Goal: Task Accomplishment & Management: Use online tool/utility

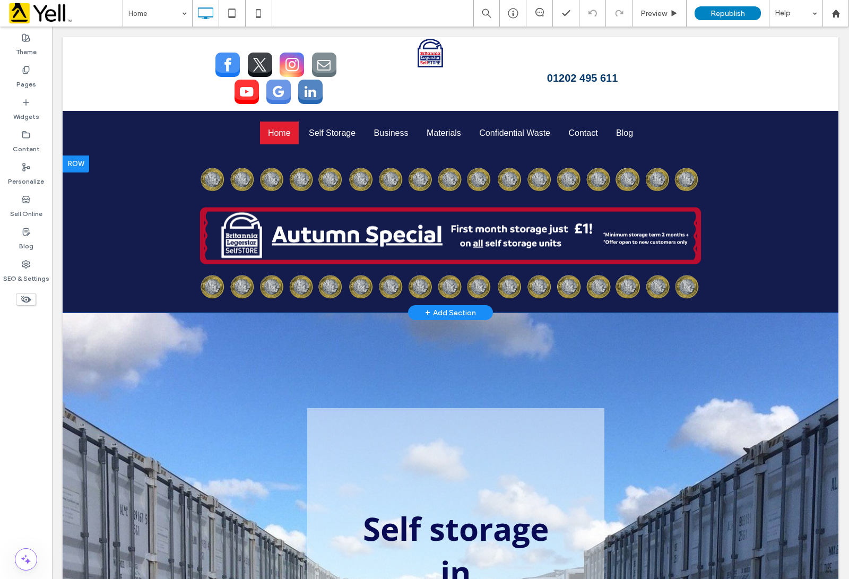
click at [139, 169] on div "Click To Paste Row + Add Section" at bounding box center [451, 235] width 776 height 158
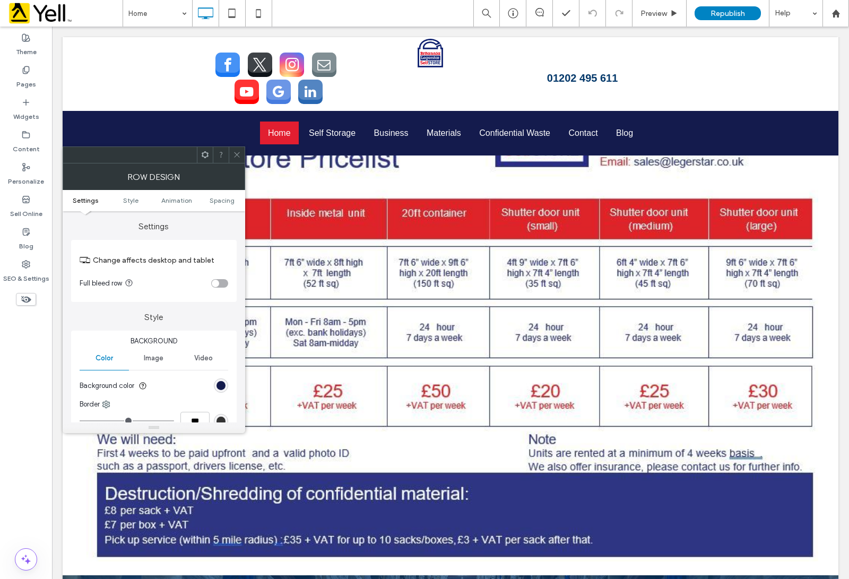
scroll to position [1526, 0]
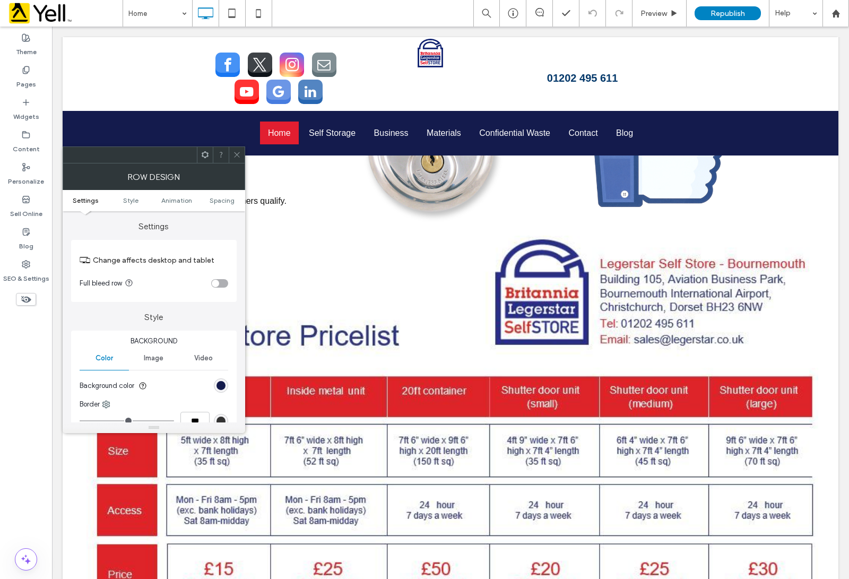
drag, startPoint x: 235, startPoint y: 157, endPoint x: 252, endPoint y: 190, distance: 36.8
click at [235, 157] on use at bounding box center [236, 154] width 5 height 5
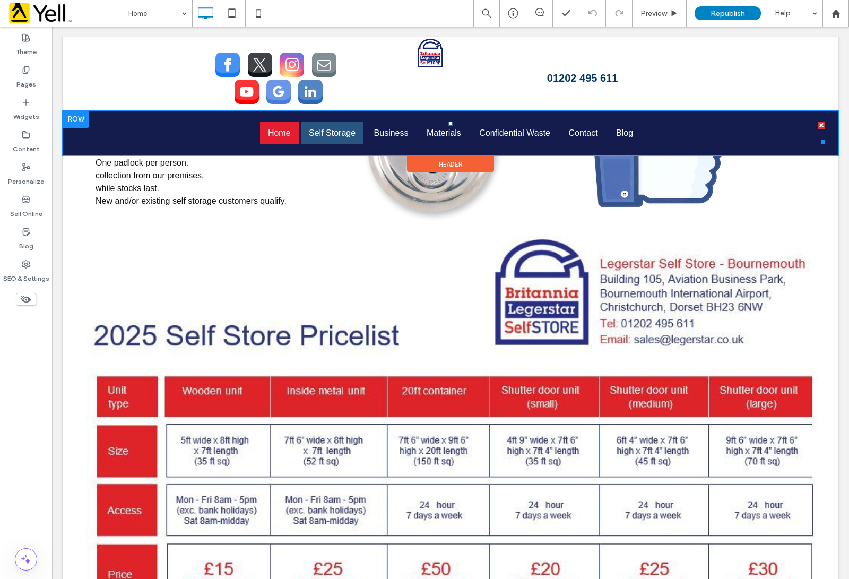
click at [342, 132] on span "Self Storage" at bounding box center [332, 132] width 47 height 9
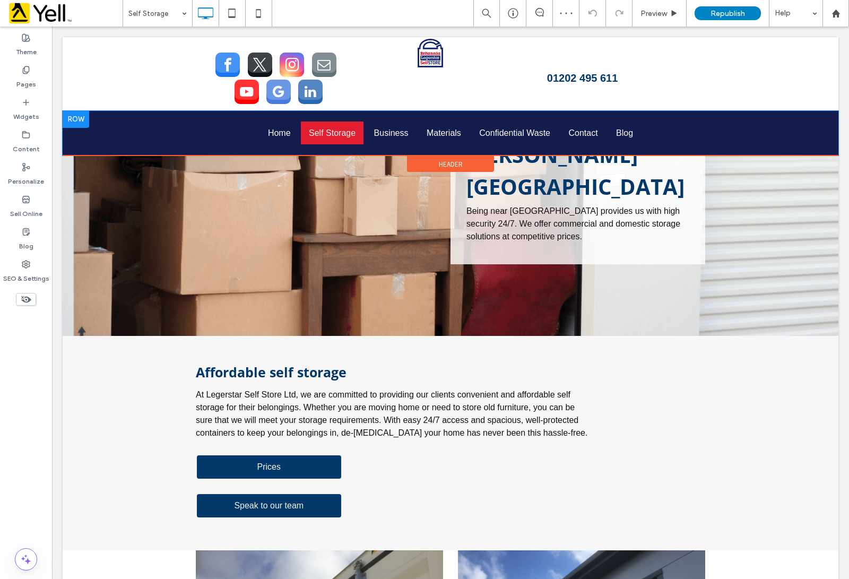
scroll to position [720, 0]
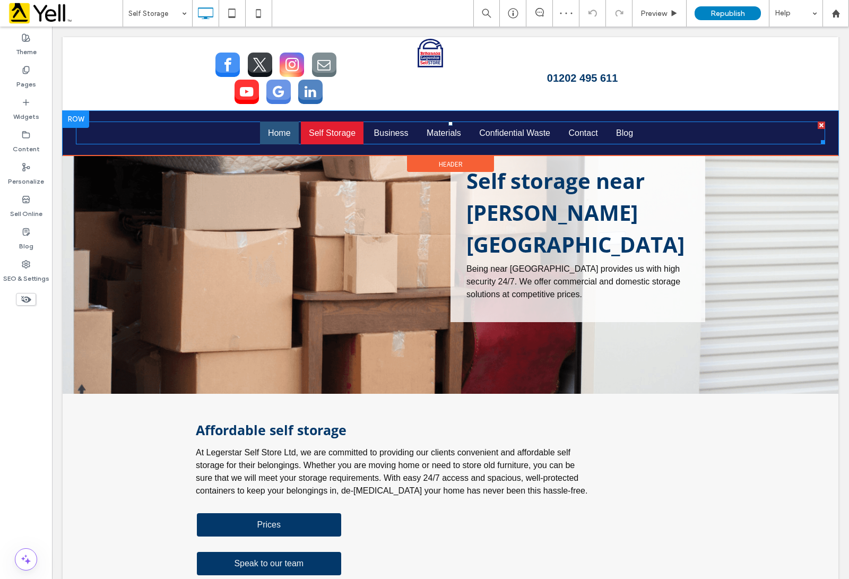
drag, startPoint x: 282, startPoint y: 125, endPoint x: 289, endPoint y: 144, distance: 21.0
click at [281, 125] on li "Home" at bounding box center [279, 133] width 39 height 23
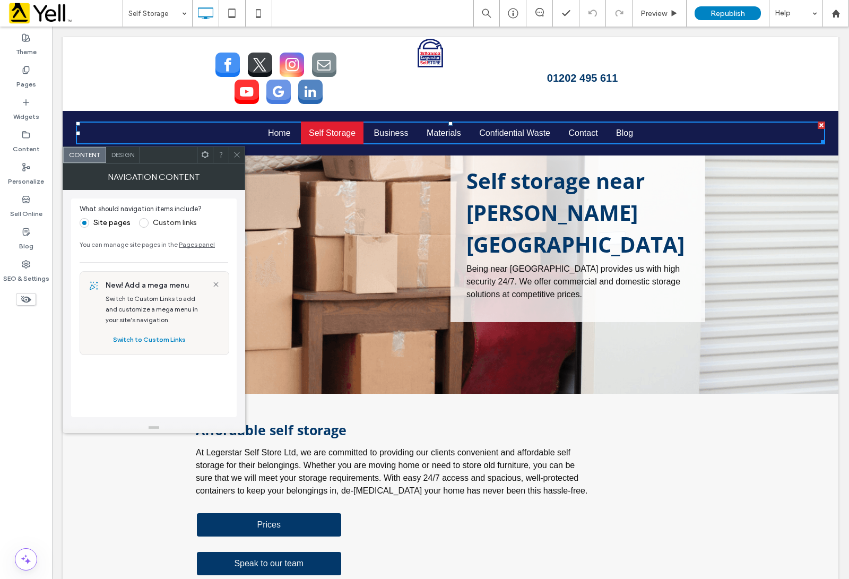
click at [235, 159] on span at bounding box center [237, 155] width 8 height 16
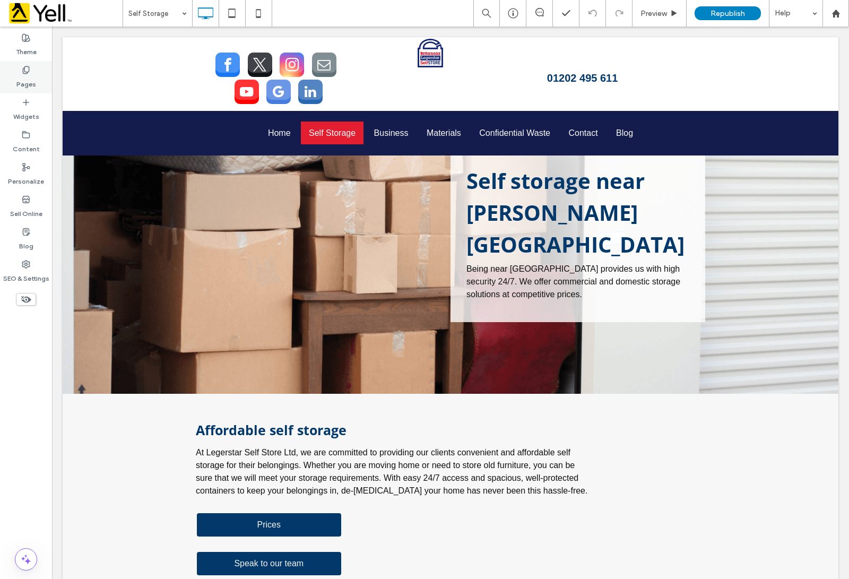
click at [30, 81] on label "Pages" at bounding box center [26, 81] width 20 height 15
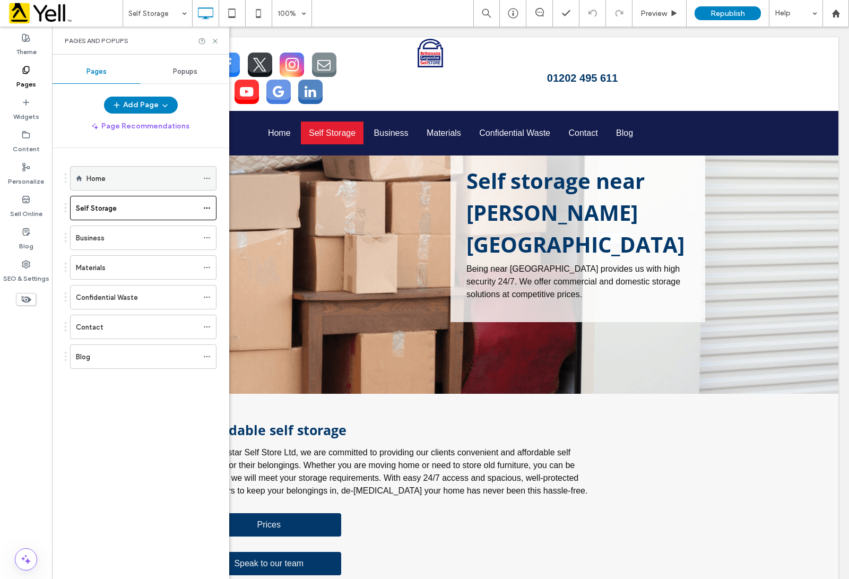
click at [131, 176] on div "Home" at bounding box center [142, 178] width 111 height 11
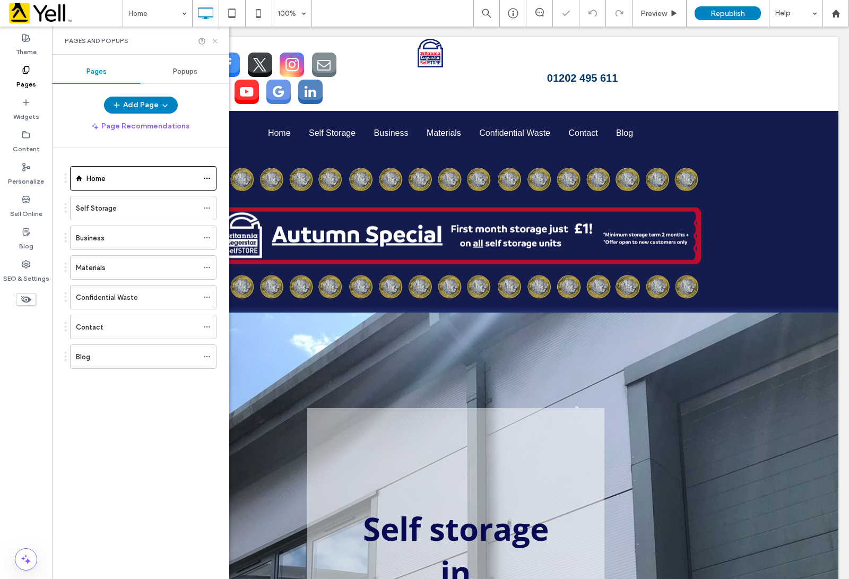
click at [216, 44] on icon at bounding box center [215, 41] width 8 height 8
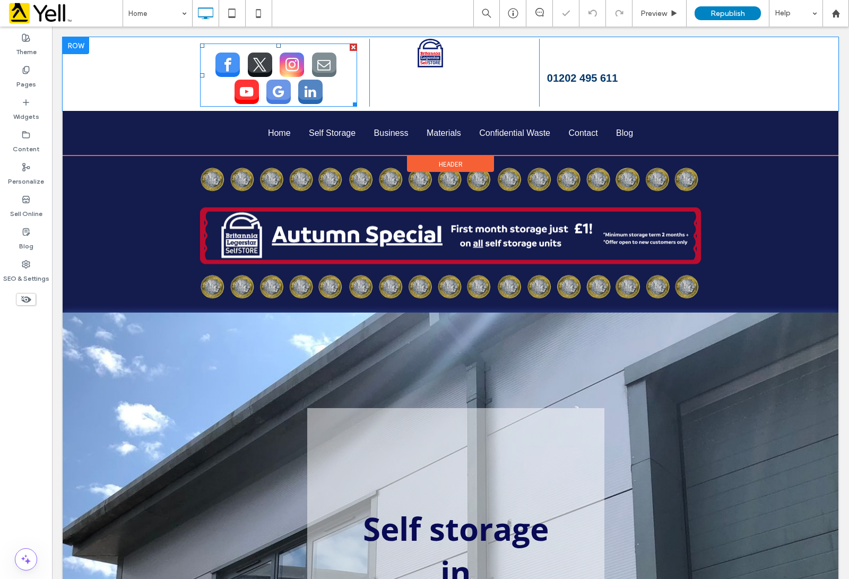
click at [216, 44] on div at bounding box center [279, 75] width 158 height 63
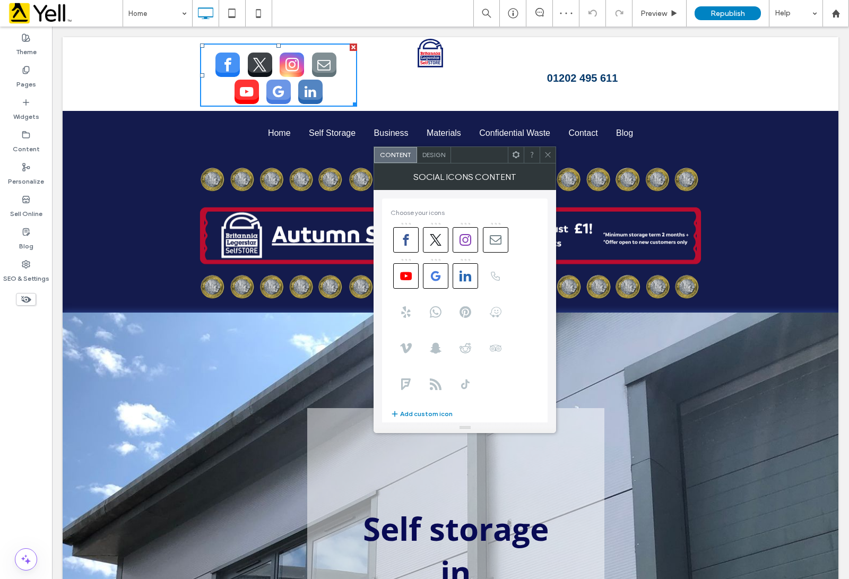
click at [543, 155] on div at bounding box center [548, 155] width 16 height 16
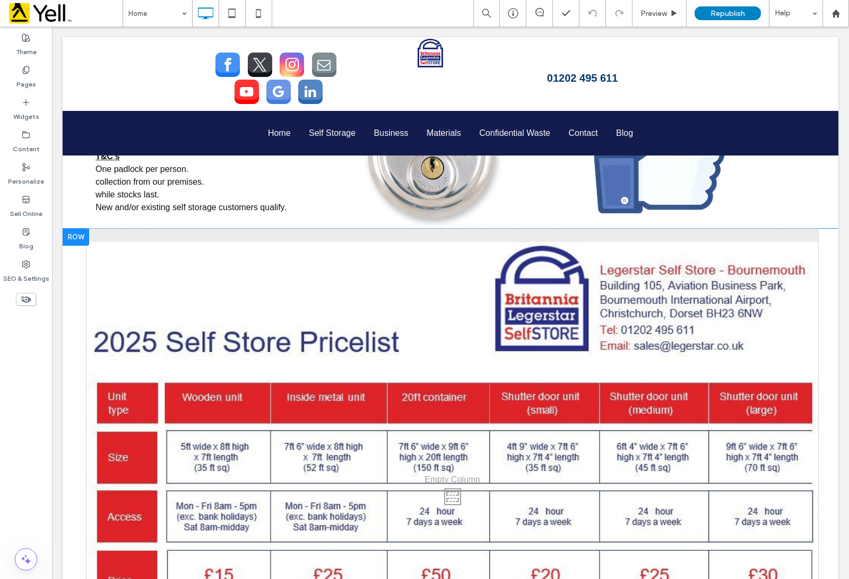
scroll to position [1526, 0]
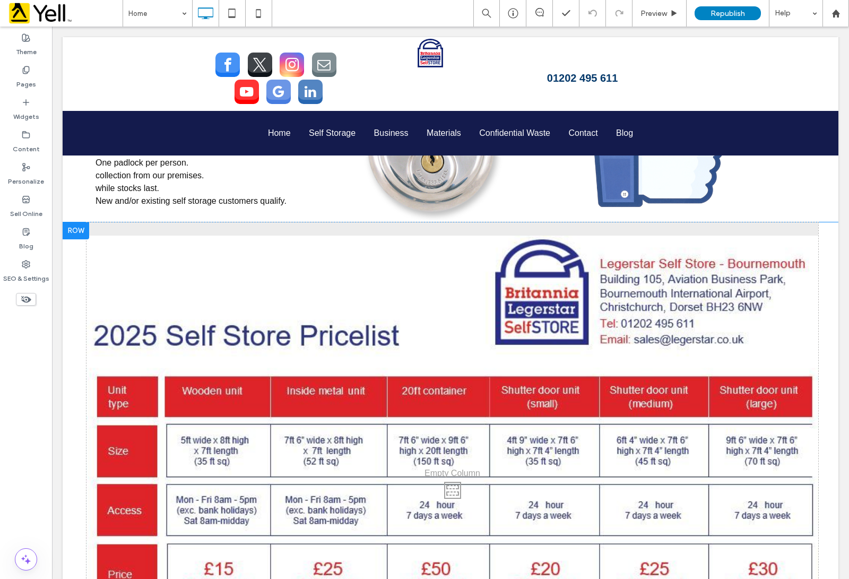
click at [162, 315] on div "Click To Paste" at bounding box center [453, 487] width 732 height 531
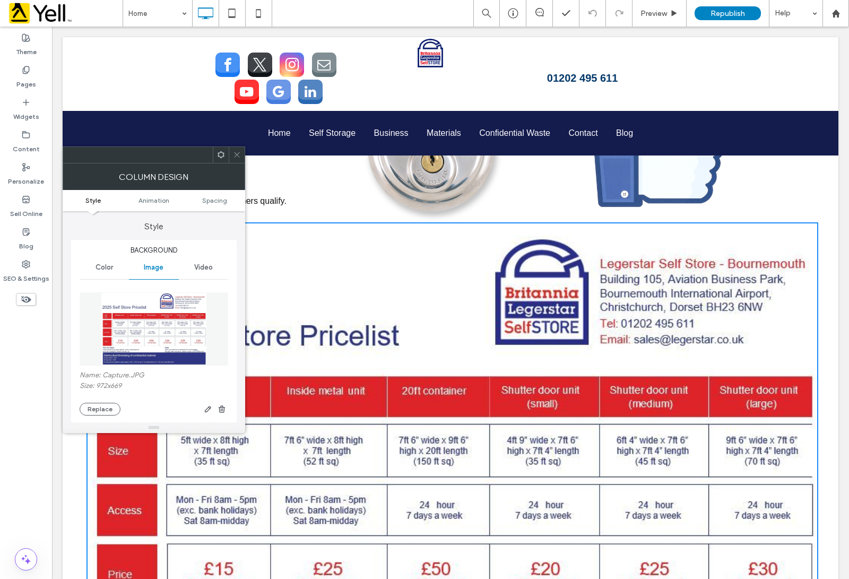
click at [232, 158] on div at bounding box center [237, 155] width 16 height 16
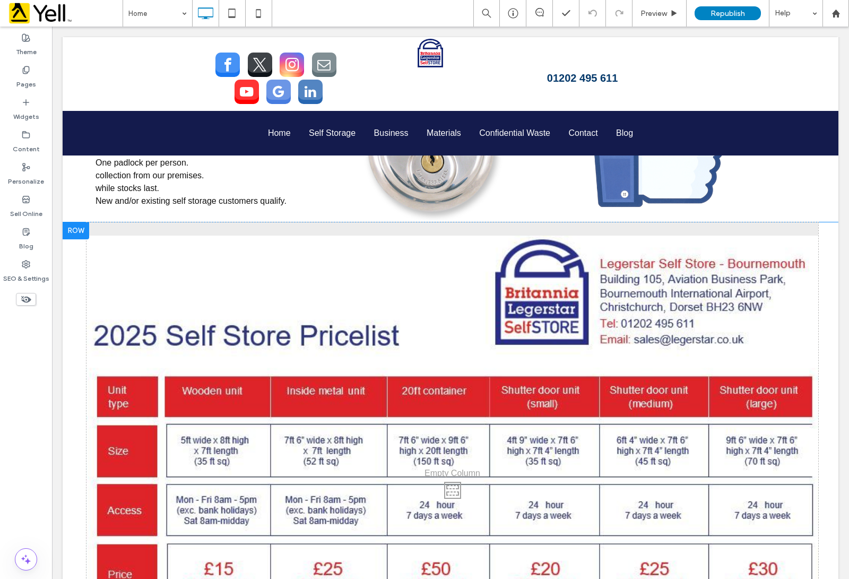
click at [315, 340] on div "Click To Paste" at bounding box center [453, 487] width 732 height 531
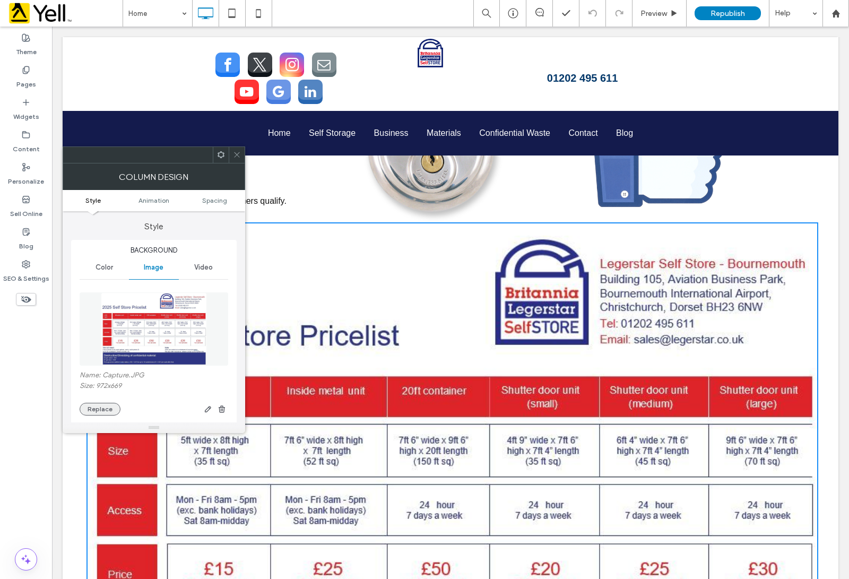
click at [97, 409] on button "Replace" at bounding box center [100, 409] width 41 height 13
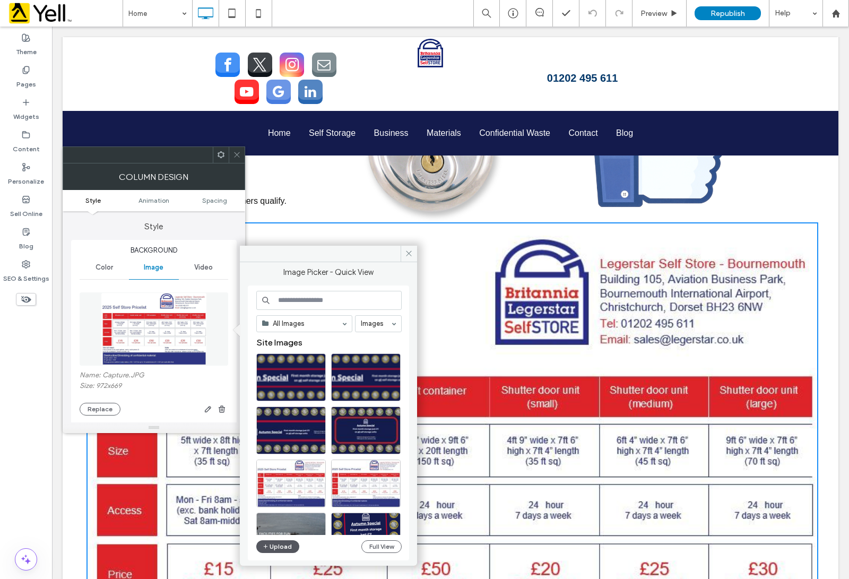
click at [278, 548] on button "Upload" at bounding box center [278, 546] width 44 height 13
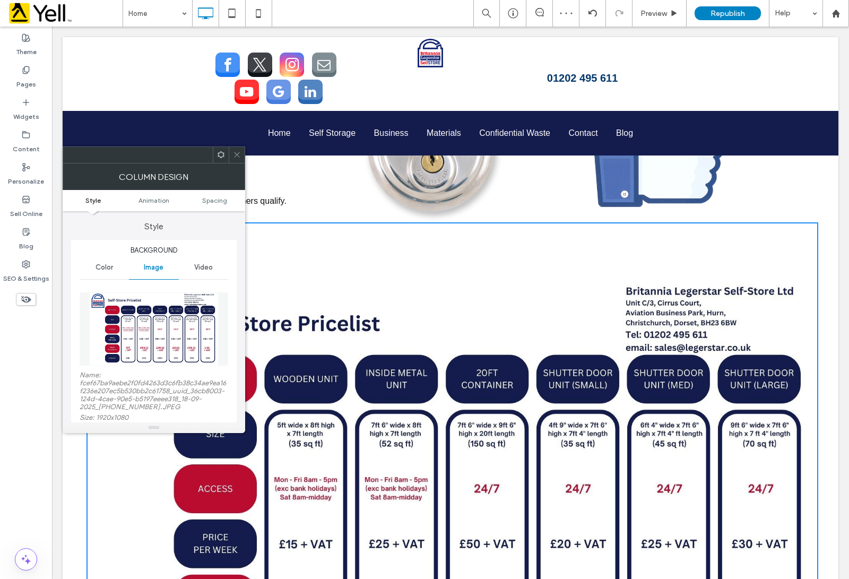
click at [234, 154] on icon at bounding box center [237, 155] width 8 height 8
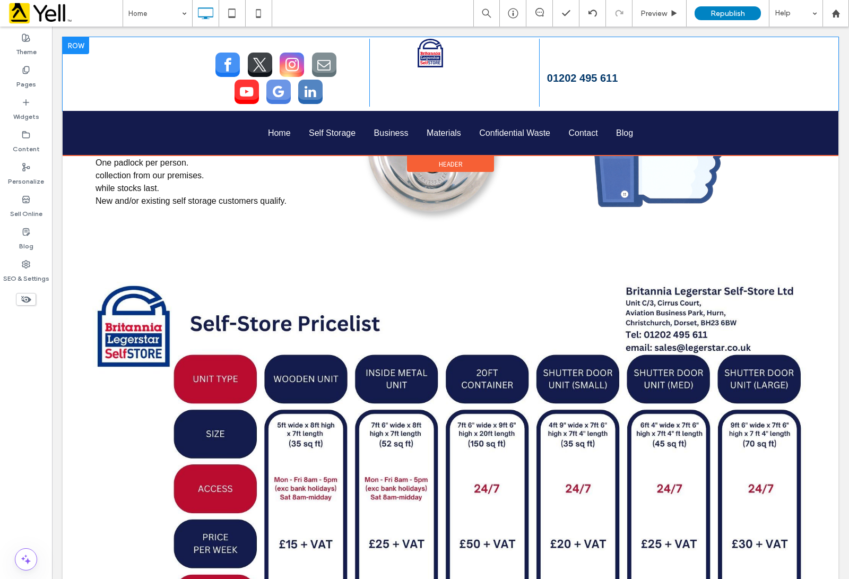
click at [96, 83] on div "Click To Paste Click To Paste 01202 495 611 Click To Paste" at bounding box center [451, 74] width 776 height 74
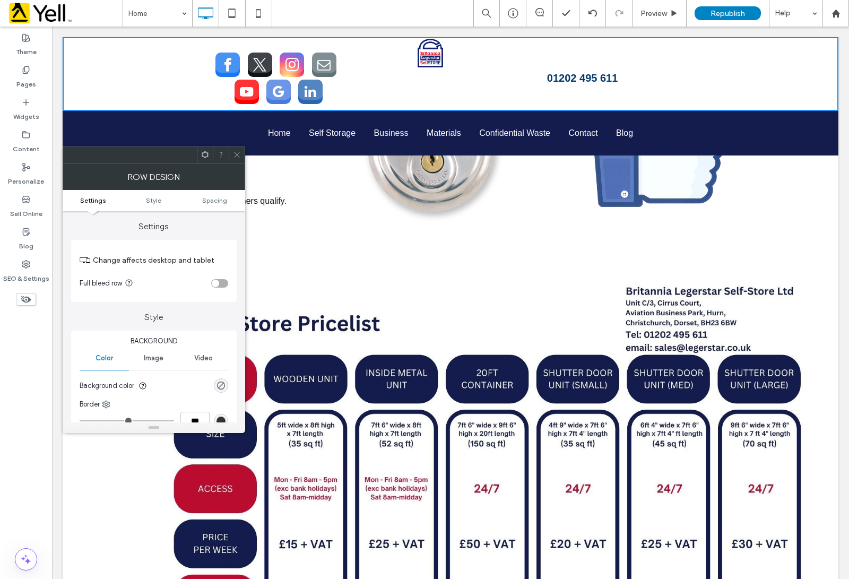
click at [235, 154] on icon at bounding box center [237, 155] width 8 height 8
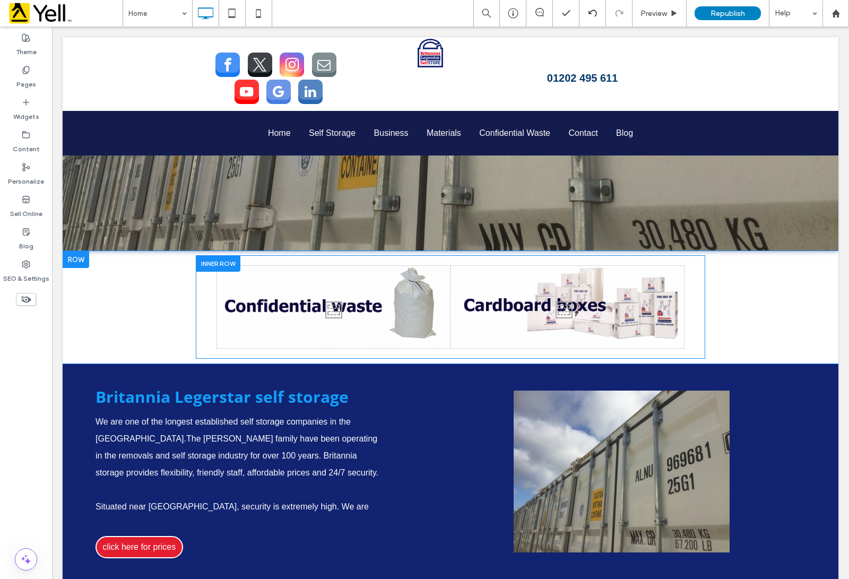
scroll to position [531, 0]
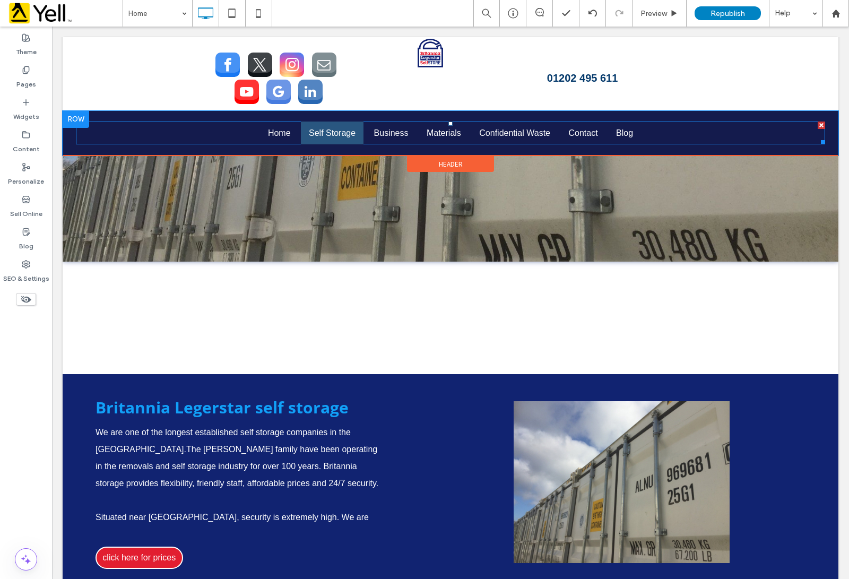
click at [316, 132] on span "Self Storage" at bounding box center [332, 132] width 47 height 9
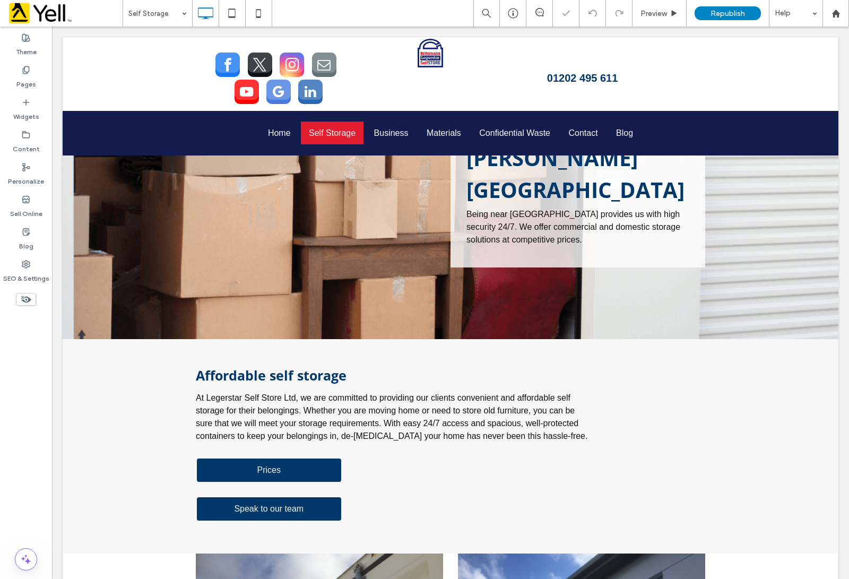
scroll to position [796, 0]
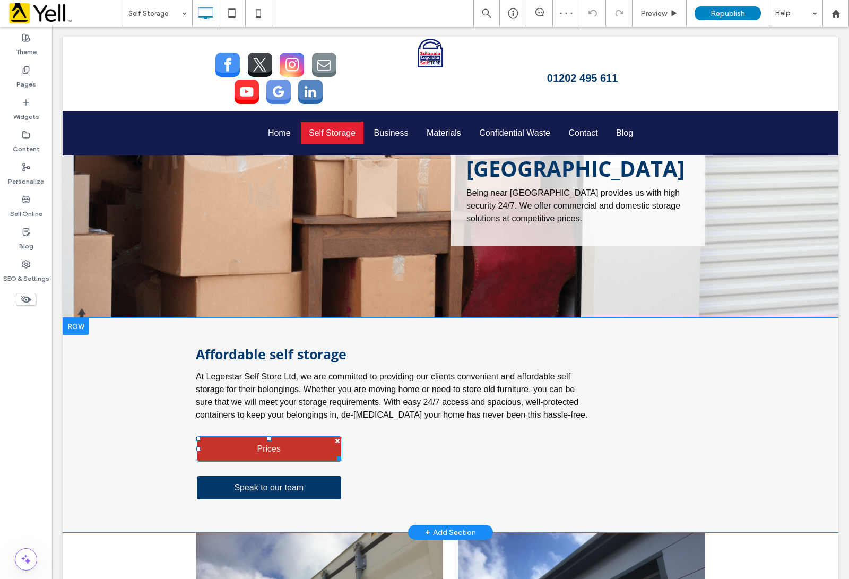
click at [259, 439] on span "Prices" at bounding box center [269, 449] width 31 height 20
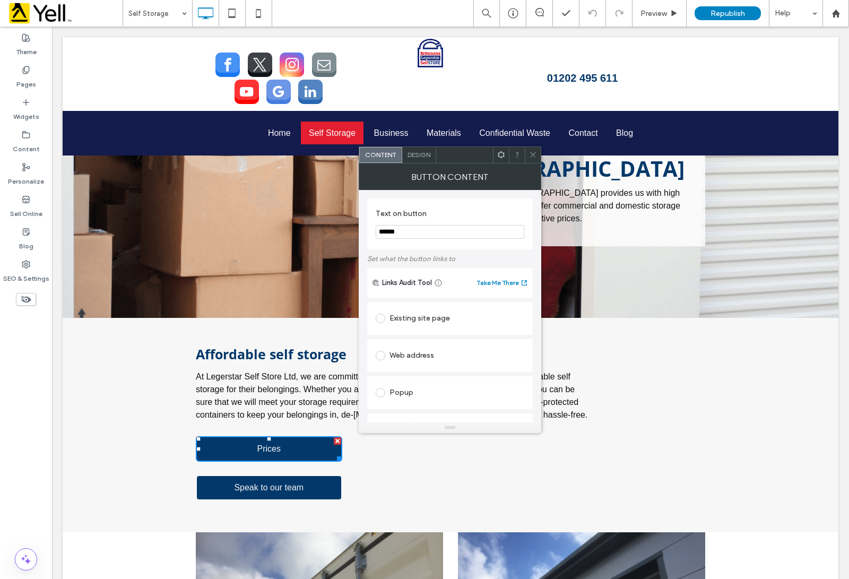
click at [530, 149] on span at bounding box center [533, 155] width 8 height 16
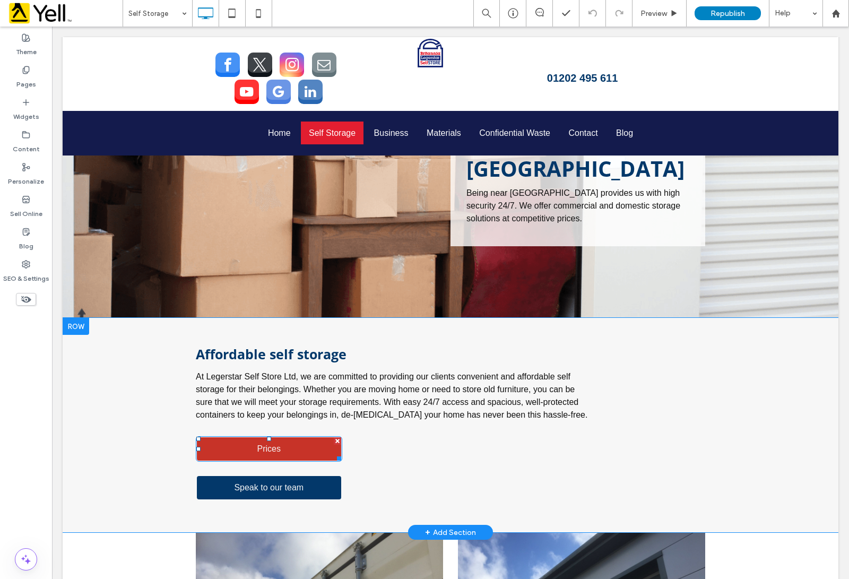
click at [237, 436] on link "Prices" at bounding box center [269, 448] width 147 height 25
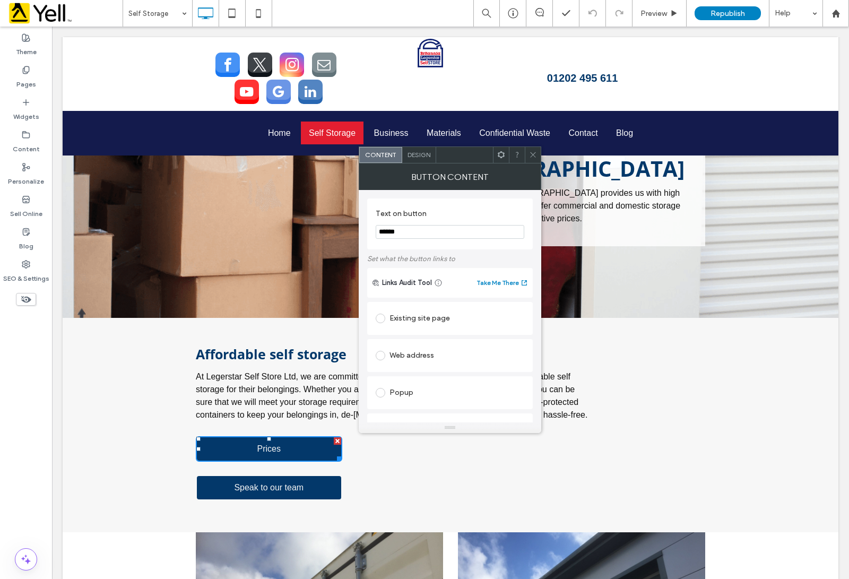
click at [410, 230] on input "******" at bounding box center [450, 232] width 149 height 14
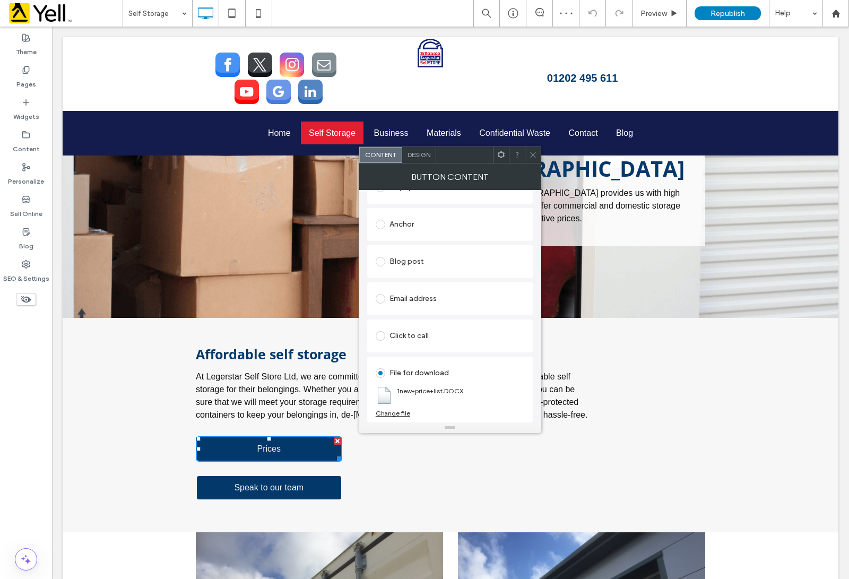
click at [532, 161] on span at bounding box center [533, 155] width 8 height 16
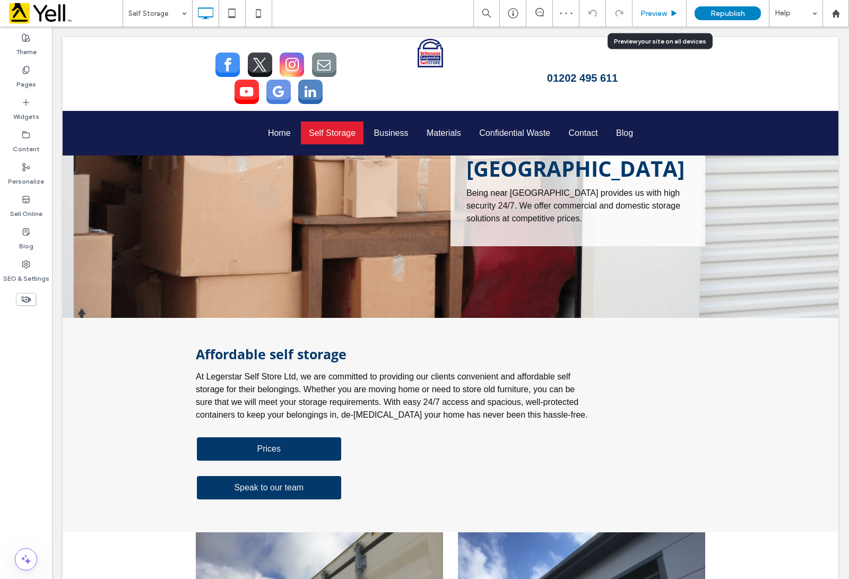
click at [665, 11] on span "Preview" at bounding box center [654, 13] width 27 height 9
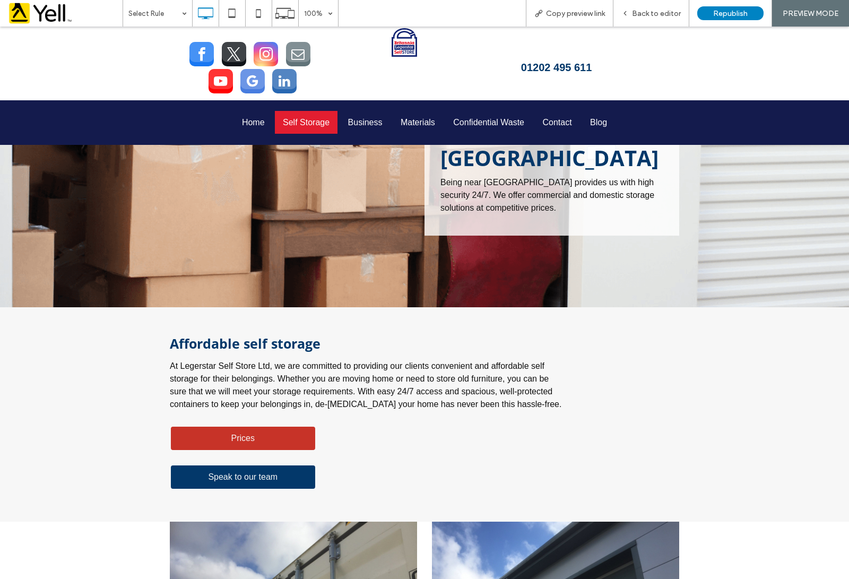
click at [221, 426] on link "Prices" at bounding box center [243, 438] width 147 height 25
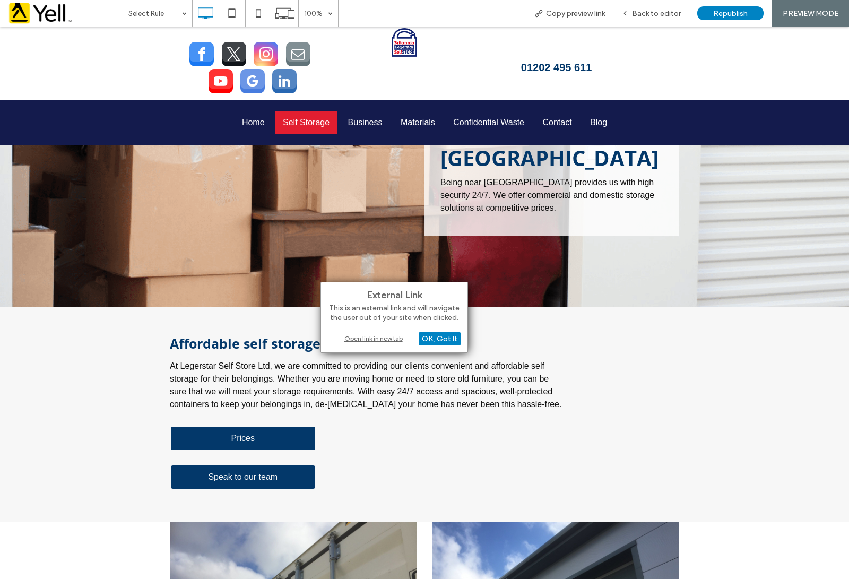
click at [381, 340] on div "Open link in new tab" at bounding box center [394, 338] width 133 height 11
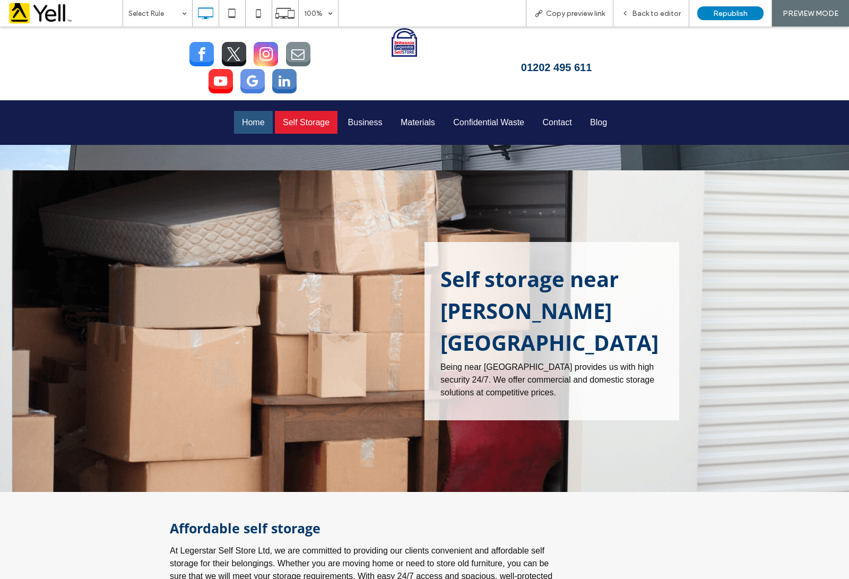
scroll to position [597, 0]
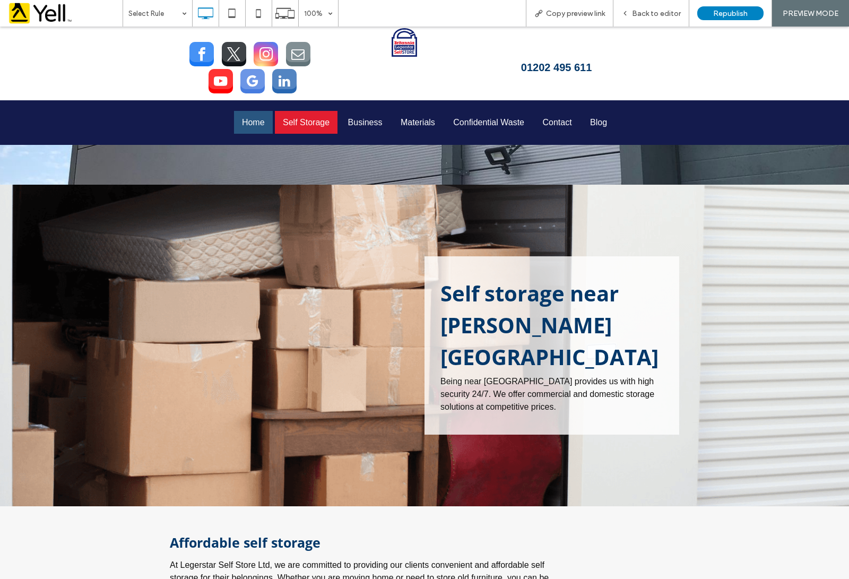
click at [250, 118] on span "Home" at bounding box center [253, 122] width 23 height 9
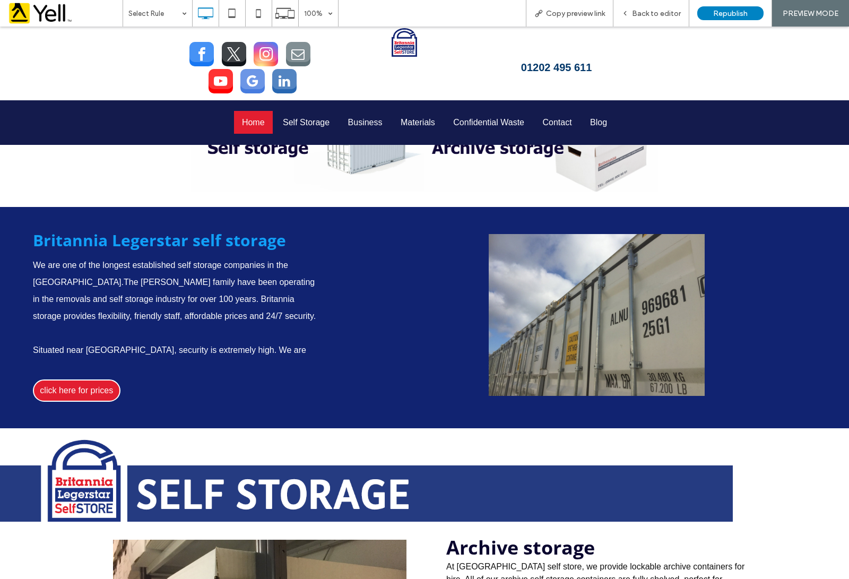
scroll to position [664, 0]
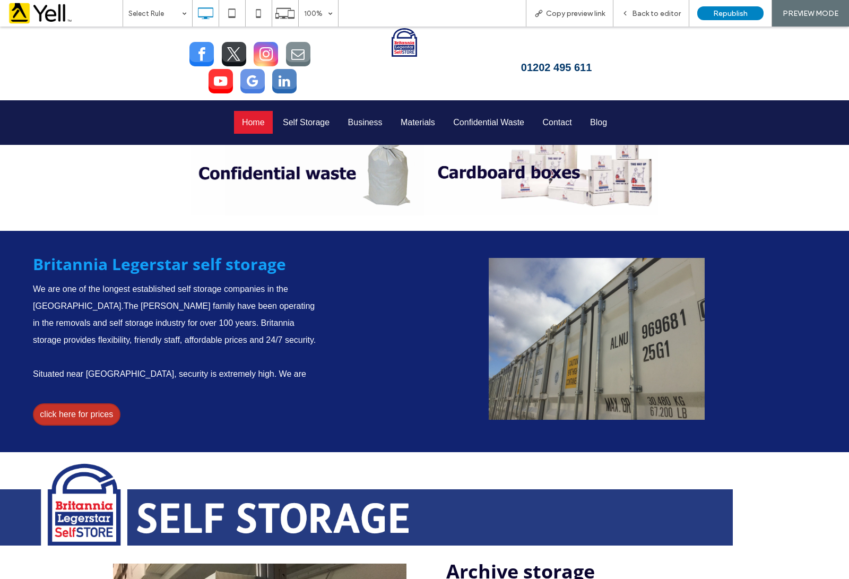
click at [67, 405] on span "click here for prices" at bounding box center [76, 415] width 73 height 20
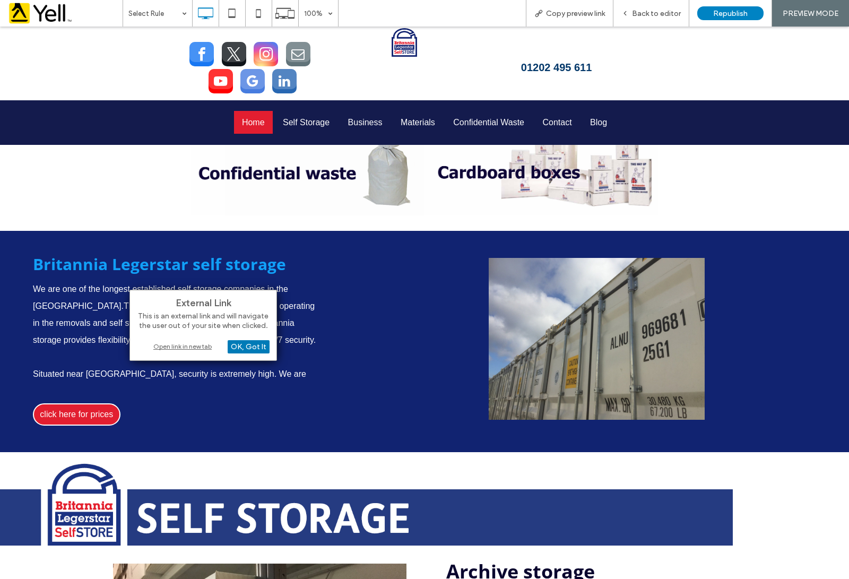
click at [243, 344] on div "OK, Got It" at bounding box center [249, 346] width 42 height 13
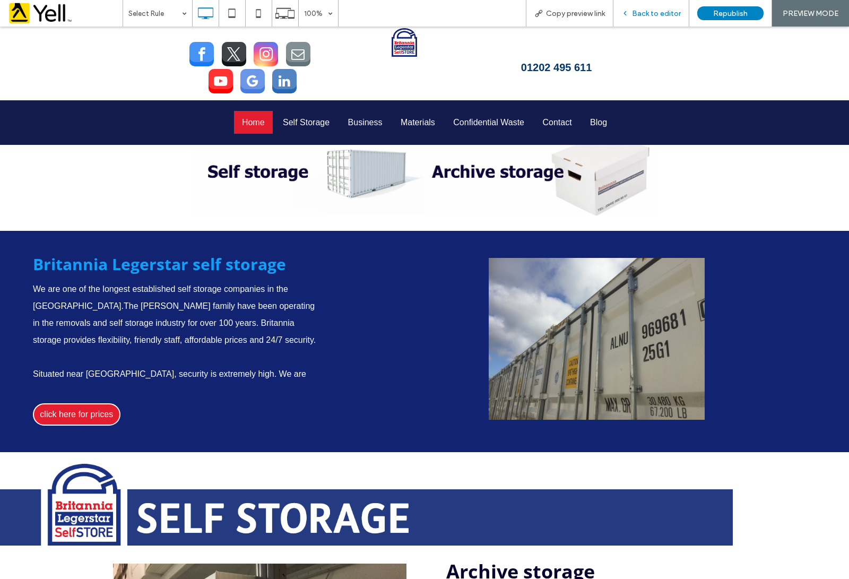
click at [661, 9] on span "Back to editor" at bounding box center [656, 13] width 49 height 9
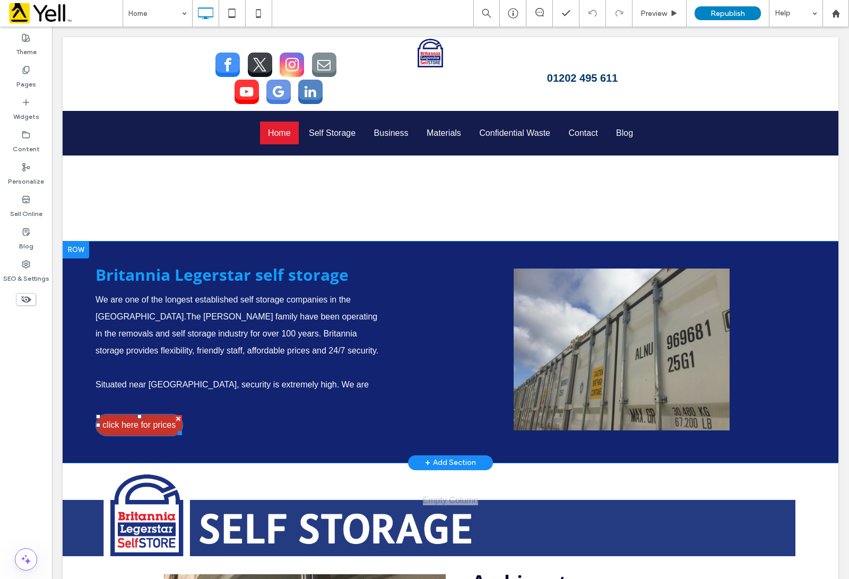
click at [162, 415] on span "click here for prices" at bounding box center [138, 425] width 73 height 20
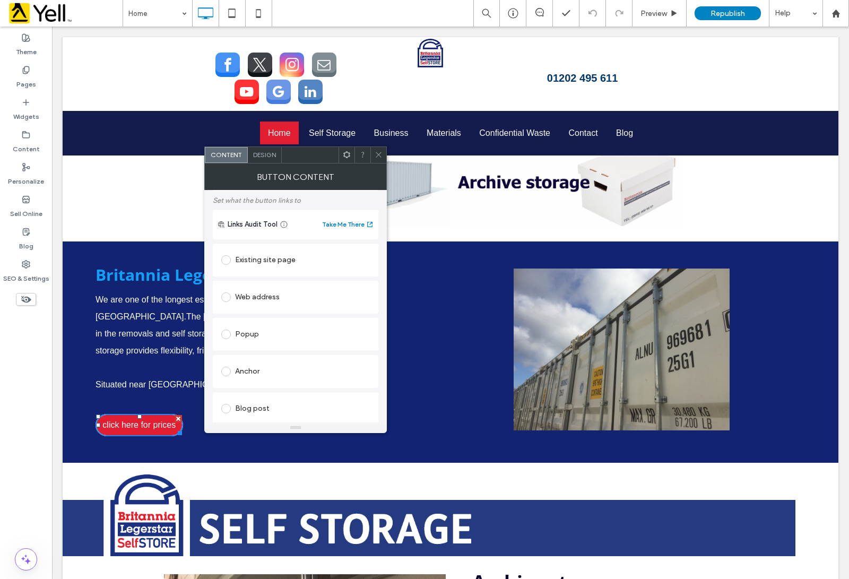
scroll to position [133, 0]
click at [376, 154] on icon at bounding box center [379, 155] width 8 height 8
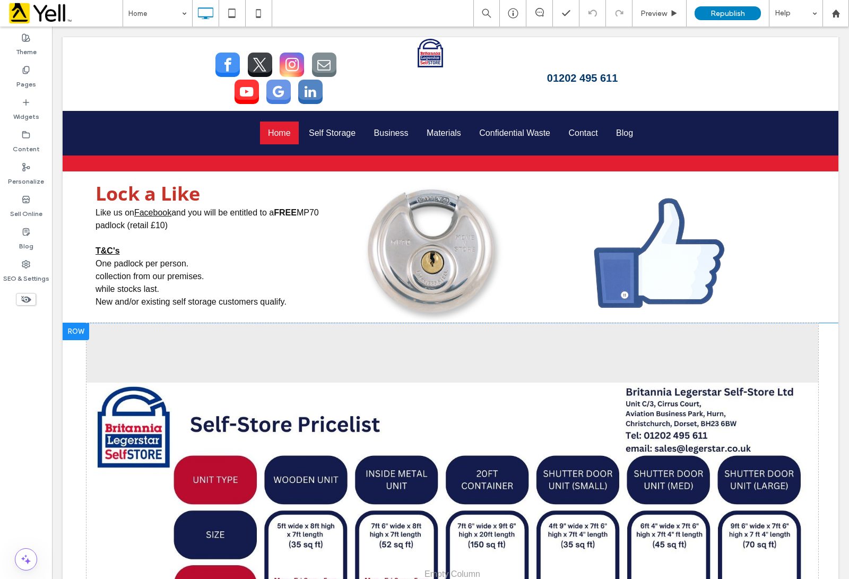
scroll to position [1526, 0]
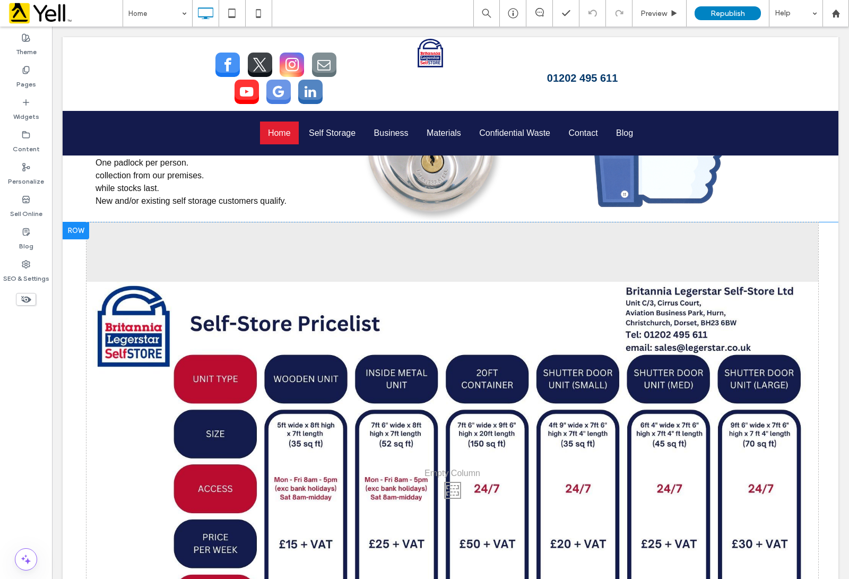
click at [100, 276] on div "Click To Paste" at bounding box center [453, 487] width 732 height 531
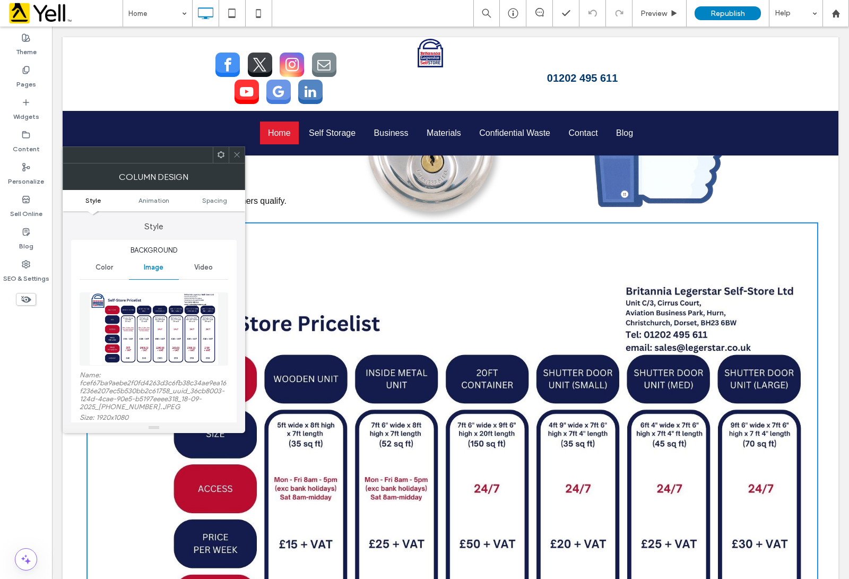
click at [229, 157] on div at bounding box center [154, 155] width 183 height 17
click at [240, 158] on icon at bounding box center [237, 155] width 8 height 8
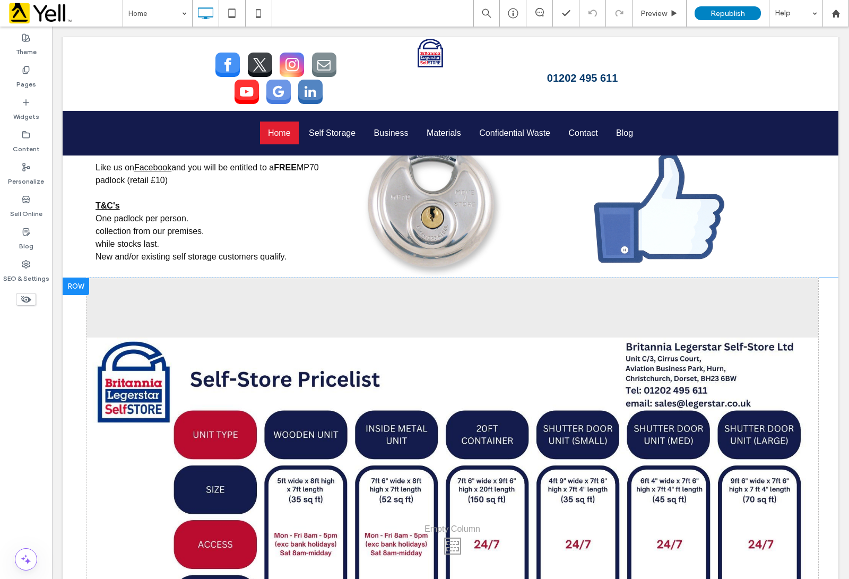
scroll to position [1393, 0]
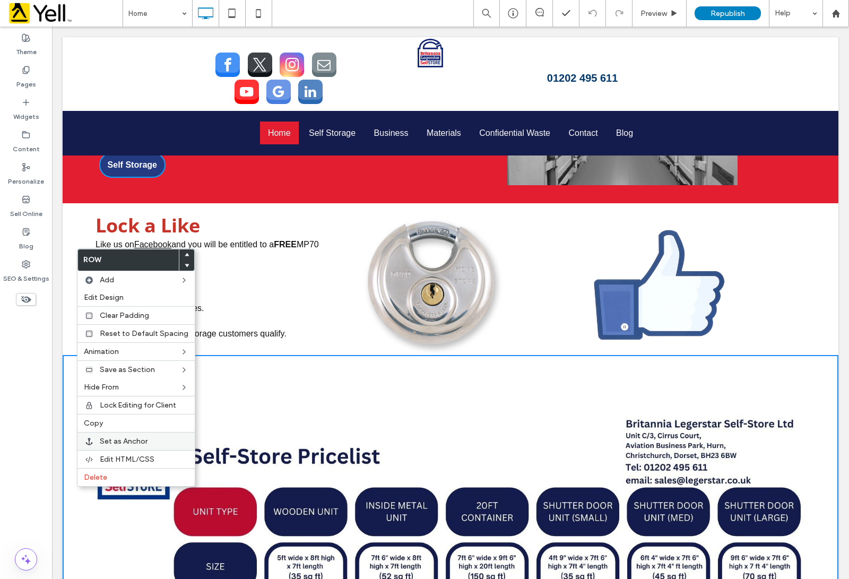
click at [126, 442] on span "Set as Anchor" at bounding box center [124, 441] width 48 height 9
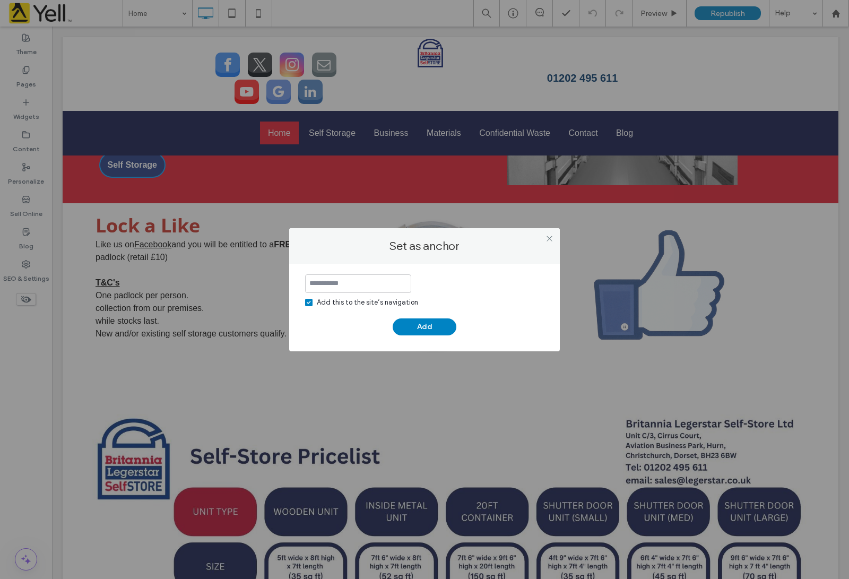
click at [307, 304] on span at bounding box center [308, 302] width 7 height 7
click at [339, 280] on input at bounding box center [358, 283] width 106 height 19
type input "******"
click at [412, 314] on div "****** Add this to the site’s navigation Add" at bounding box center [424, 304] width 239 height 61
click at [422, 326] on button "Add" at bounding box center [425, 327] width 64 height 17
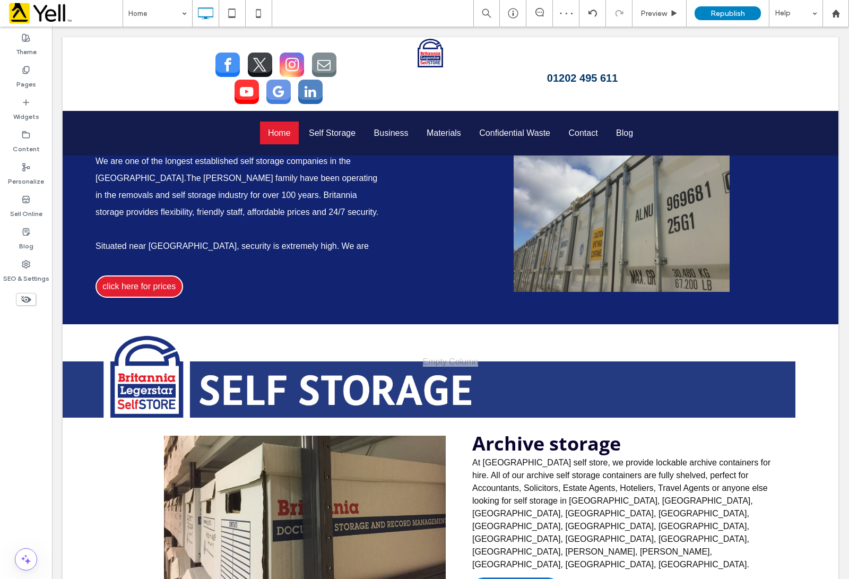
scroll to position [730, 0]
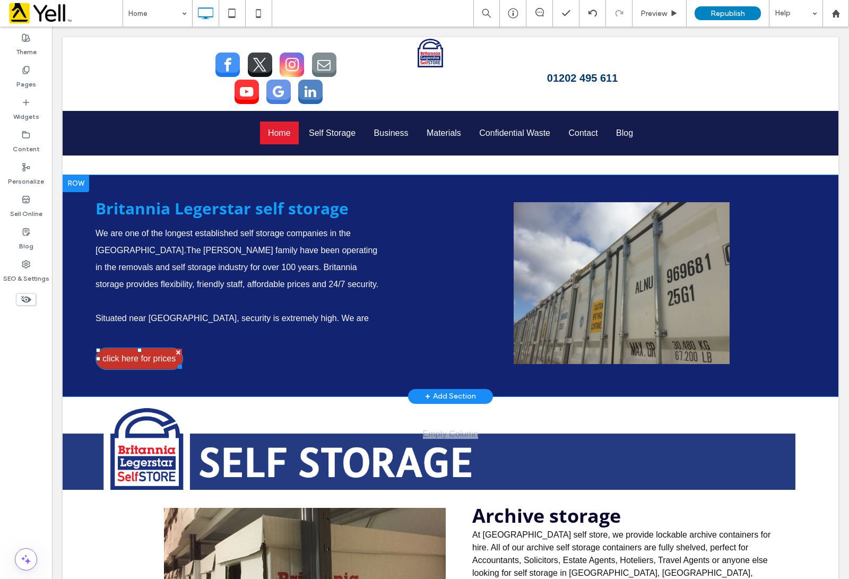
click at [149, 349] on span "click here for prices" at bounding box center [138, 359] width 73 height 20
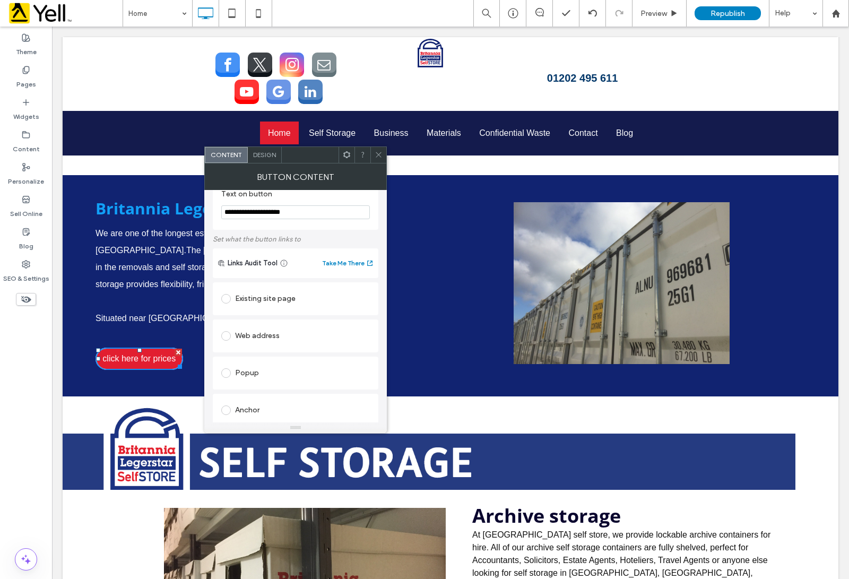
scroll to position [8, 0]
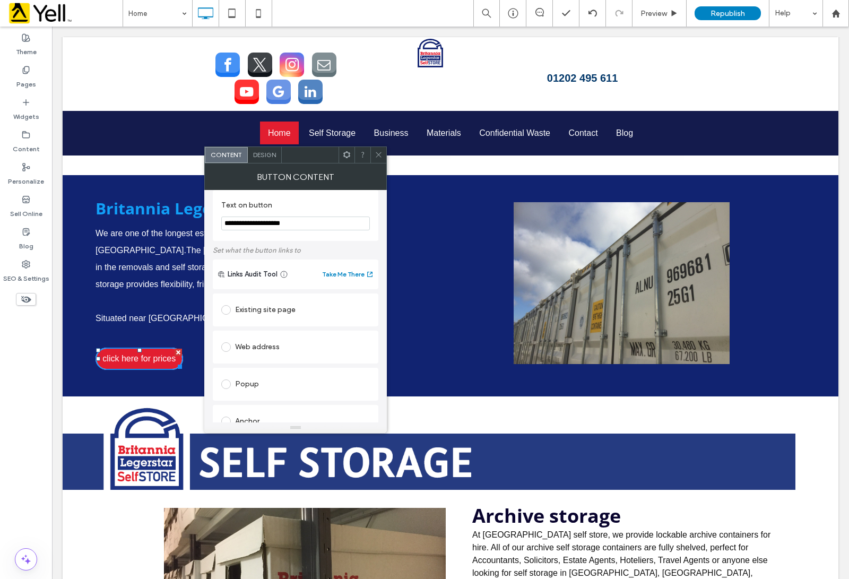
click at [228, 311] on span at bounding box center [226, 310] width 10 height 10
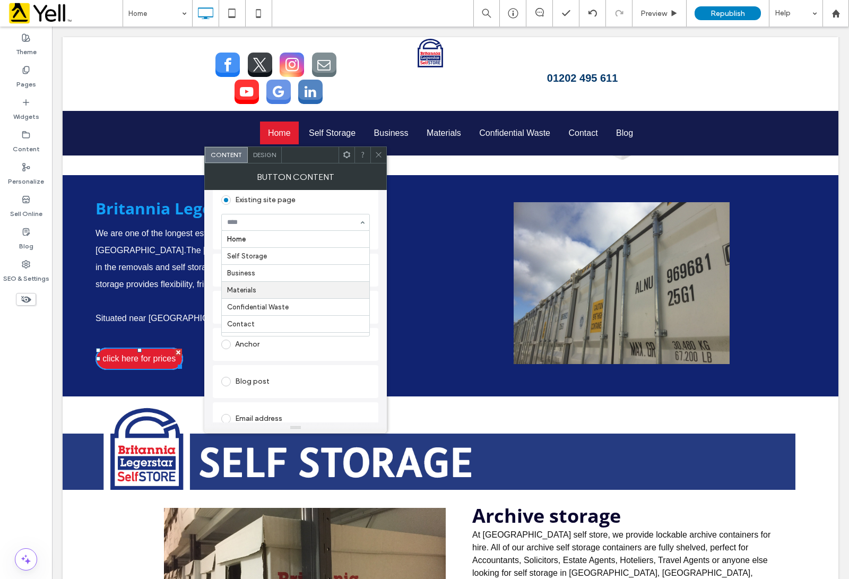
scroll to position [141, 0]
click at [226, 319] on span at bounding box center [226, 322] width 10 height 10
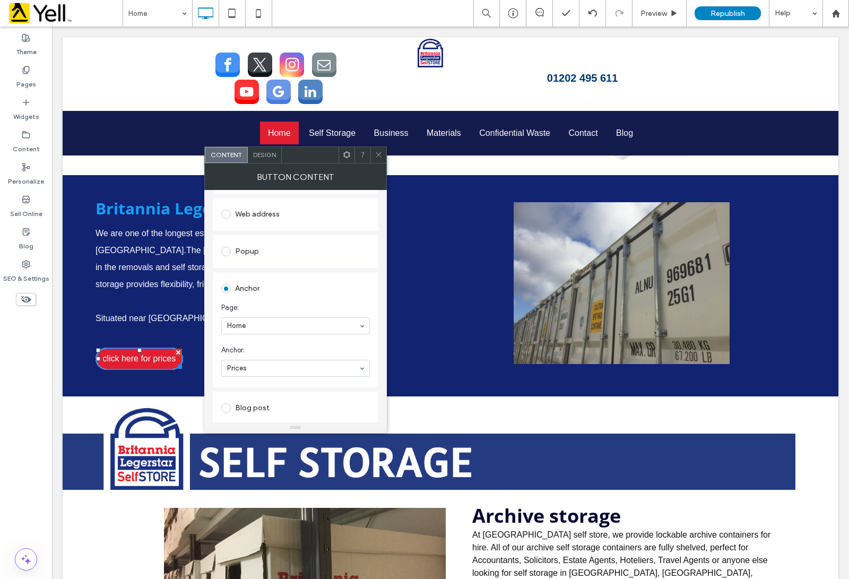
click at [383, 154] on div at bounding box center [379, 155] width 16 height 16
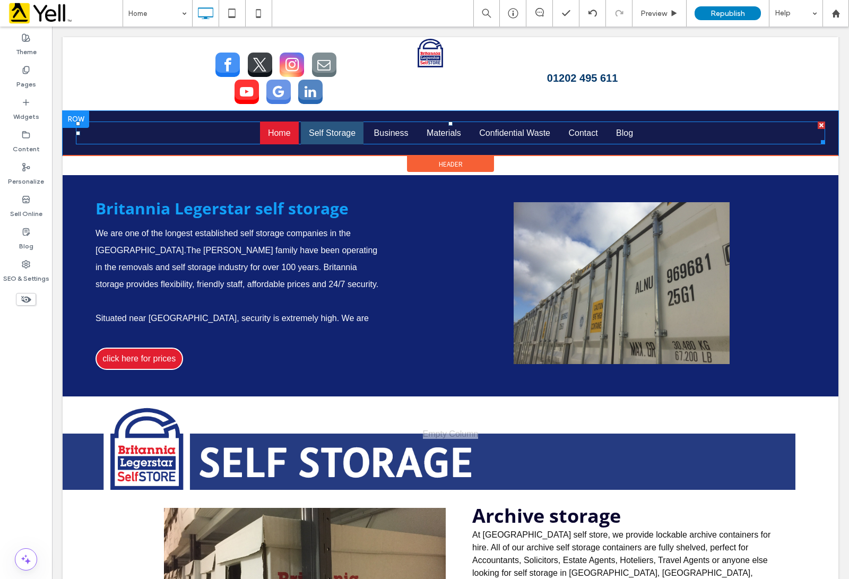
click at [315, 131] on span "Self Storage" at bounding box center [332, 132] width 47 height 9
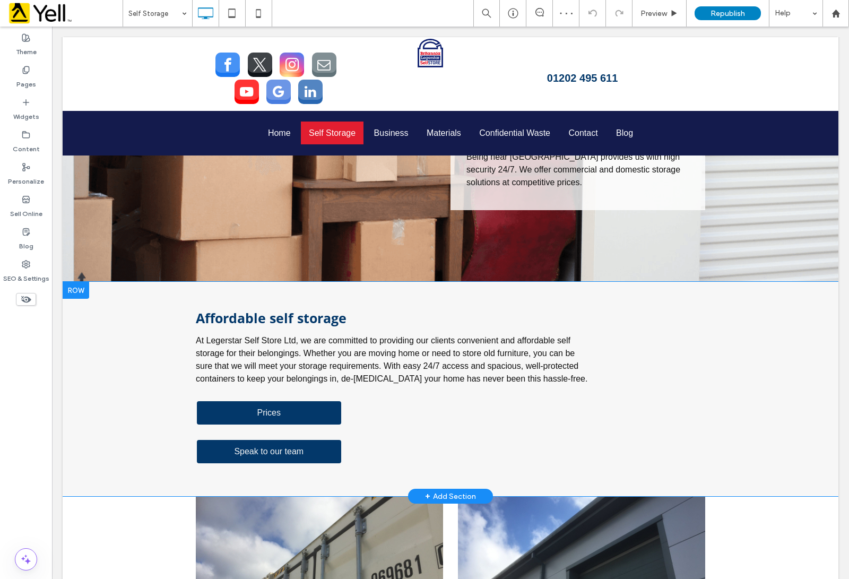
scroll to position [796, 0]
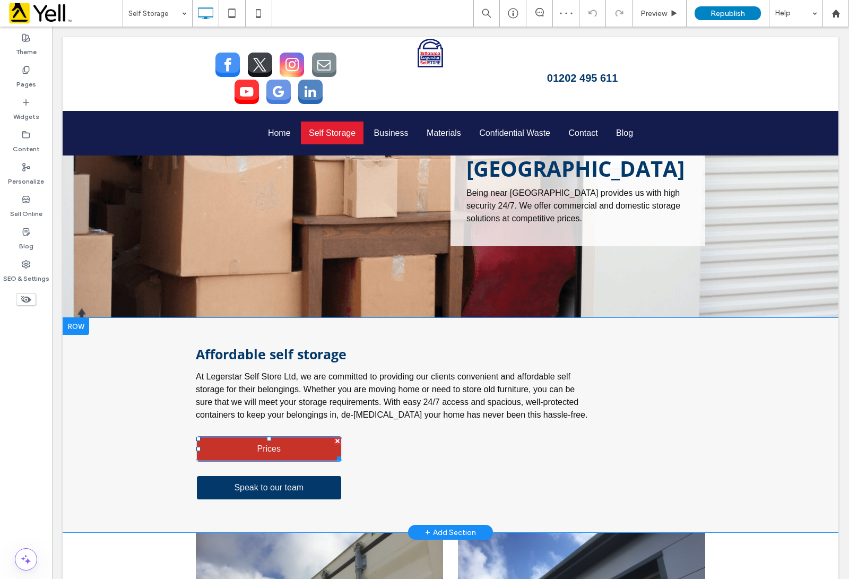
click at [277, 439] on span "Prices" at bounding box center [269, 449] width 31 height 20
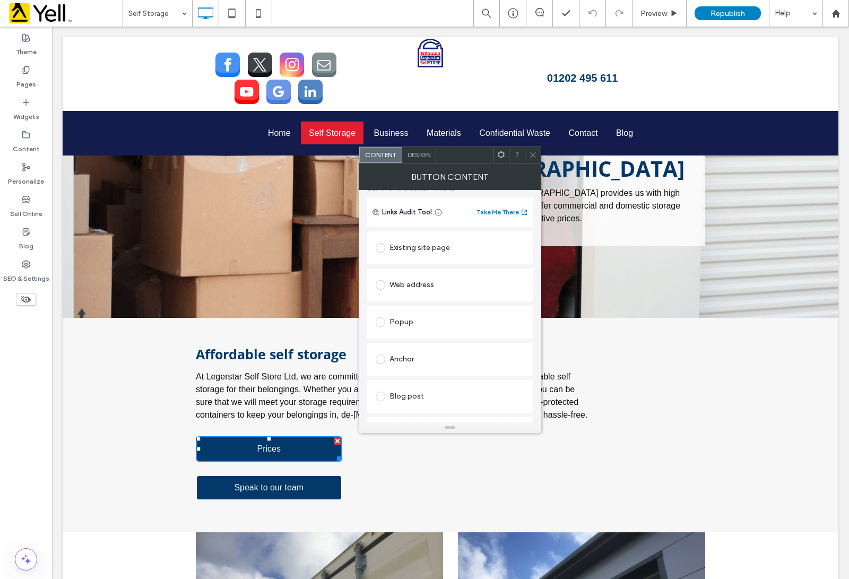
scroll to position [133, 0]
click at [377, 302] on span at bounding box center [381, 297] width 10 height 10
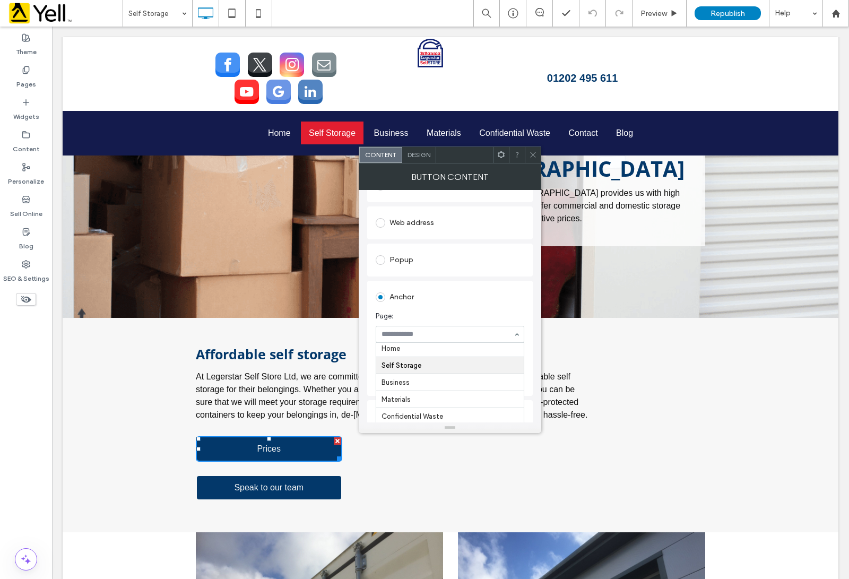
scroll to position [0, 0]
click at [526, 158] on div at bounding box center [533, 155] width 16 height 16
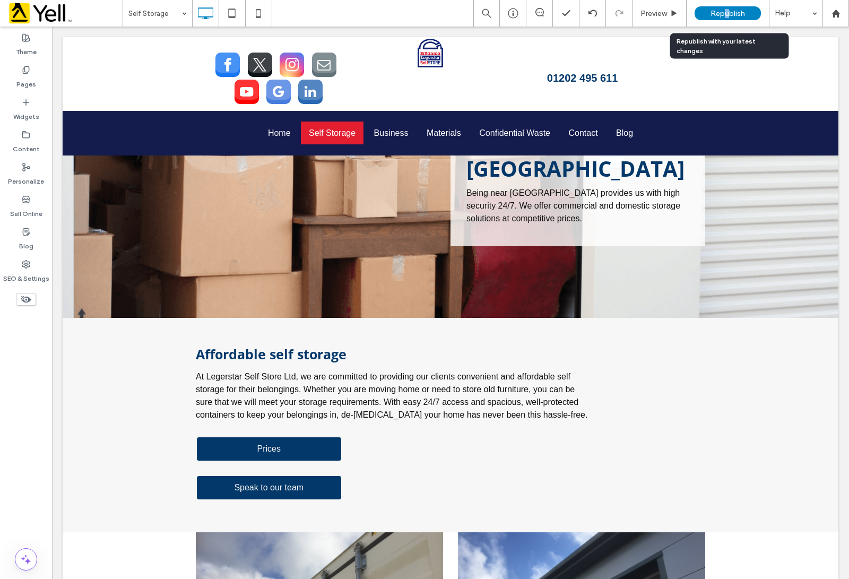
click at [727, 13] on span "Republish" at bounding box center [728, 13] width 35 height 9
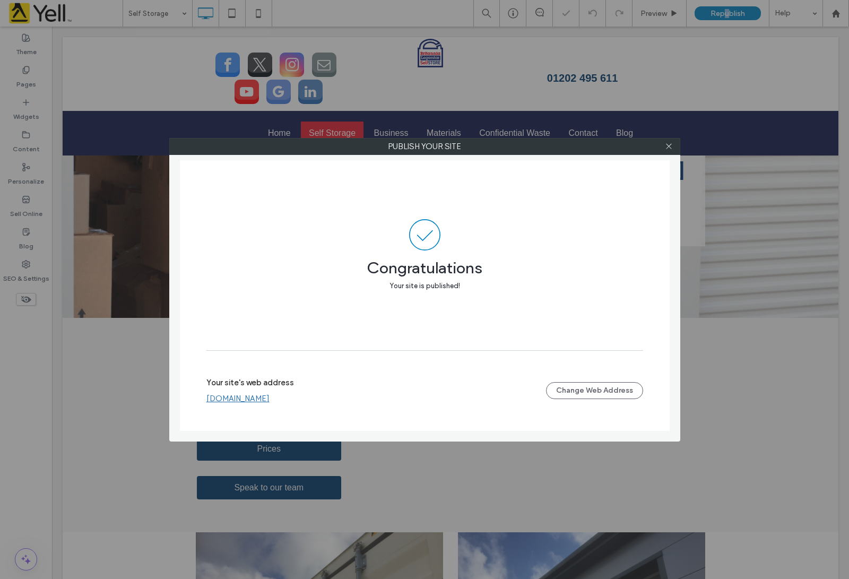
click at [244, 398] on link "[DOMAIN_NAME]" at bounding box center [238, 399] width 63 height 10
click at [673, 143] on icon at bounding box center [669, 146] width 8 height 8
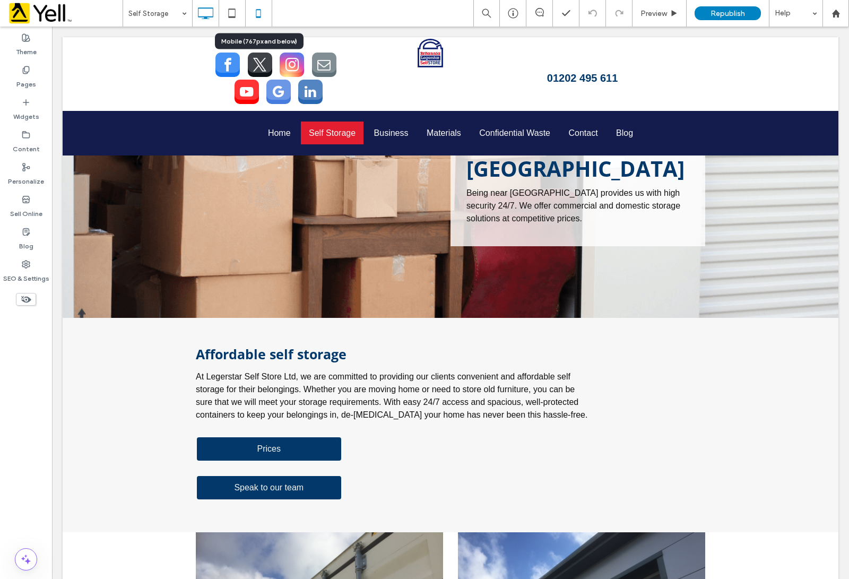
click at [255, 13] on icon at bounding box center [258, 13] width 21 height 21
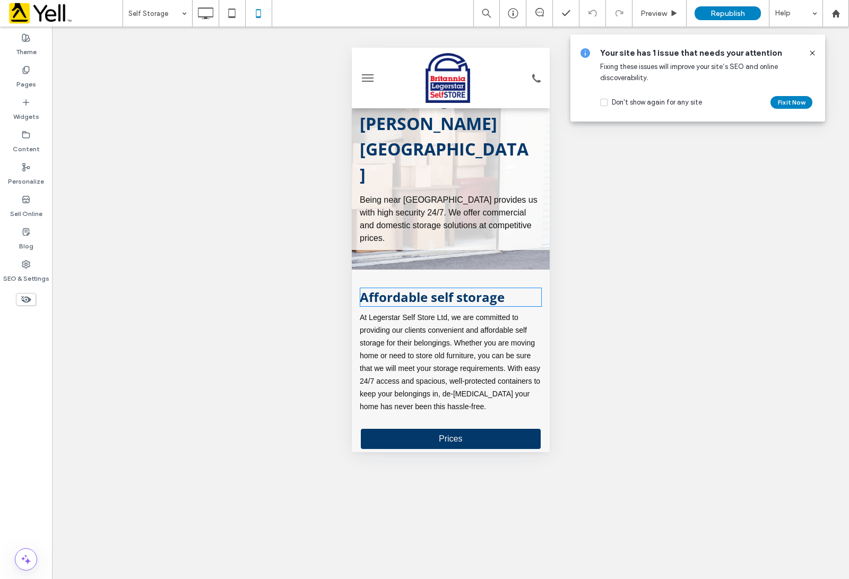
scroll to position [265, 0]
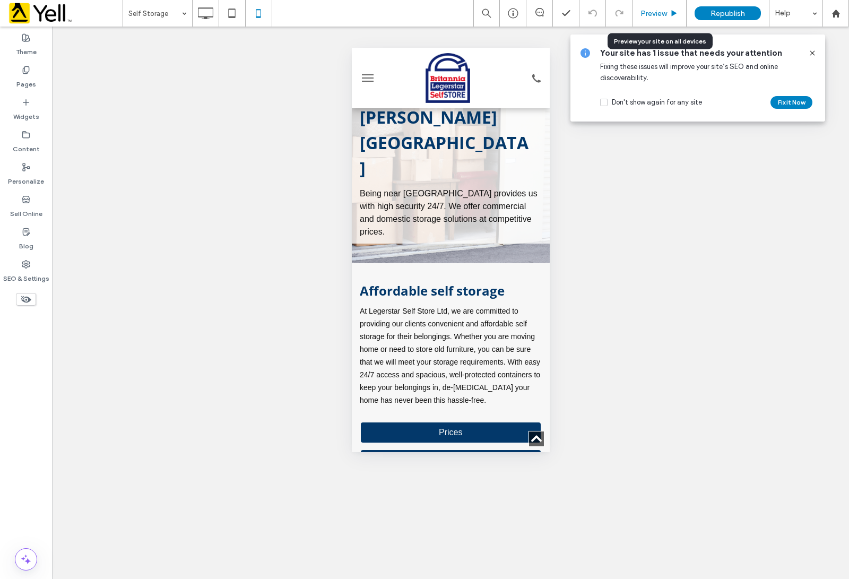
click at [651, 19] on div "Preview" at bounding box center [660, 13] width 54 height 27
click at [663, 10] on span "Preview" at bounding box center [654, 13] width 27 height 9
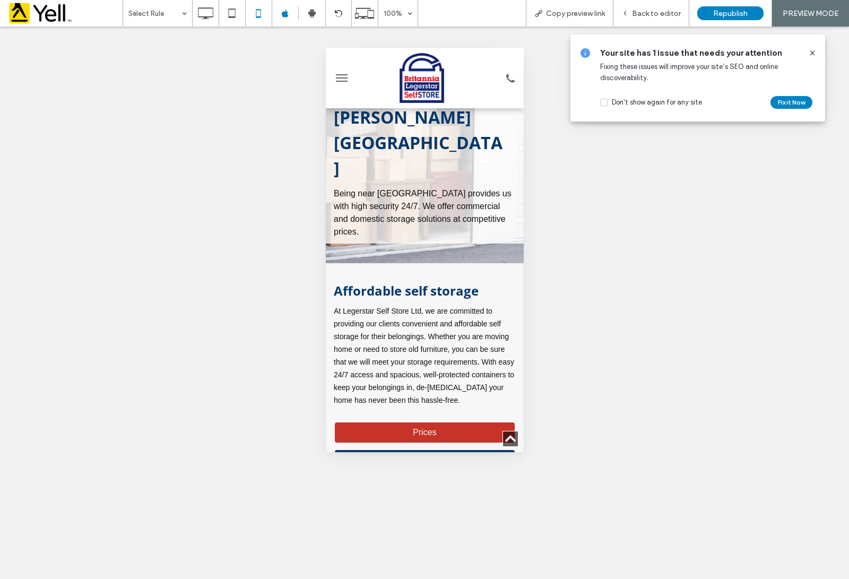
click at [416, 423] on span "Prices" at bounding box center [424, 433] width 31 height 20
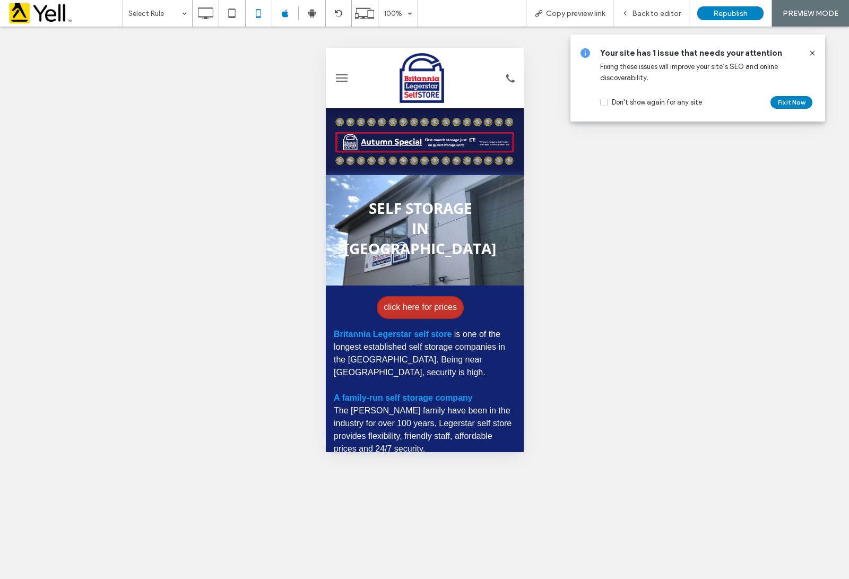
click at [427, 297] on span "click here for prices" at bounding box center [419, 307] width 73 height 20
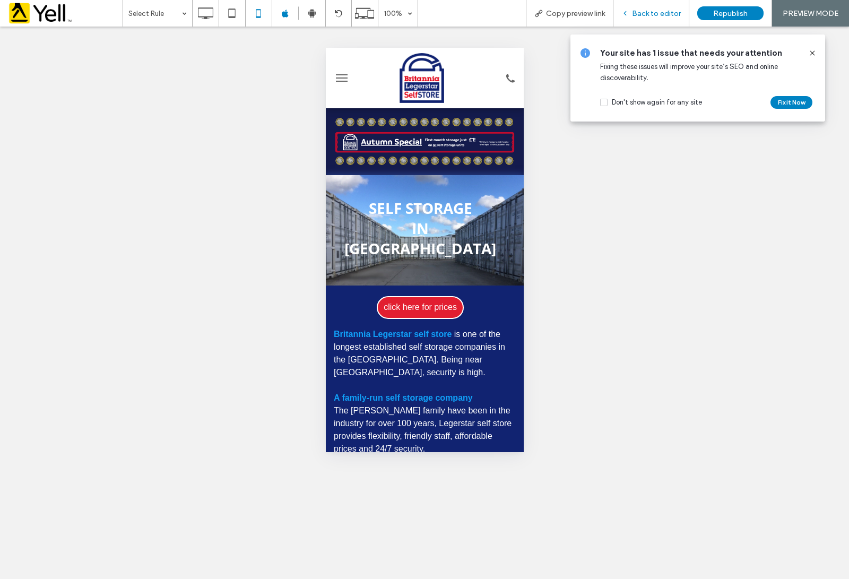
click at [635, 19] on div "Back to editor" at bounding box center [652, 13] width 76 height 27
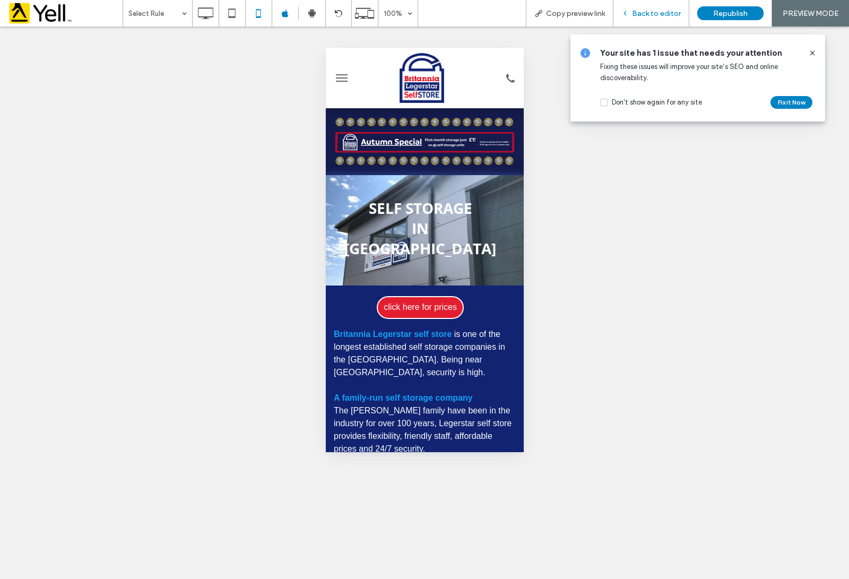
click at [646, 8] on div "Back to editor" at bounding box center [652, 13] width 76 height 27
click at [820, 53] on div "Your site has 1 issue that needs your attention Fixing these issues will improv…" at bounding box center [698, 78] width 255 height 87
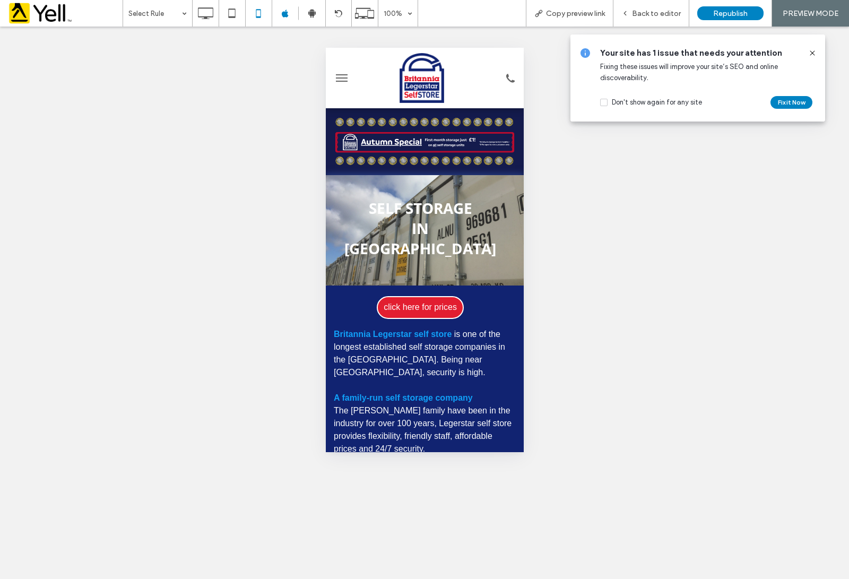
click at [814, 56] on icon at bounding box center [812, 53] width 8 height 8
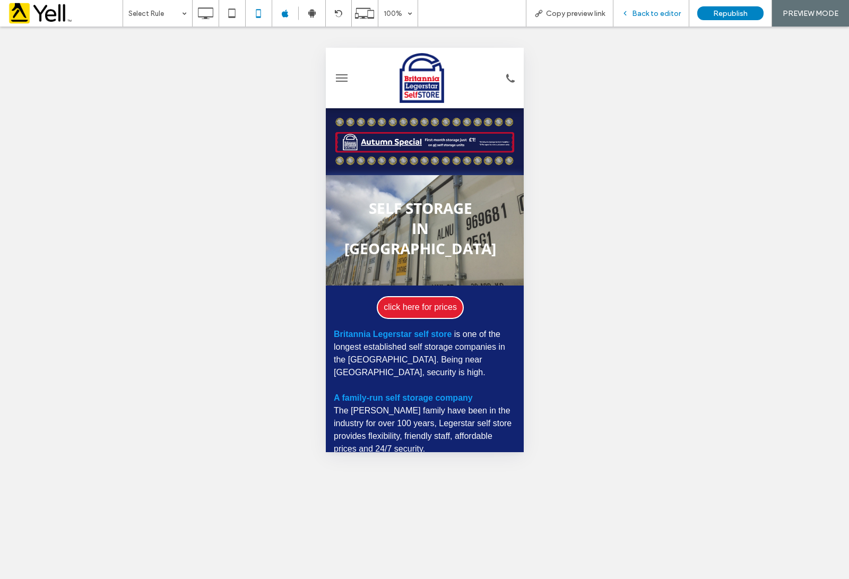
click at [639, 11] on span "Back to editor" at bounding box center [656, 13] width 49 height 9
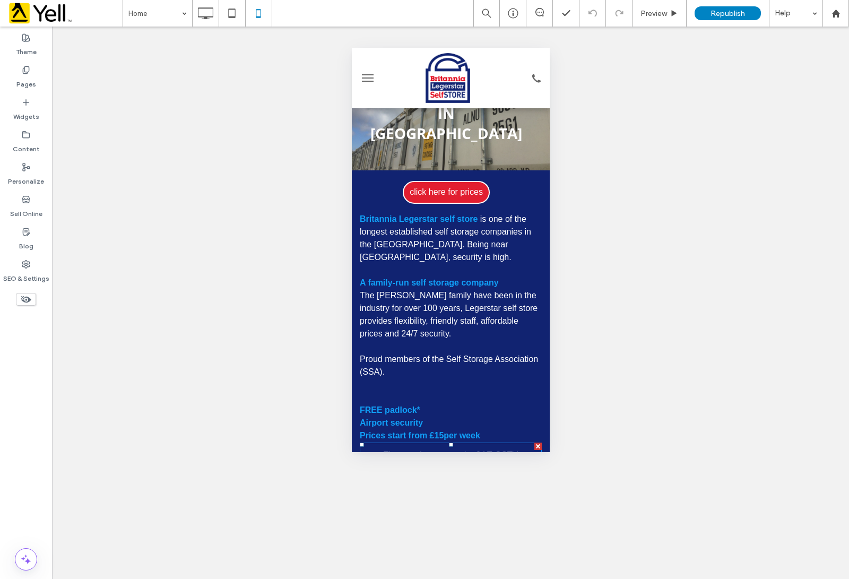
scroll to position [66, 0]
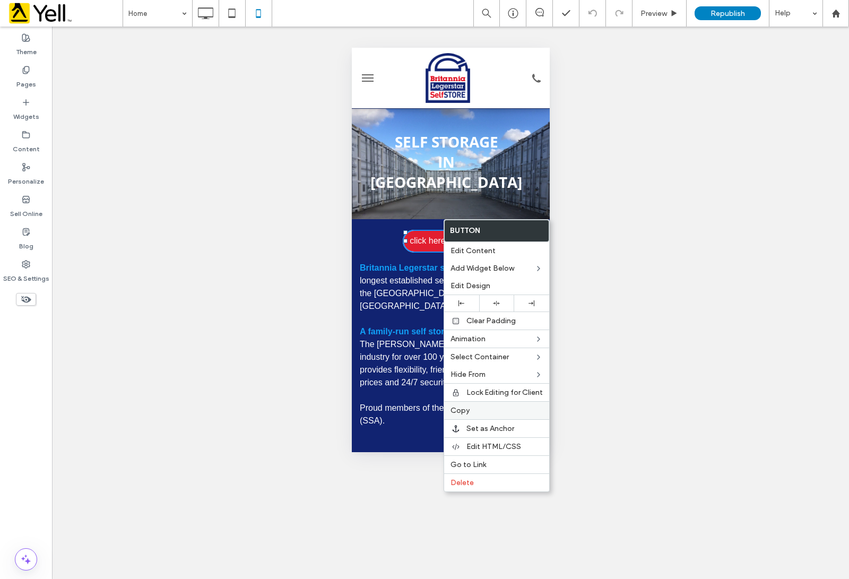
click at [470, 412] on label "Copy" at bounding box center [497, 410] width 92 height 9
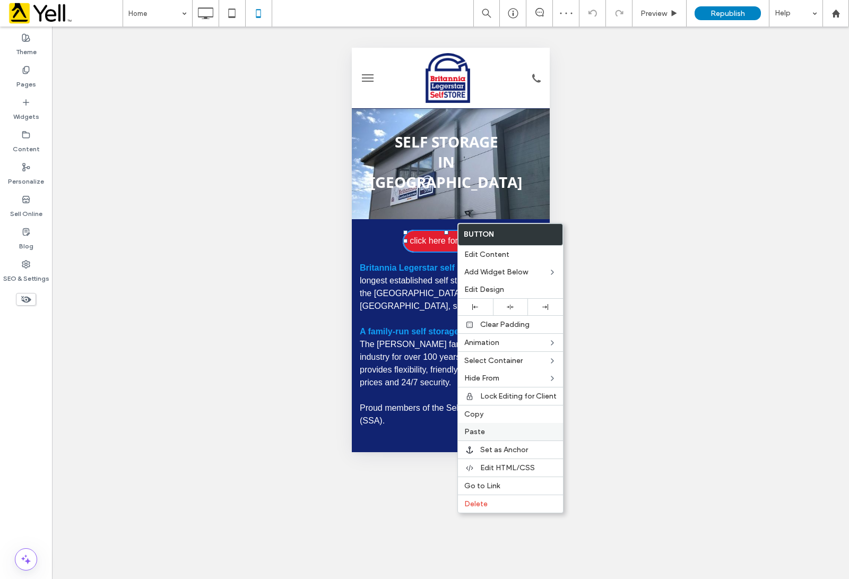
click at [484, 436] on label "Paste" at bounding box center [510, 431] width 92 height 9
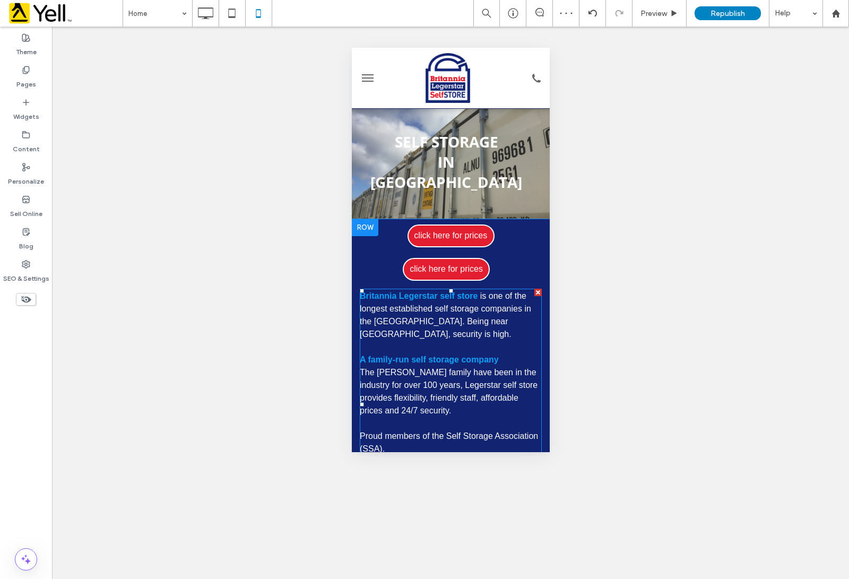
scroll to position [0, 0]
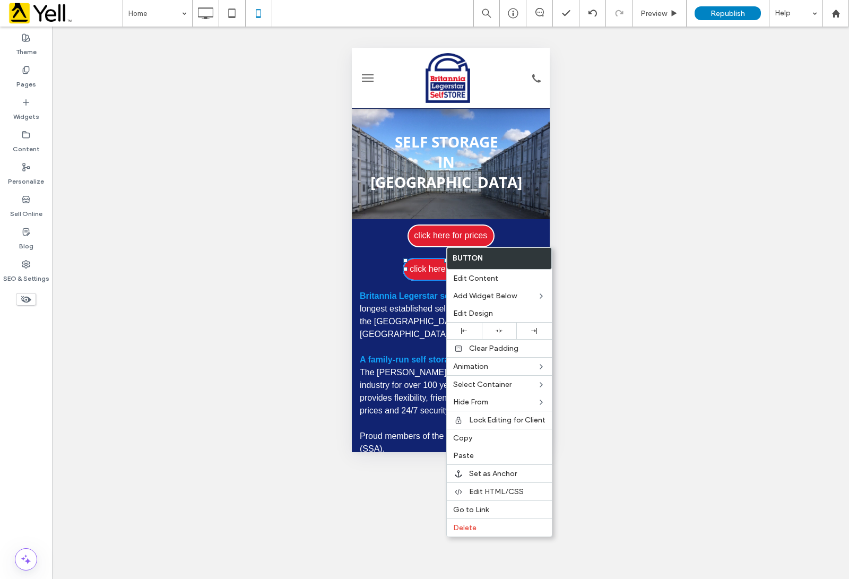
click at [311, 197] on div "Unhide? Yes Unhide? Yes Unhide? Yes Unhide? Yes Unhide? Yes Unhide? Yes Unhide?…" at bounding box center [450, 303] width 797 height 553
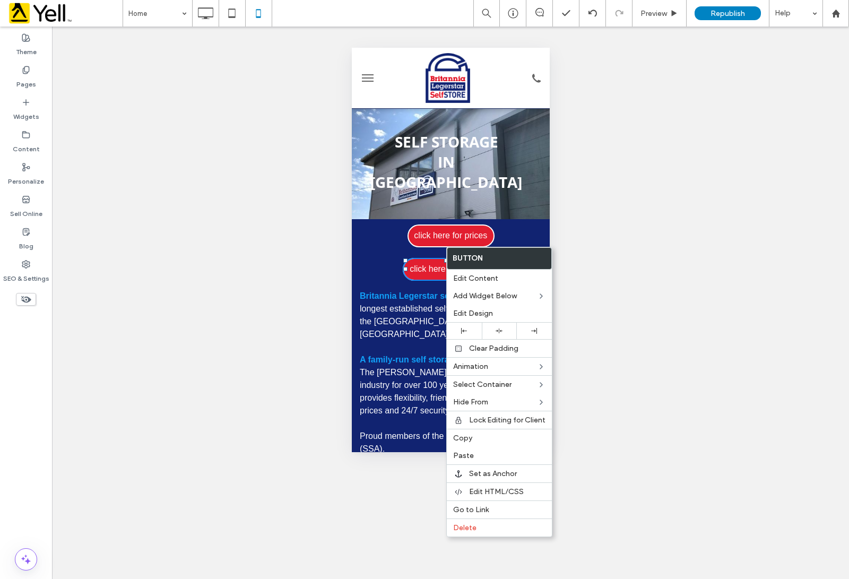
click at [688, 244] on div "Unhide? Yes Unhide? Yes Unhide? Yes Unhide? Yes Unhide? Yes Unhide? Yes Unhide?…" at bounding box center [450, 303] width 797 height 553
click at [415, 534] on div "Unhide? Yes Unhide? Yes Unhide? Yes Unhide? Yes Unhide? Yes Unhide? Yes Unhide?…" at bounding box center [450, 303] width 797 height 553
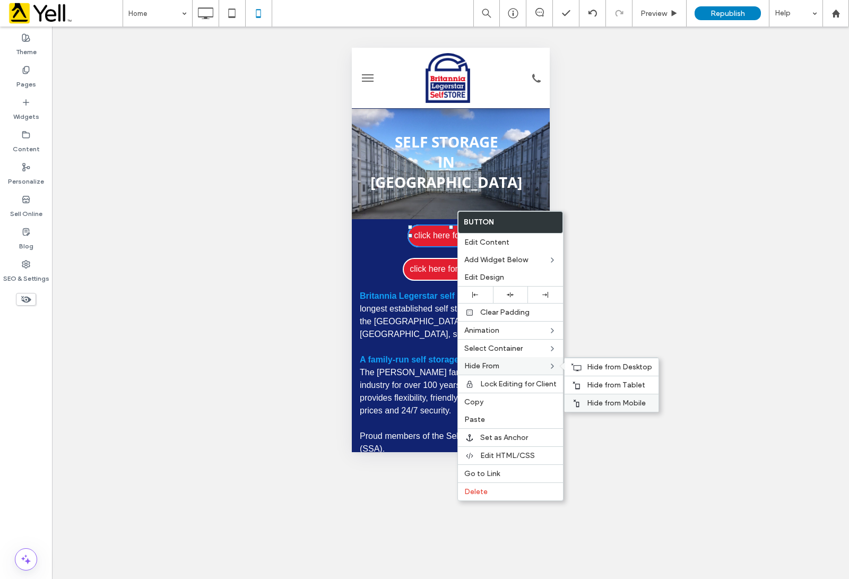
click at [611, 402] on span "Hide from Mobile" at bounding box center [616, 403] width 59 height 9
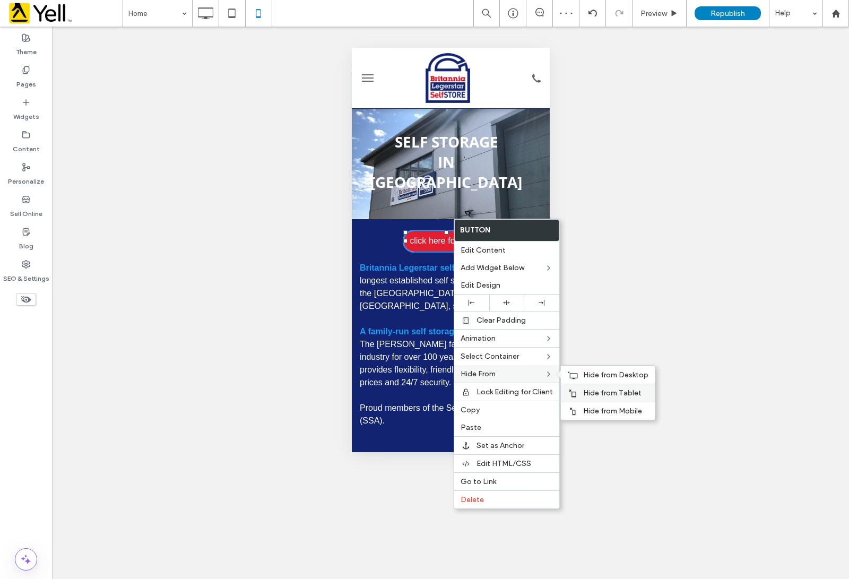
click at [579, 397] on div "Hide from Tablet" at bounding box center [608, 393] width 94 height 18
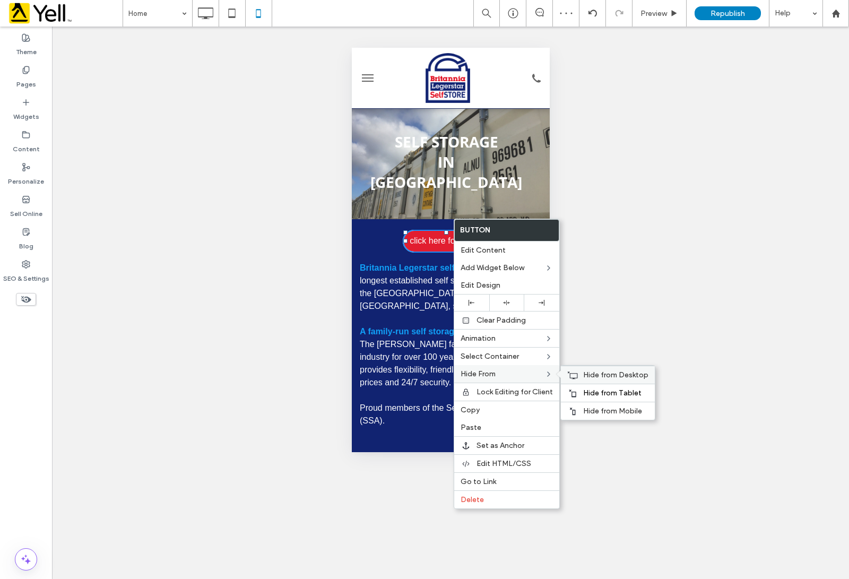
click at [595, 375] on span "Hide from Desktop" at bounding box center [615, 375] width 65 height 9
drag, startPoint x: 664, startPoint y: 247, endPoint x: 653, endPoint y: 245, distance: 10.8
click at [661, 247] on div "Unhide? Yes Unhide? Yes Unhide? Yes Unhide? Yes Unhide? Yes Unhide? Yes Unhide?…" at bounding box center [450, 303] width 797 height 553
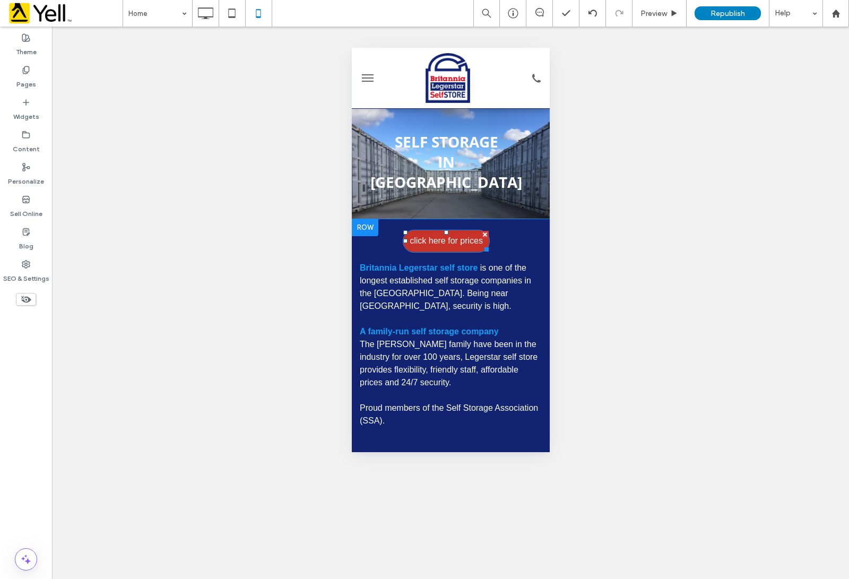
click at [469, 231] on span "click here for prices" at bounding box center [445, 241] width 73 height 20
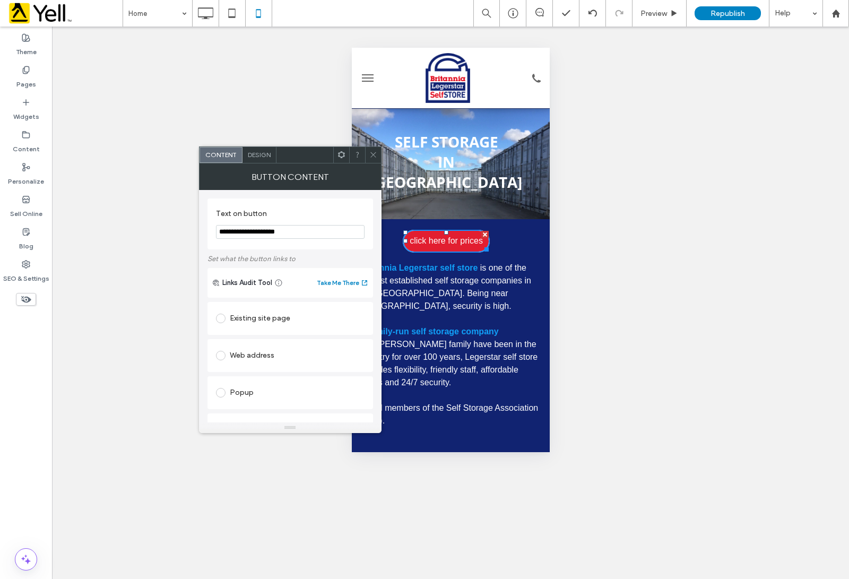
click at [369, 160] on span at bounding box center [373, 155] width 8 height 16
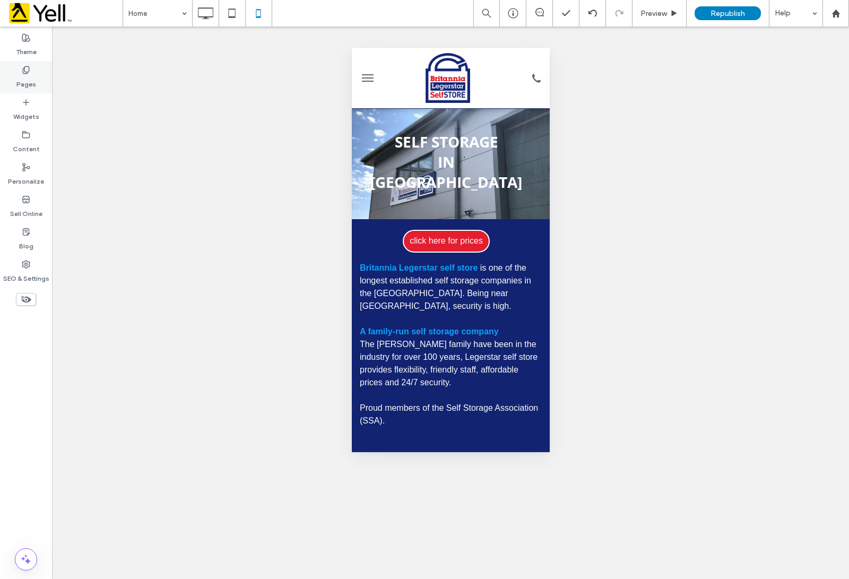
click at [33, 70] on div "Pages" at bounding box center [26, 77] width 52 height 32
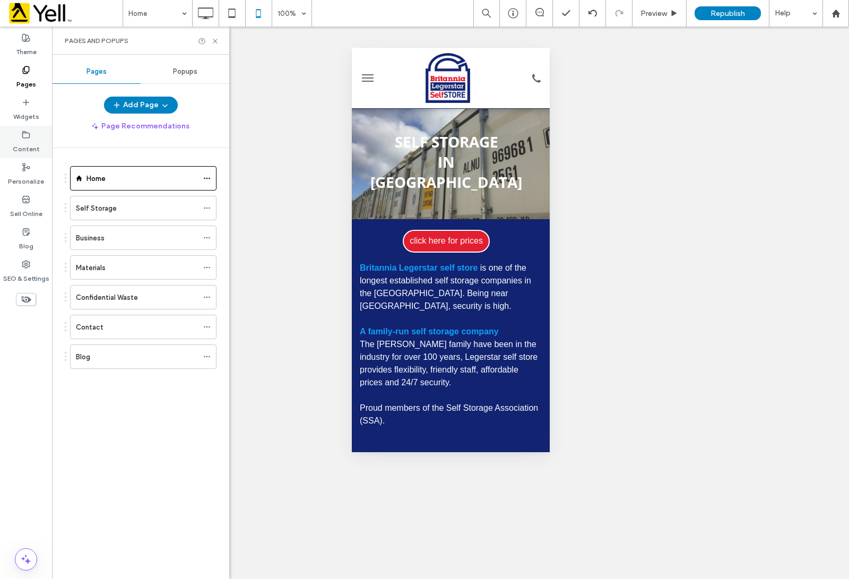
click at [30, 131] on icon at bounding box center [26, 135] width 8 height 8
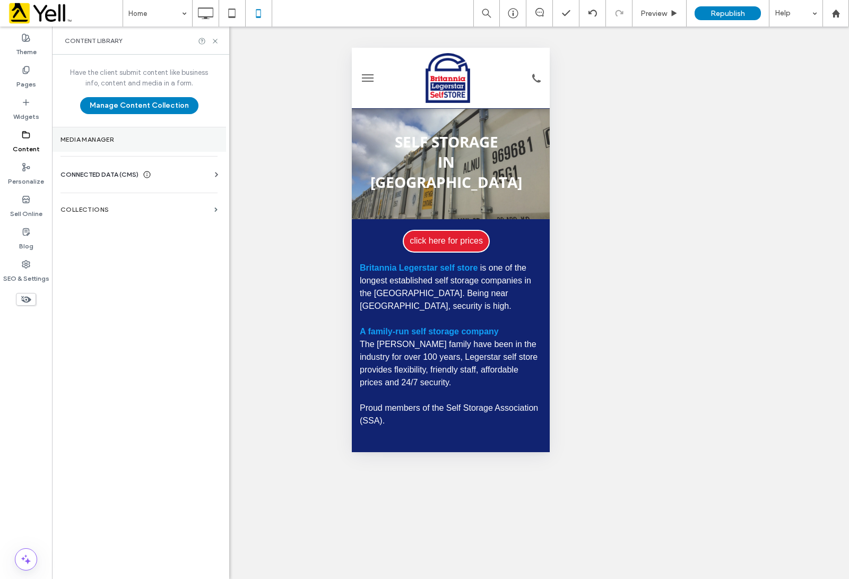
click at [78, 143] on label "Media Manager" at bounding box center [139, 139] width 157 height 7
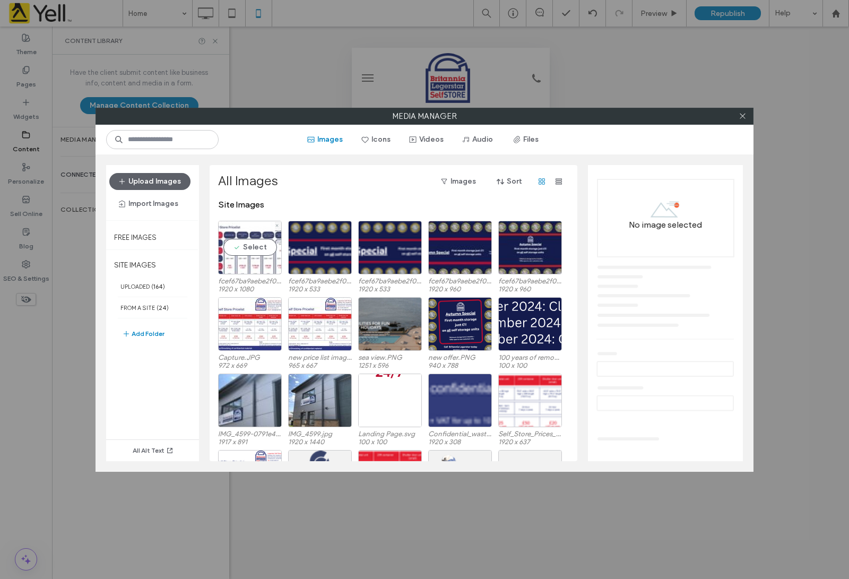
click at [247, 243] on div "Select" at bounding box center [250, 248] width 64 height 54
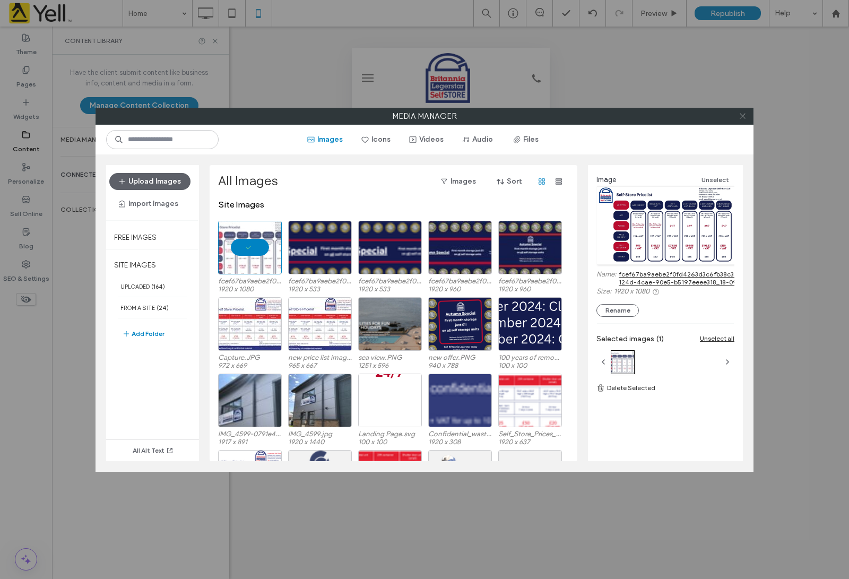
click at [744, 117] on icon at bounding box center [743, 116] width 8 height 8
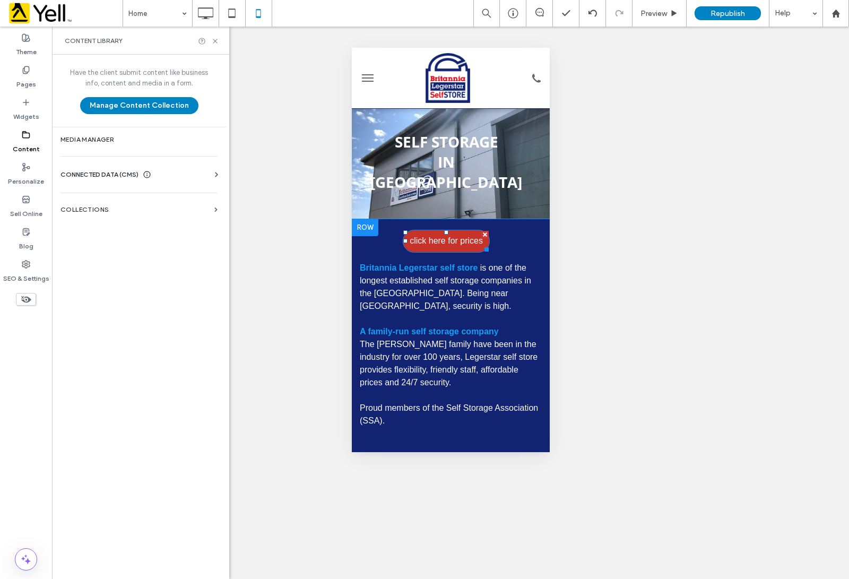
click at [455, 231] on span "click here for prices" at bounding box center [445, 241] width 73 height 20
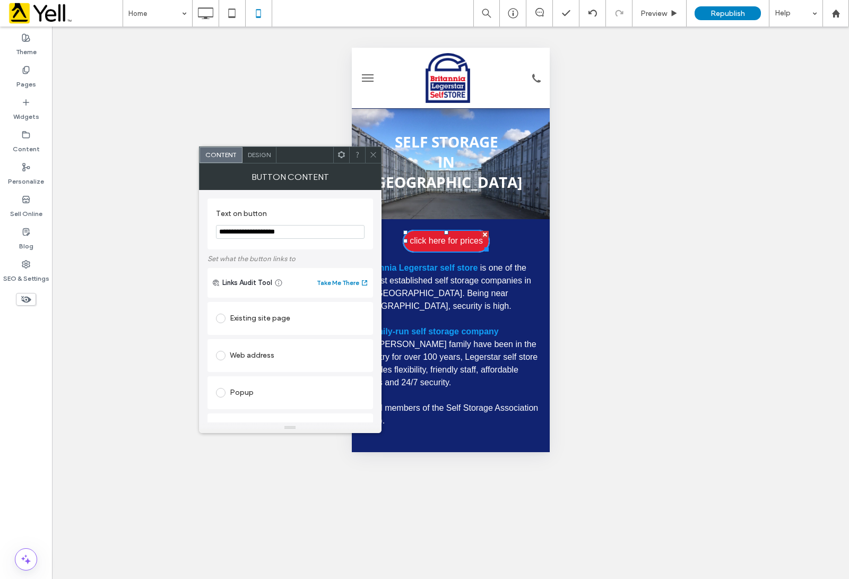
click at [215, 365] on div "Web address" at bounding box center [291, 355] width 166 height 33
click at [221, 357] on span at bounding box center [221, 356] width 10 height 10
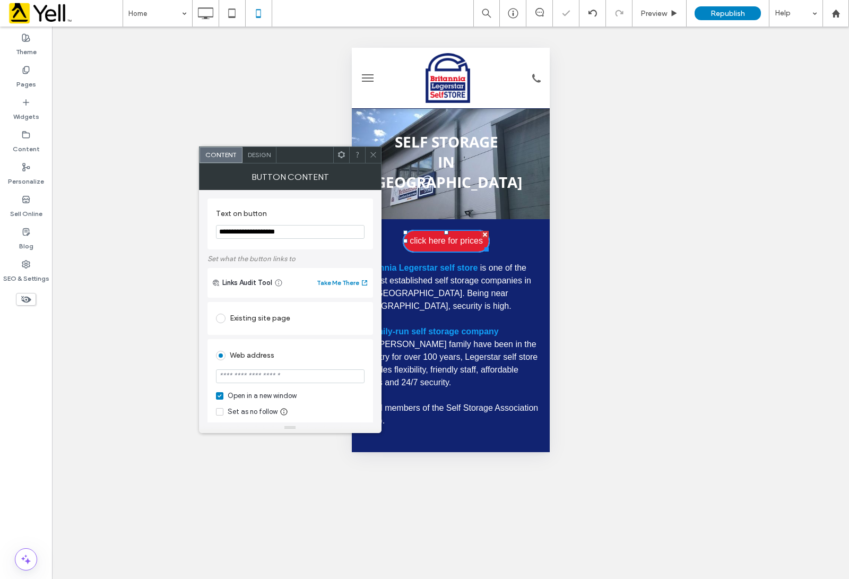
click at [255, 380] on input "url" at bounding box center [290, 376] width 149 height 14
paste input "**********"
type input "**********"
click at [338, 412] on div "Set as no follow" at bounding box center [290, 412] width 149 height 11
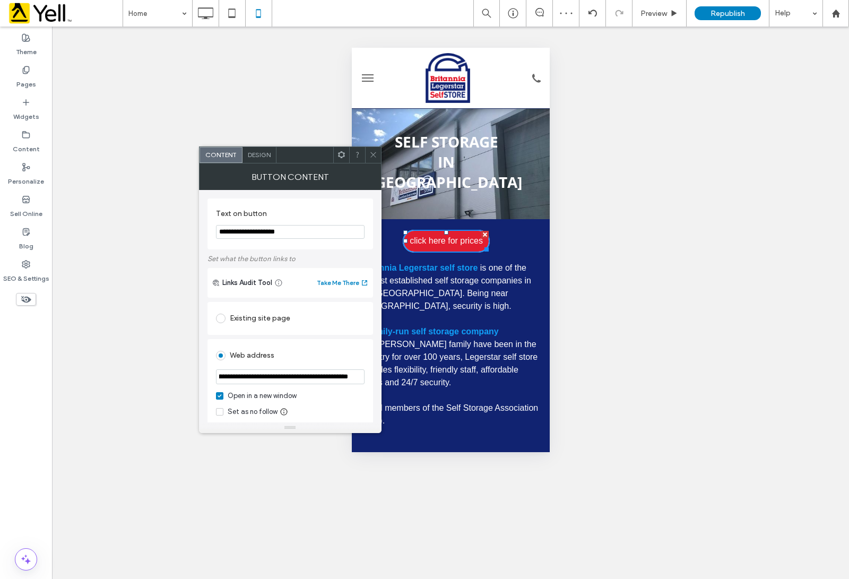
scroll to position [0, 0]
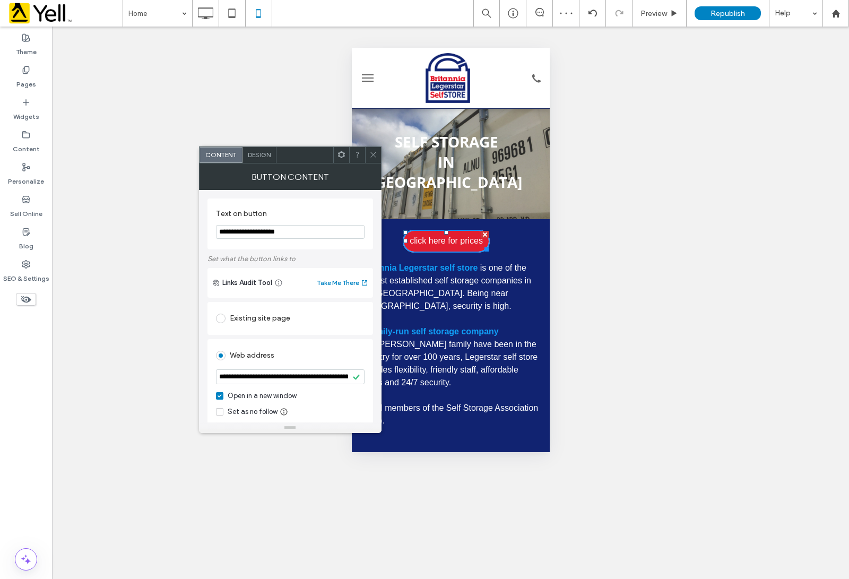
click at [373, 151] on icon at bounding box center [373, 155] width 8 height 8
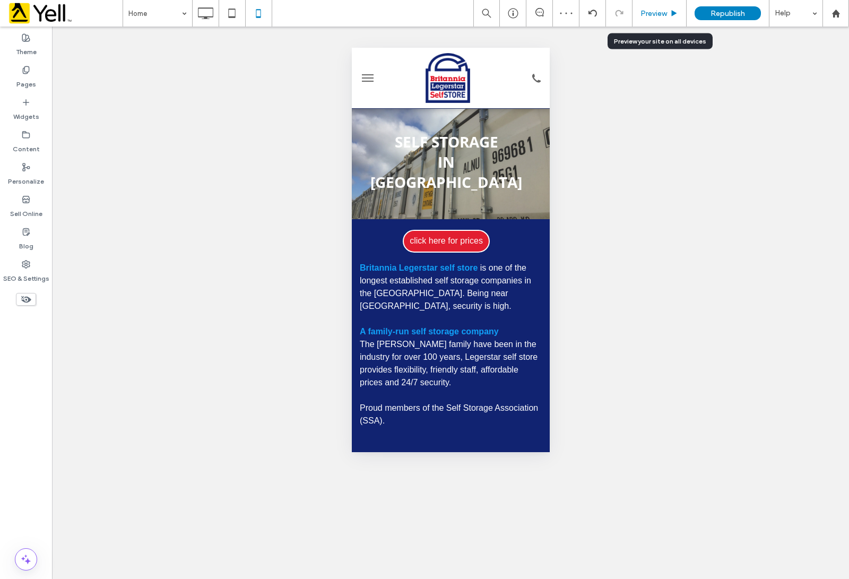
click at [662, 10] on span "Preview" at bounding box center [654, 13] width 27 height 9
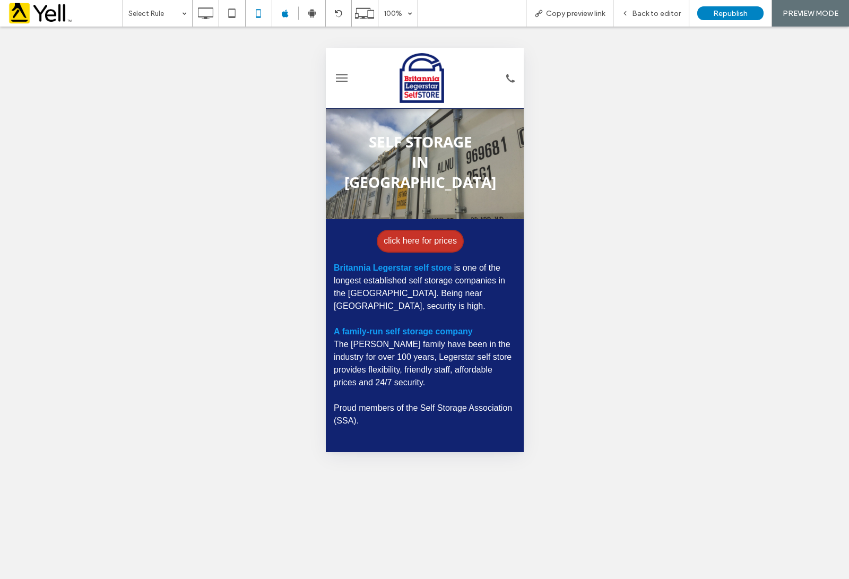
click at [445, 231] on span "click here for prices" at bounding box center [419, 241] width 73 height 20
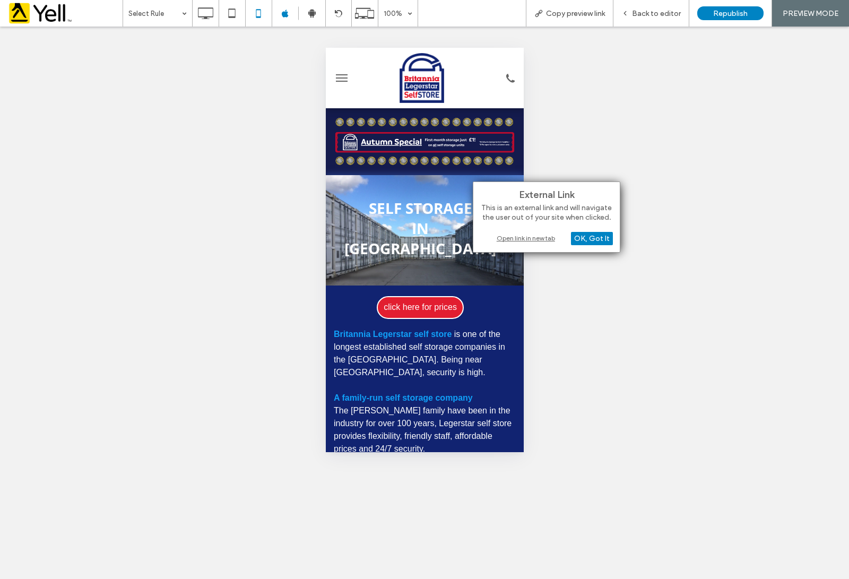
click at [536, 245] on div "External Link This is an external link and will navigate the user out of your s…" at bounding box center [547, 217] width 148 height 71
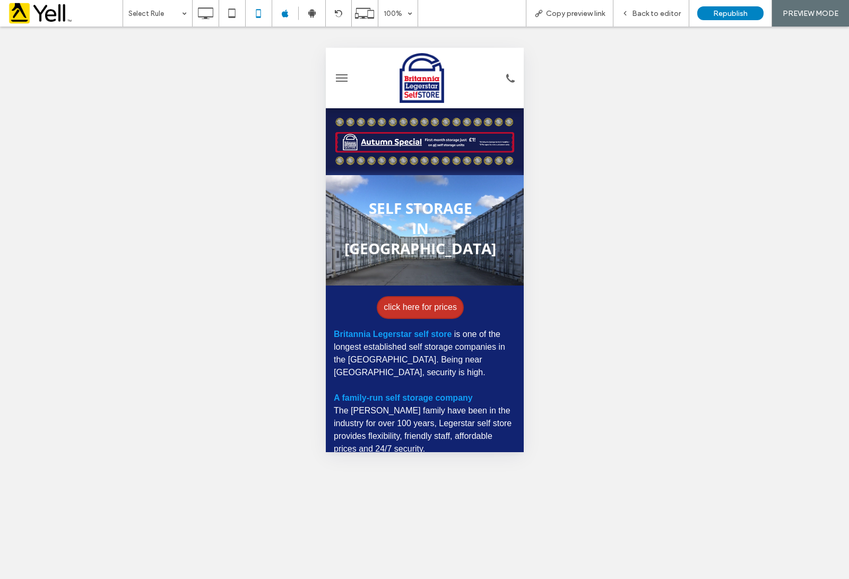
click at [429, 297] on span "click here for prices" at bounding box center [419, 307] width 73 height 20
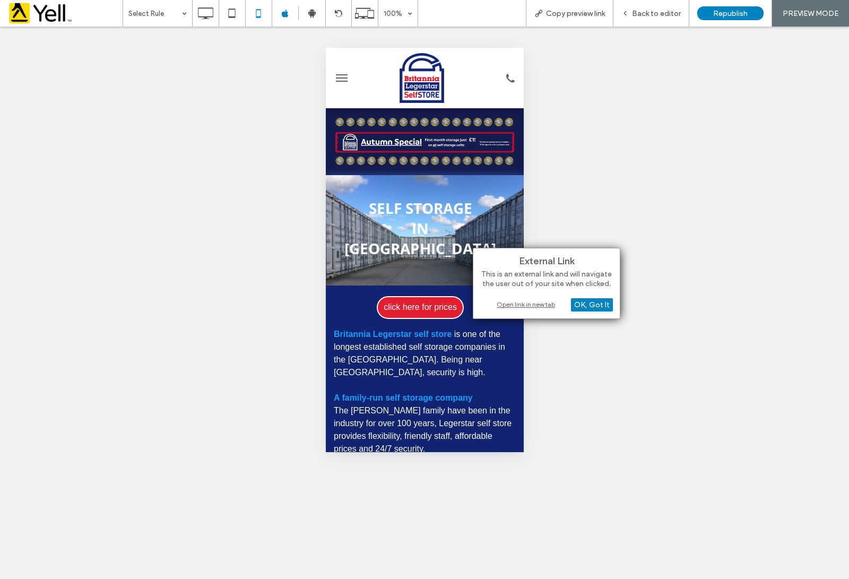
click at [510, 303] on div "Open link in new tab" at bounding box center [546, 304] width 133 height 11
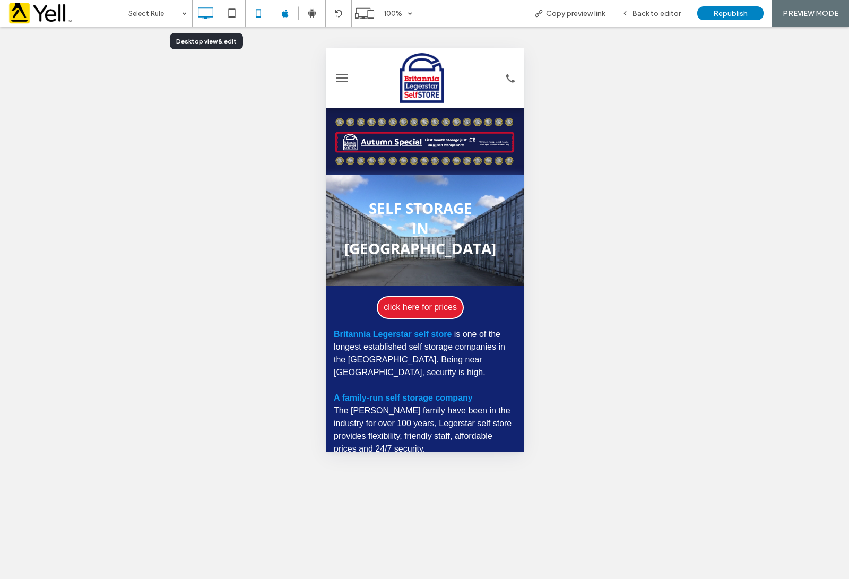
click at [209, 14] on icon at bounding box center [205, 13] width 21 height 21
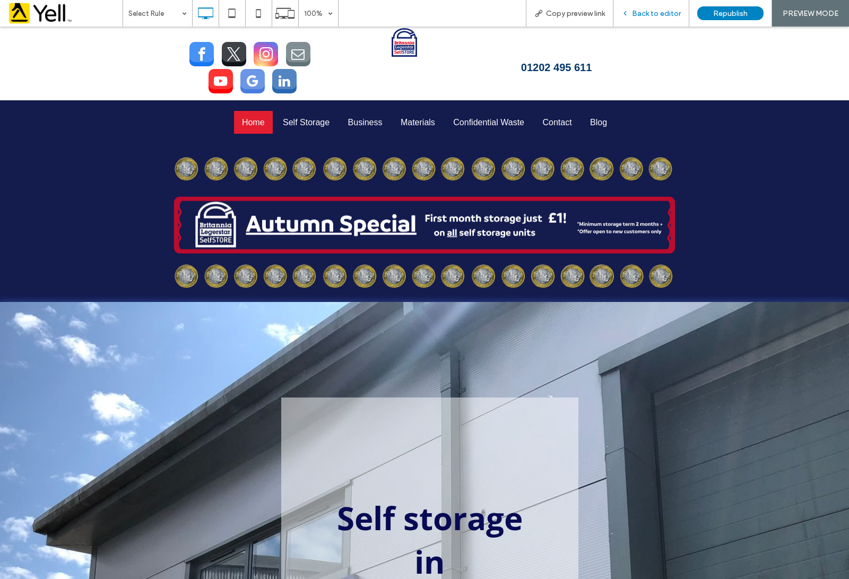
click at [654, 11] on span "Back to editor" at bounding box center [656, 13] width 49 height 9
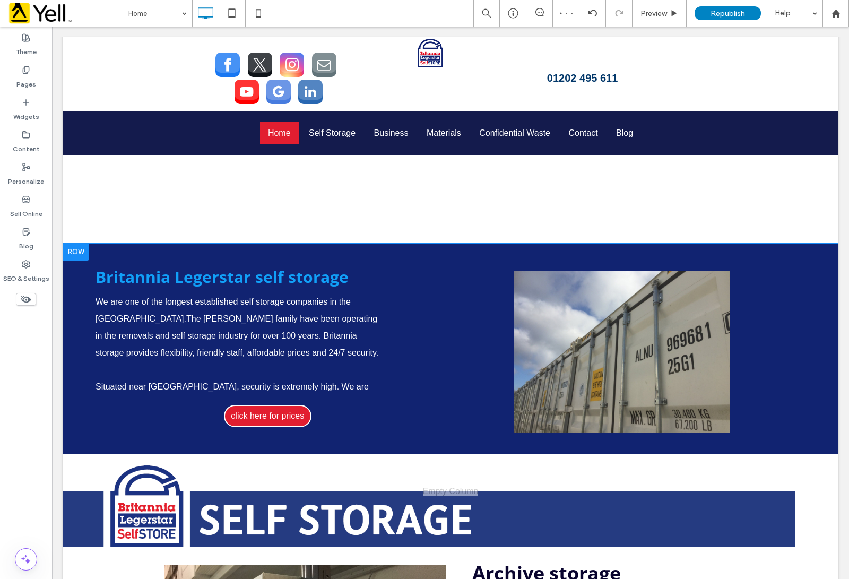
scroll to position [730, 0]
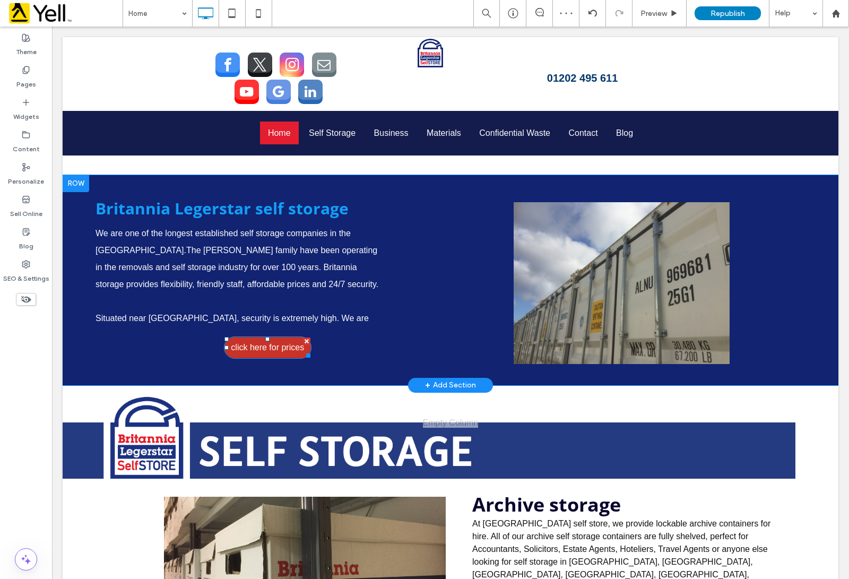
click at [291, 338] on span "click here for prices" at bounding box center [267, 348] width 73 height 20
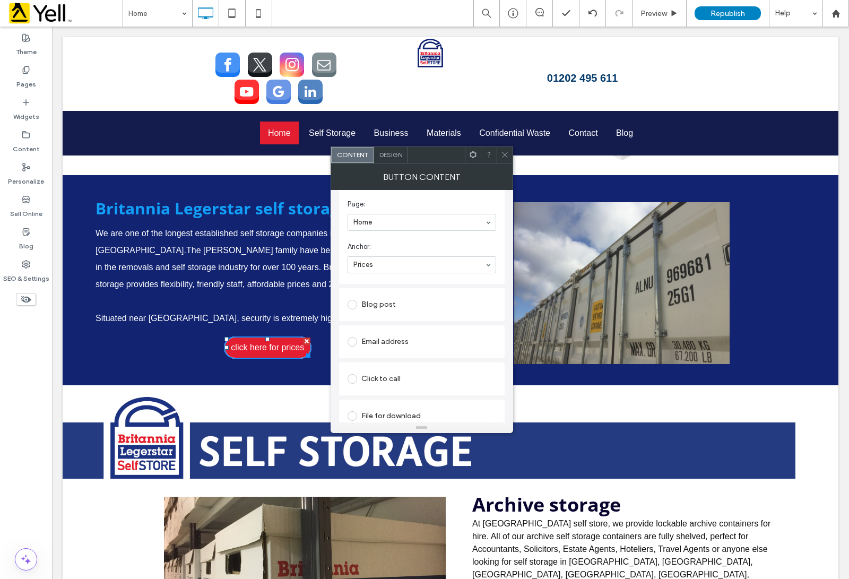
scroll to position [257, 0]
click at [505, 162] on span at bounding box center [505, 155] width 8 height 16
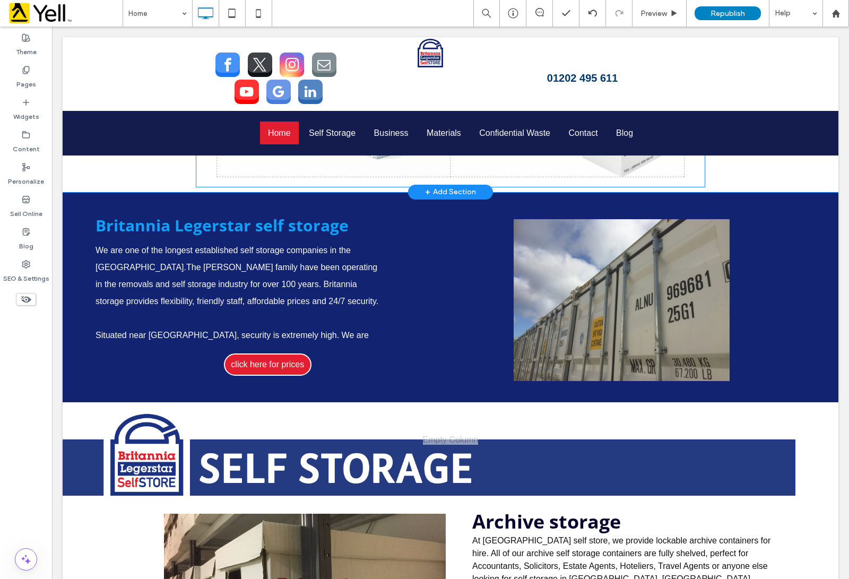
scroll to position [531, 0]
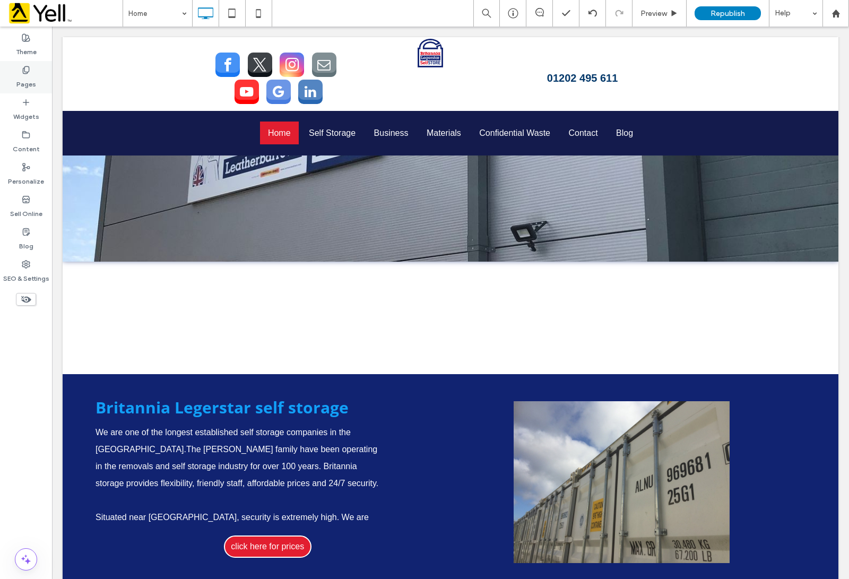
click at [24, 70] on icon at bounding box center [26, 70] width 8 height 8
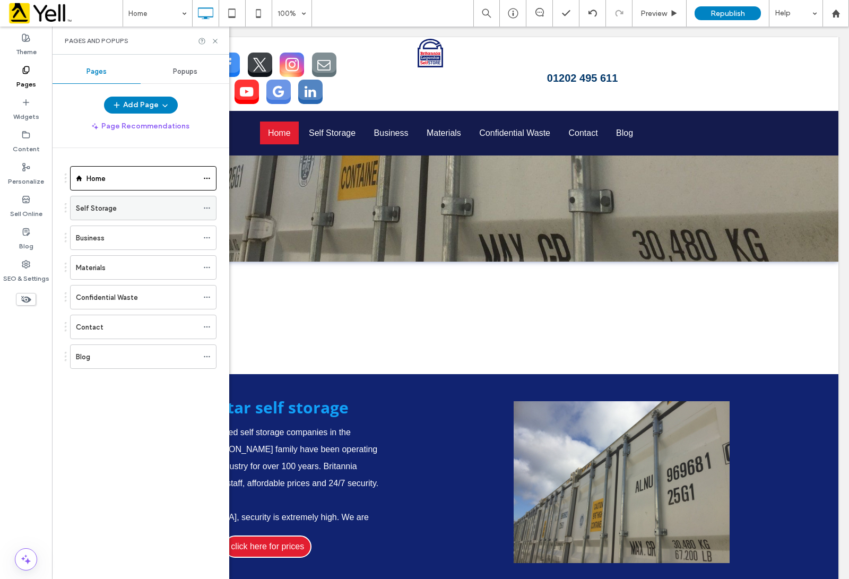
click at [128, 206] on div "Self Storage" at bounding box center [137, 208] width 122 height 11
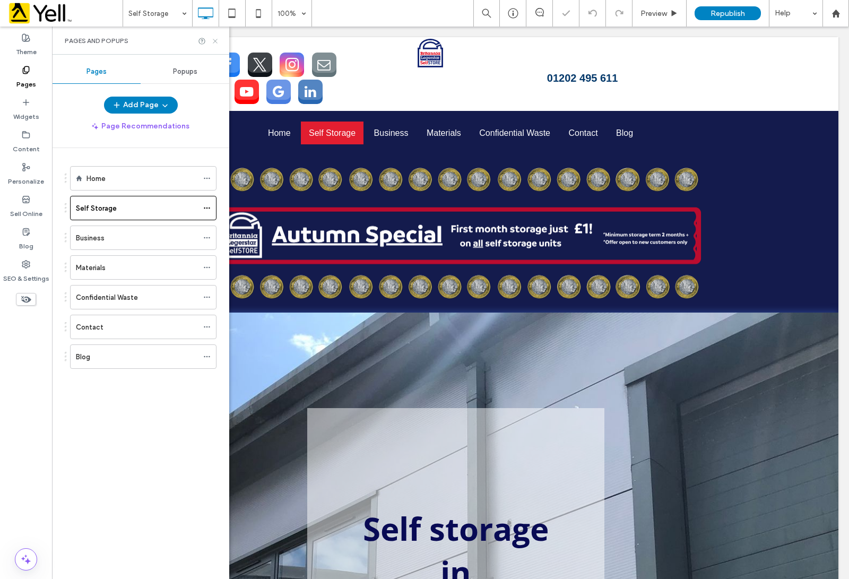
click at [214, 41] on use at bounding box center [215, 41] width 4 height 4
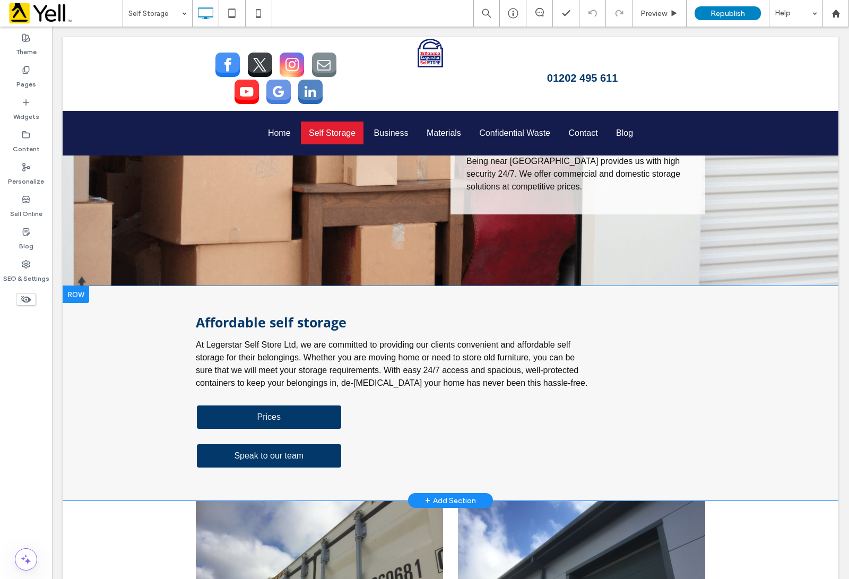
scroll to position [796, 0]
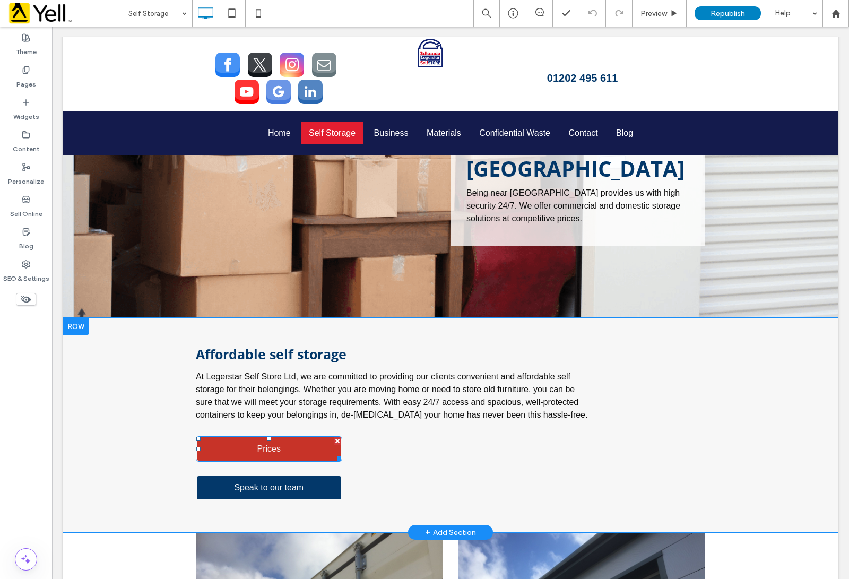
click at [266, 439] on span "Prices" at bounding box center [269, 449] width 31 height 20
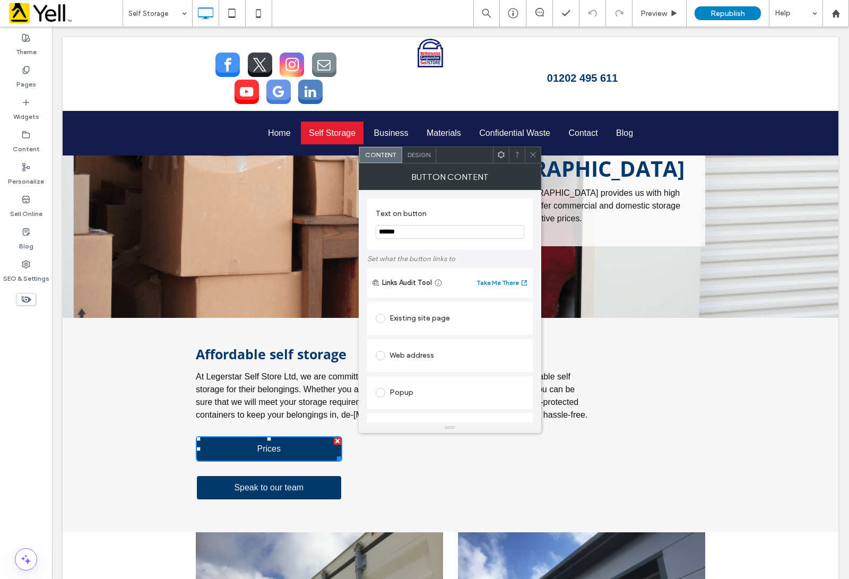
click at [532, 156] on icon at bounding box center [533, 155] width 8 height 8
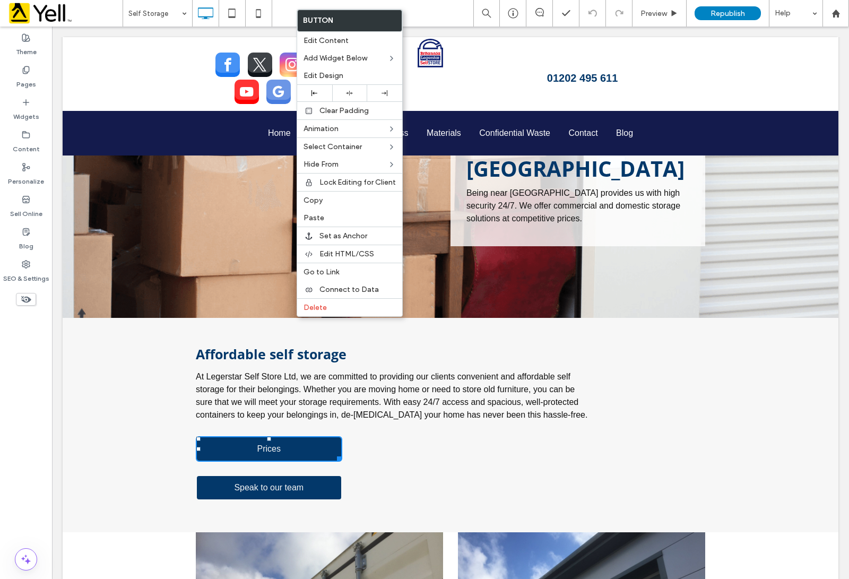
click at [491, 81] on div "Click To Paste" at bounding box center [454, 73] width 170 height 68
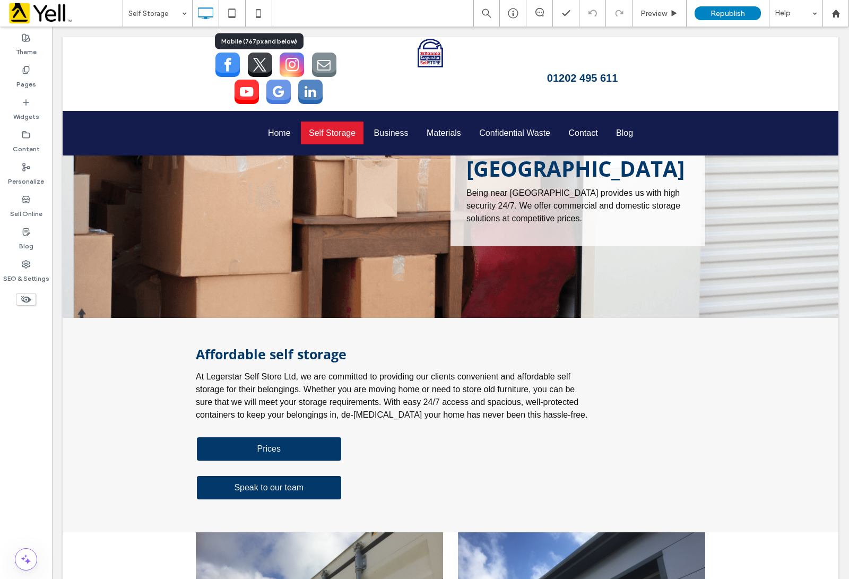
click at [265, 7] on icon at bounding box center [258, 13] width 21 height 21
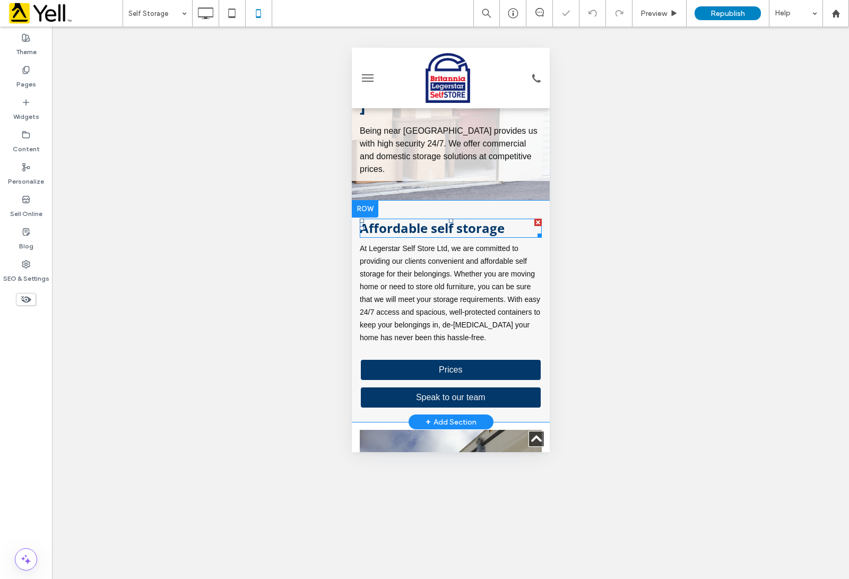
scroll to position [332, 0]
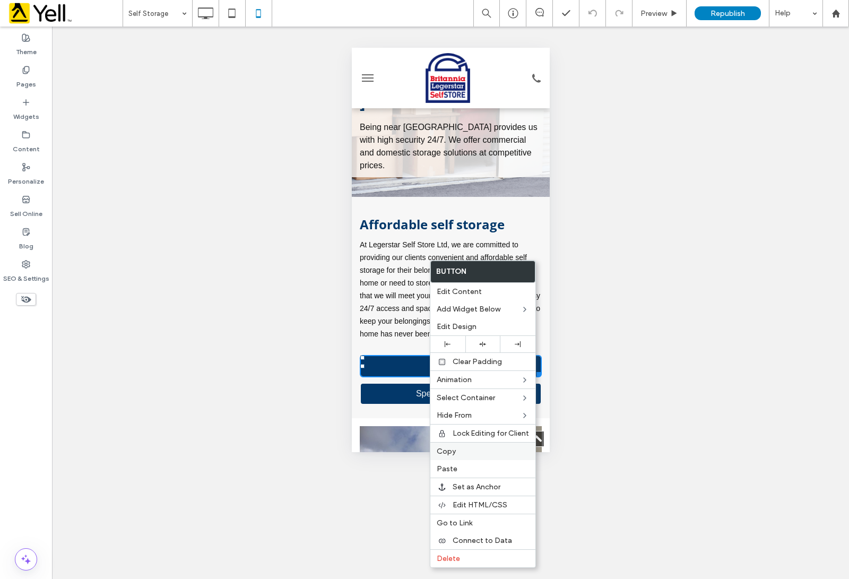
click at [463, 450] on label "Copy" at bounding box center [483, 451] width 92 height 9
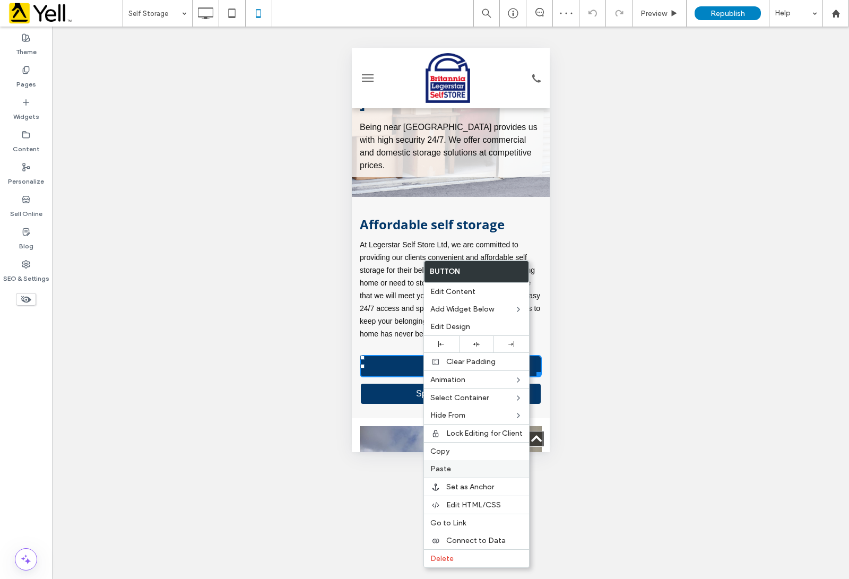
click at [460, 474] on label "Paste" at bounding box center [477, 468] width 92 height 9
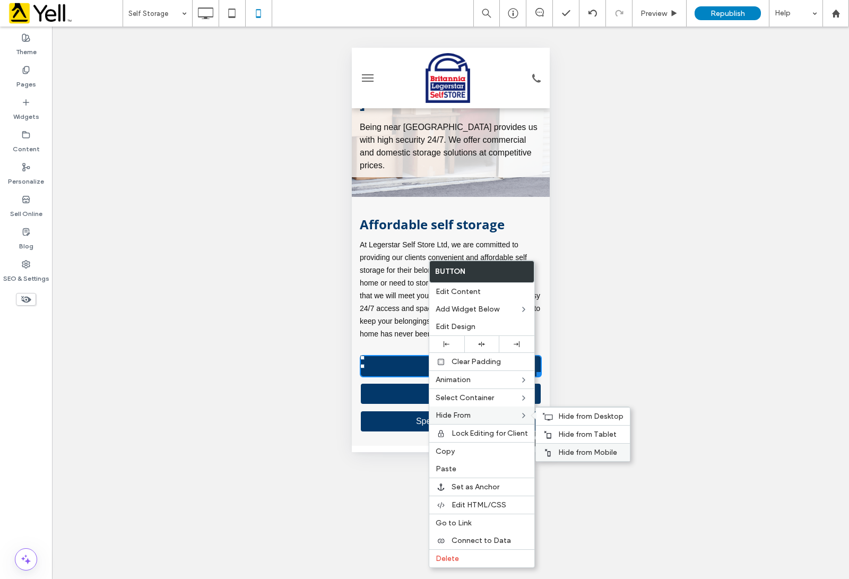
click at [568, 457] on span "Hide from Mobile" at bounding box center [587, 452] width 59 height 9
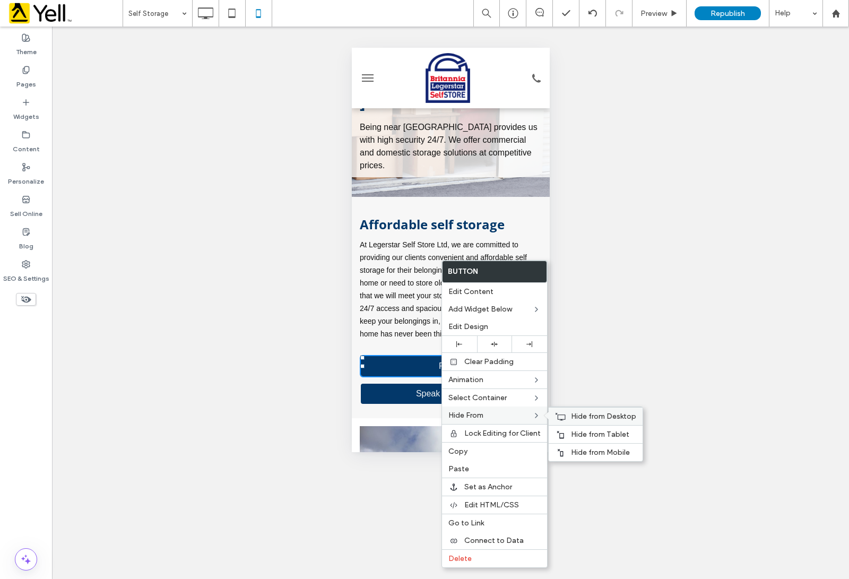
click at [583, 417] on span "Hide from Desktop" at bounding box center [603, 416] width 65 height 9
click at [581, 438] on span "Hide from Tablet" at bounding box center [600, 434] width 58 height 9
click at [683, 322] on div "Unhide? Yes Unhide? Yes Unhide? Yes Unhide? Yes Unhide? Yes Unhide? Yes Unhide?…" at bounding box center [450, 303] width 797 height 553
click at [259, 212] on div "Unhide? Yes Unhide? Yes Unhide? Yes Unhide? Yes Unhide? Yes Unhide? Yes Unhide?…" at bounding box center [450, 303] width 797 height 553
click at [25, 136] on icon at bounding box center [26, 135] width 8 height 8
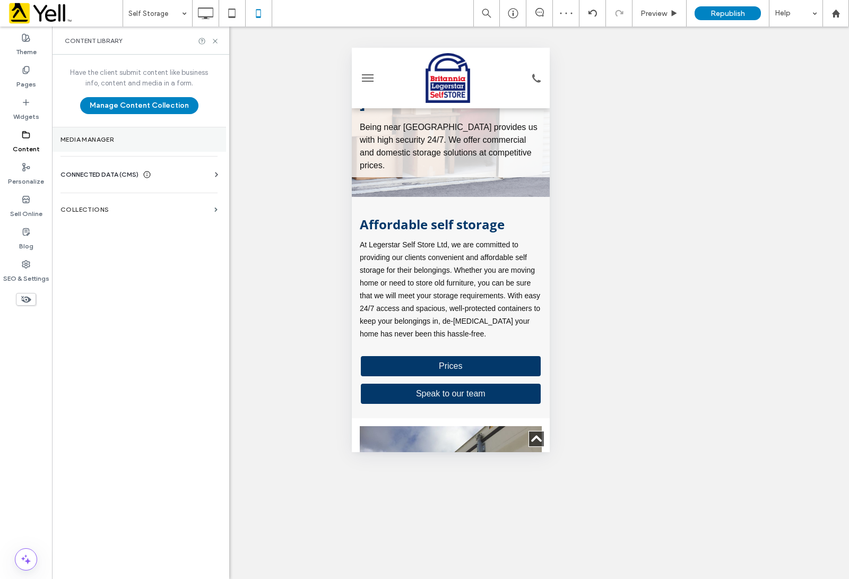
click at [104, 144] on section "Media Manager" at bounding box center [139, 139] width 174 height 24
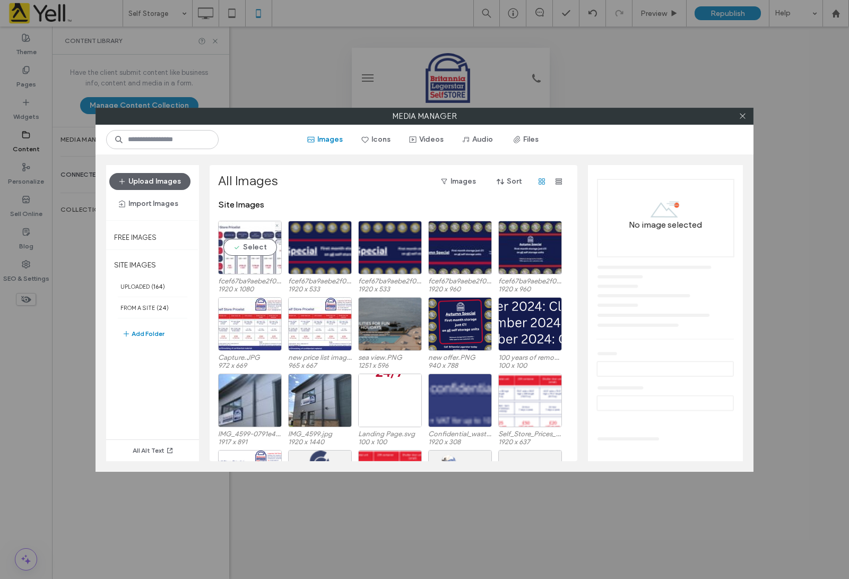
click at [251, 243] on div "Select" at bounding box center [250, 248] width 64 height 54
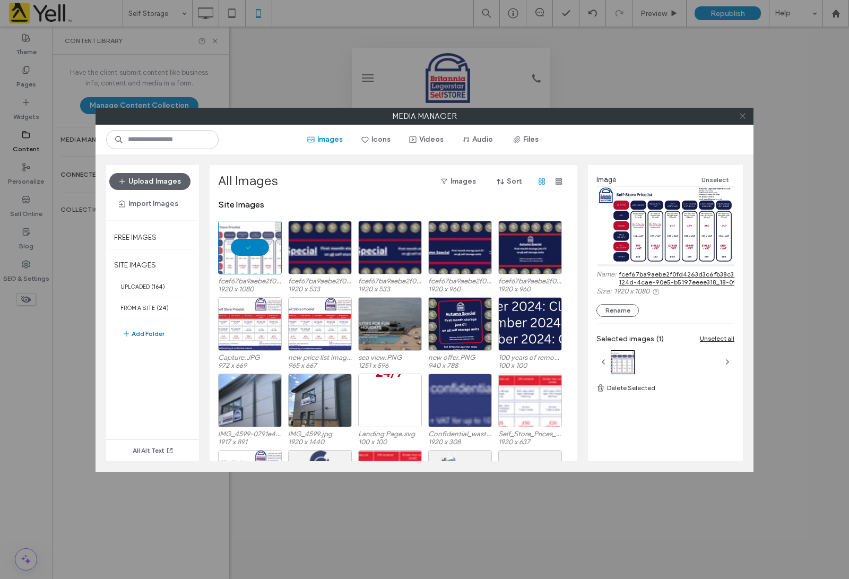
click at [742, 117] on use at bounding box center [742, 116] width 5 height 5
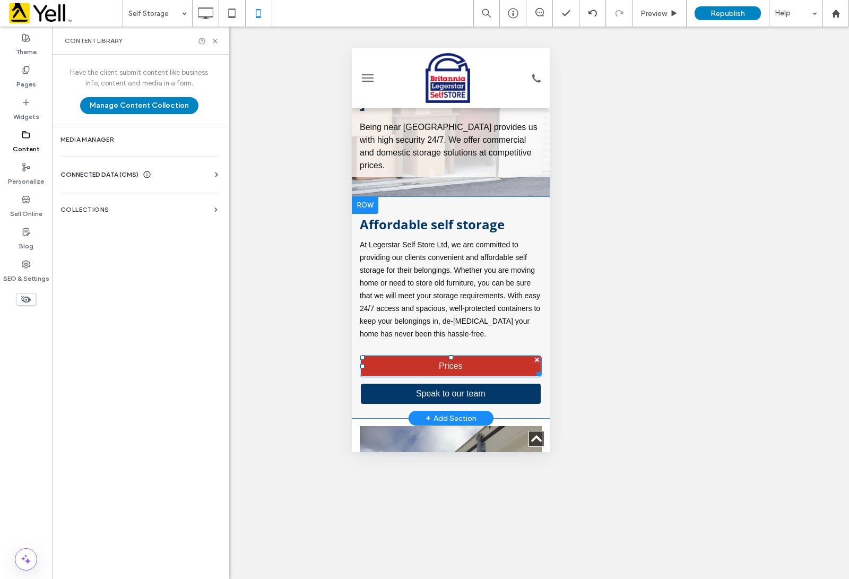
click at [452, 356] on span "Prices" at bounding box center [450, 366] width 31 height 20
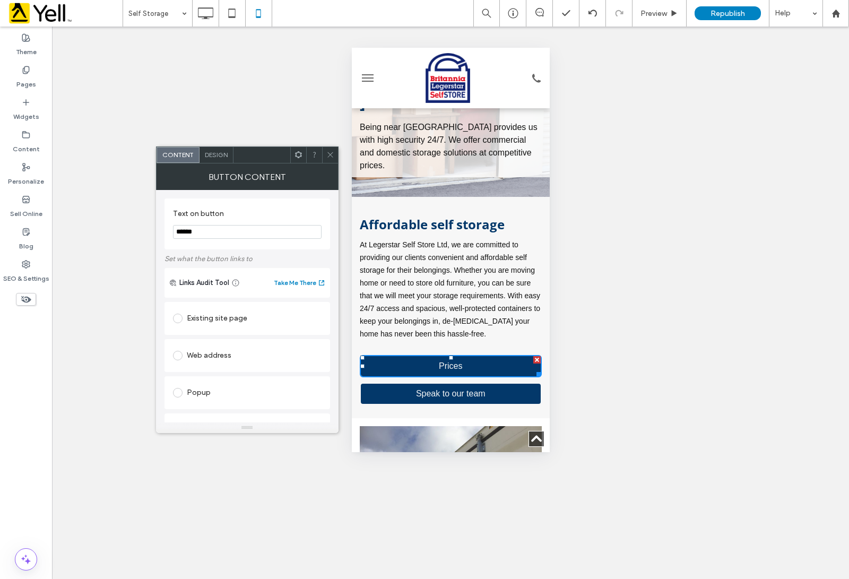
click at [176, 353] on span at bounding box center [178, 356] width 10 height 10
click at [218, 378] on input "url" at bounding box center [247, 376] width 149 height 14
paste input "**********"
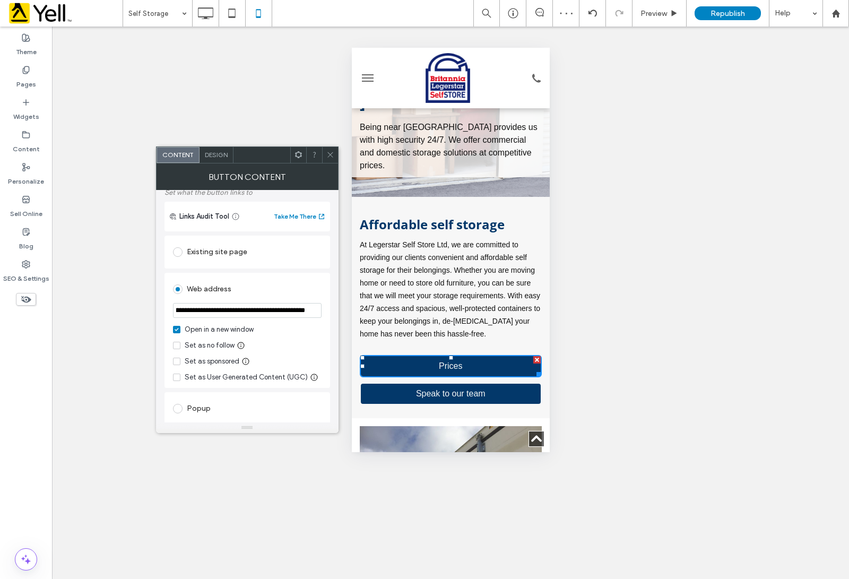
scroll to position [0, 0]
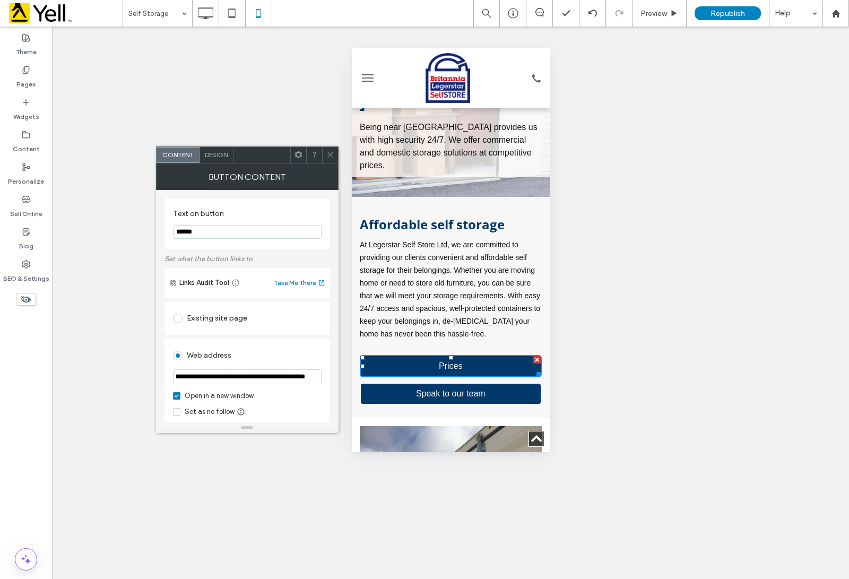
type input "**********"
click at [329, 149] on span at bounding box center [330, 155] width 8 height 16
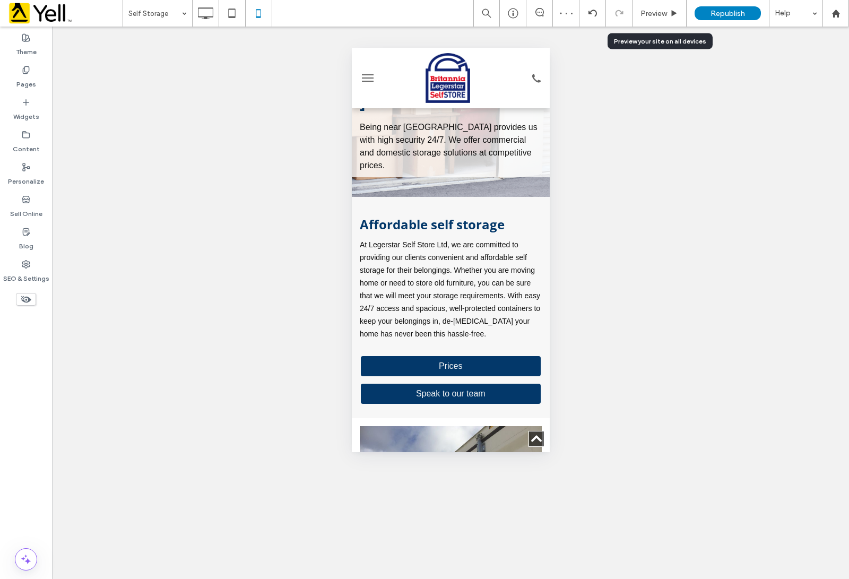
drag, startPoint x: 660, startPoint y: 13, endPoint x: 648, endPoint y: 43, distance: 31.9
click at [659, 14] on span "Preview" at bounding box center [654, 13] width 27 height 9
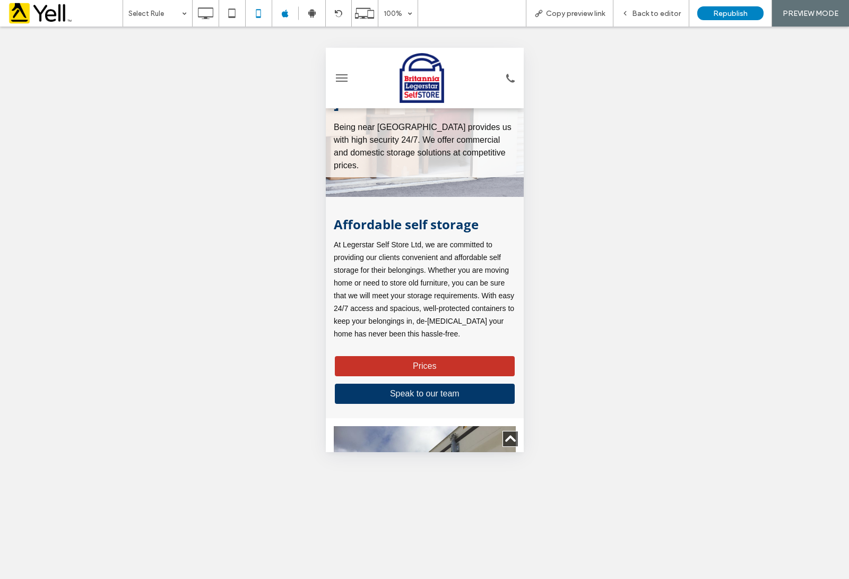
click at [422, 356] on span "Prices" at bounding box center [424, 366] width 31 height 20
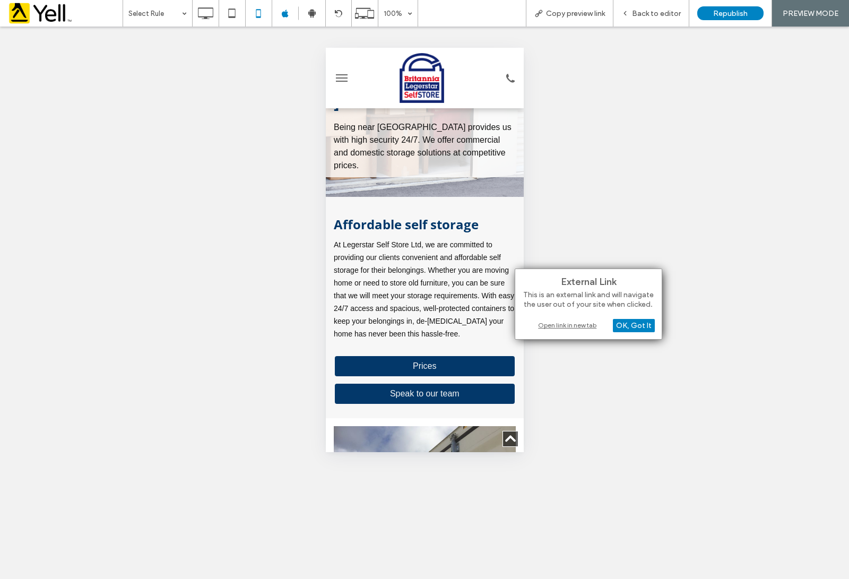
click at [565, 328] on div "Open link in new tab" at bounding box center [588, 325] width 133 height 11
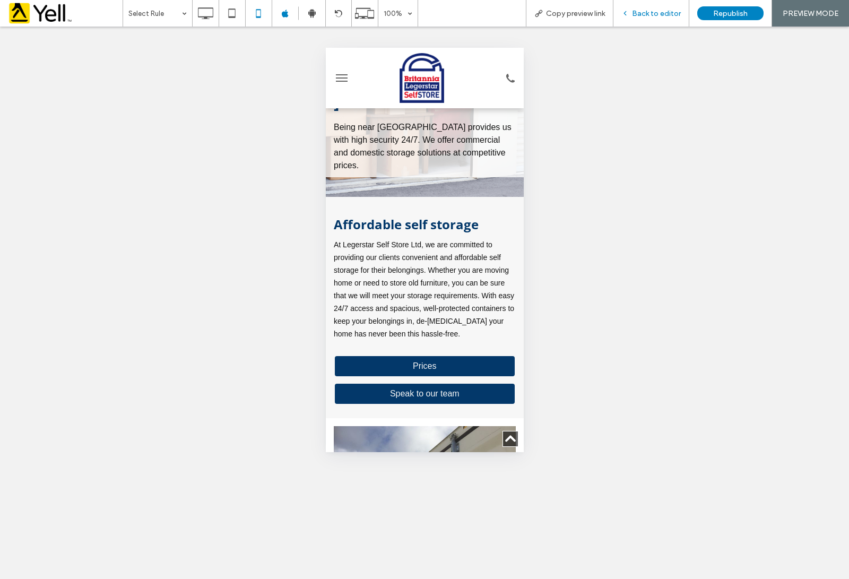
click at [657, 12] on span "Back to editor" at bounding box center [656, 13] width 49 height 9
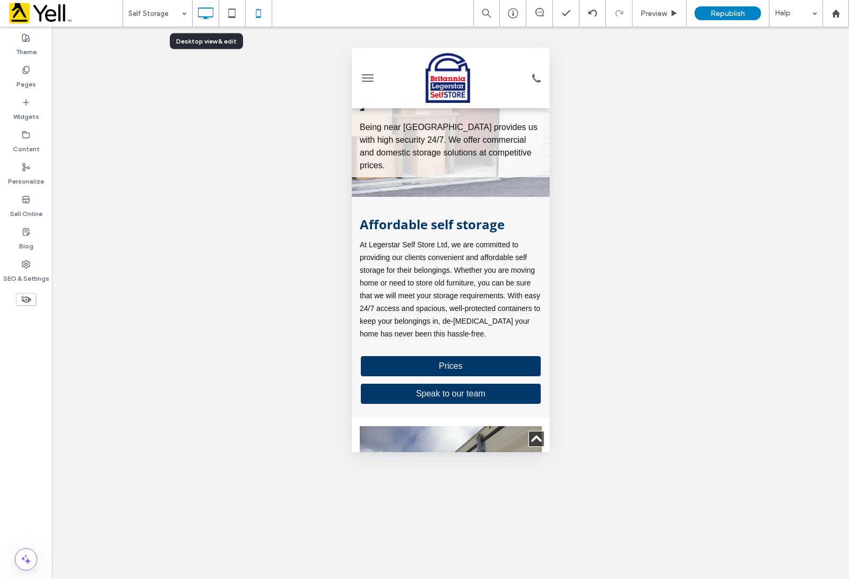
click at [203, 14] on icon at bounding box center [205, 13] width 21 height 21
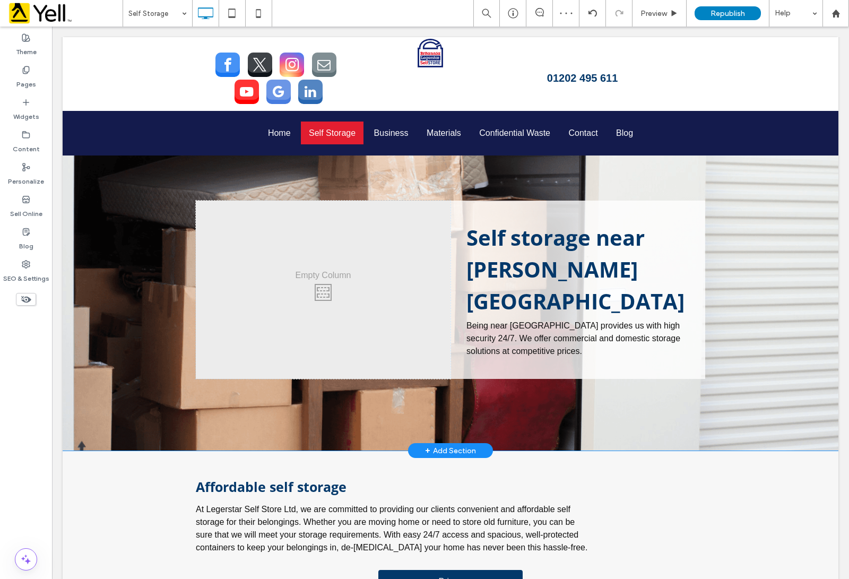
scroll to position [863, 0]
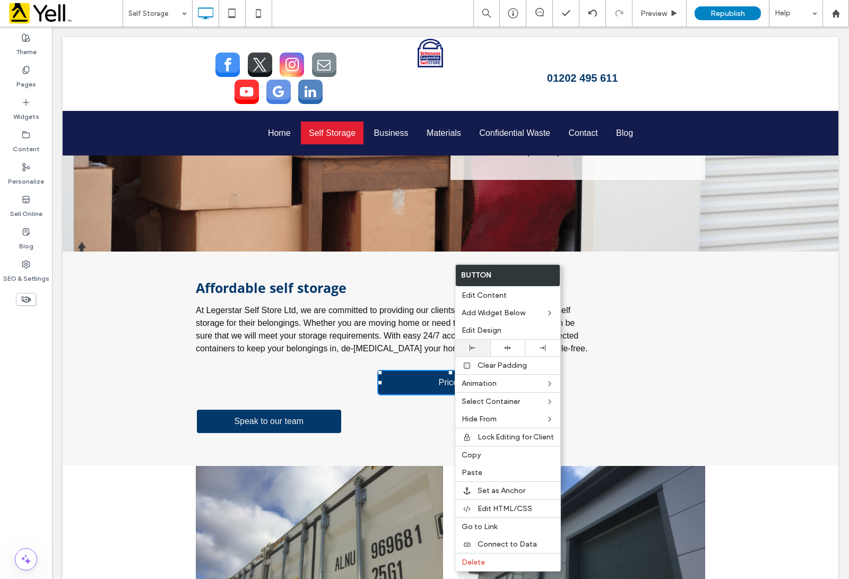
click at [470, 352] on div at bounding box center [472, 348] width 35 height 16
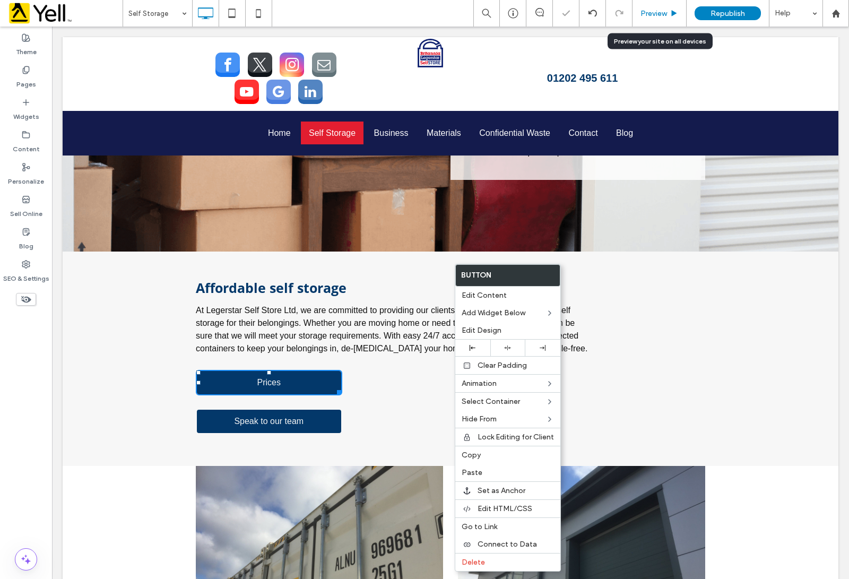
click at [668, 12] on div "Preview" at bounding box center [660, 13] width 54 height 9
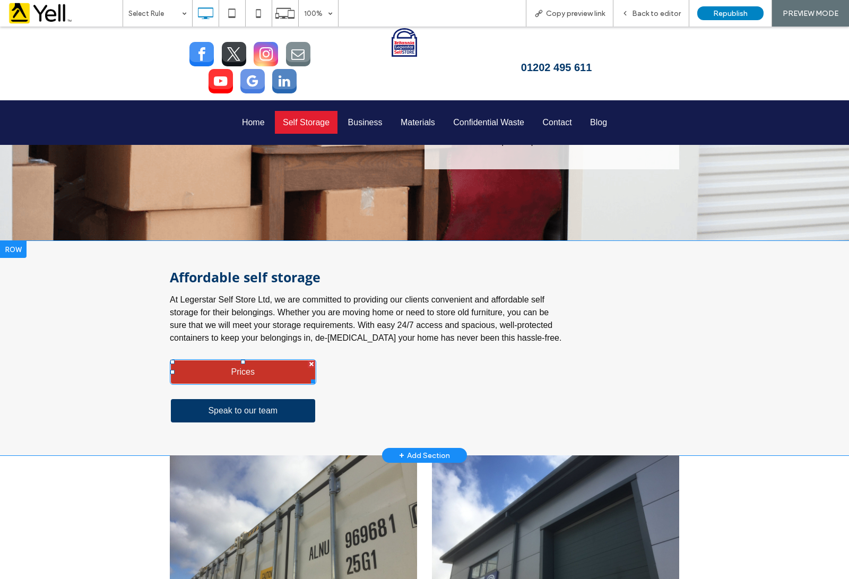
click at [260, 359] on link "Prices" at bounding box center [243, 371] width 147 height 25
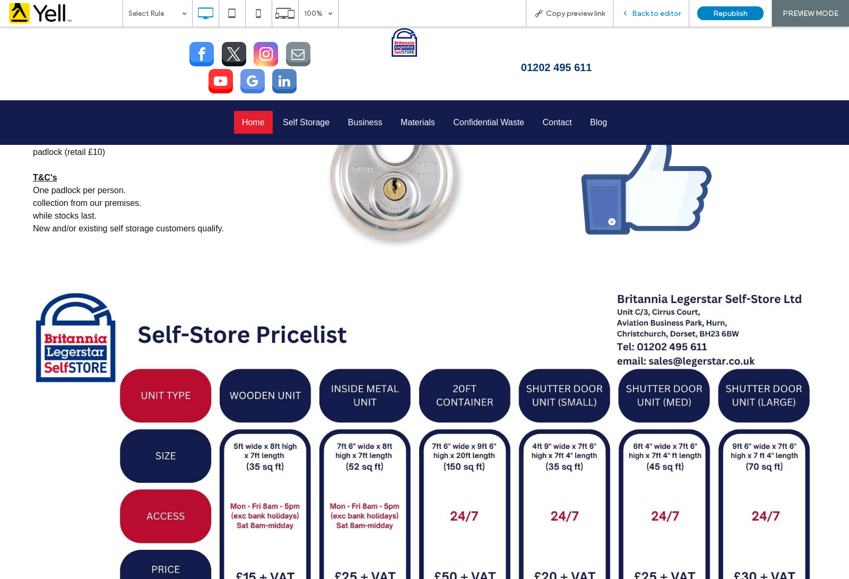
click at [653, 12] on span "Back to editor" at bounding box center [656, 13] width 49 height 9
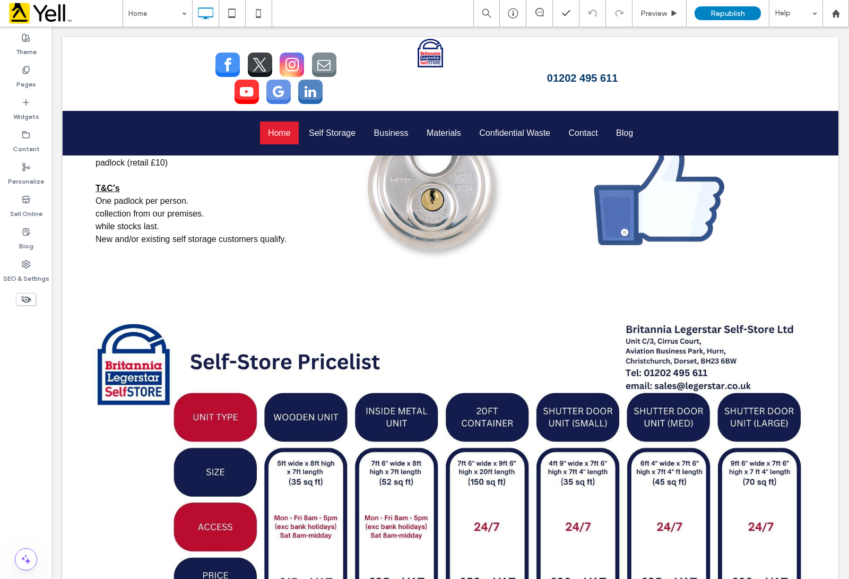
scroll to position [1468, 0]
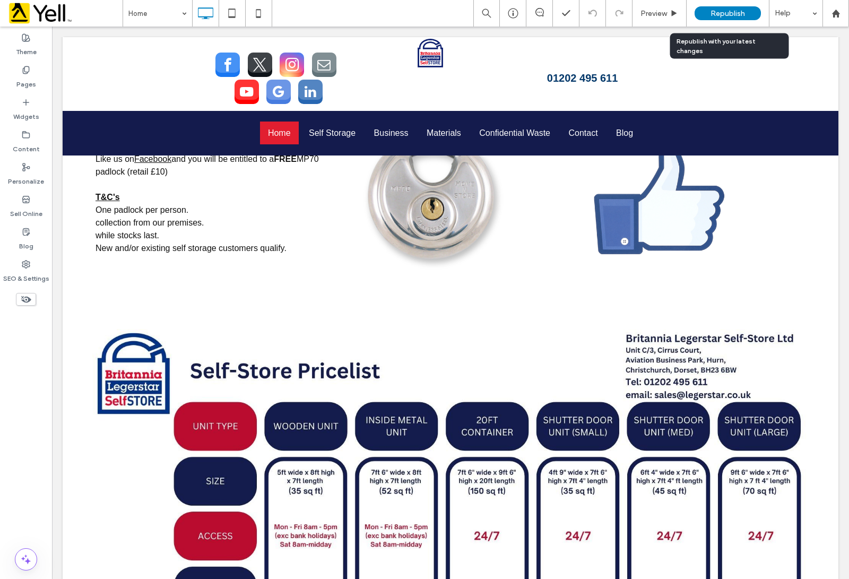
click at [712, 15] on span "Republish" at bounding box center [728, 13] width 35 height 9
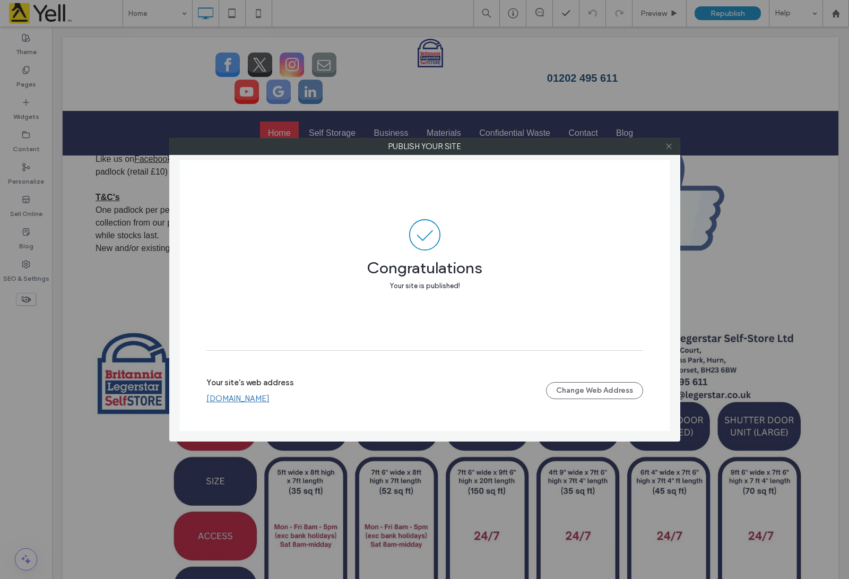
click at [673, 146] on icon at bounding box center [669, 146] width 8 height 8
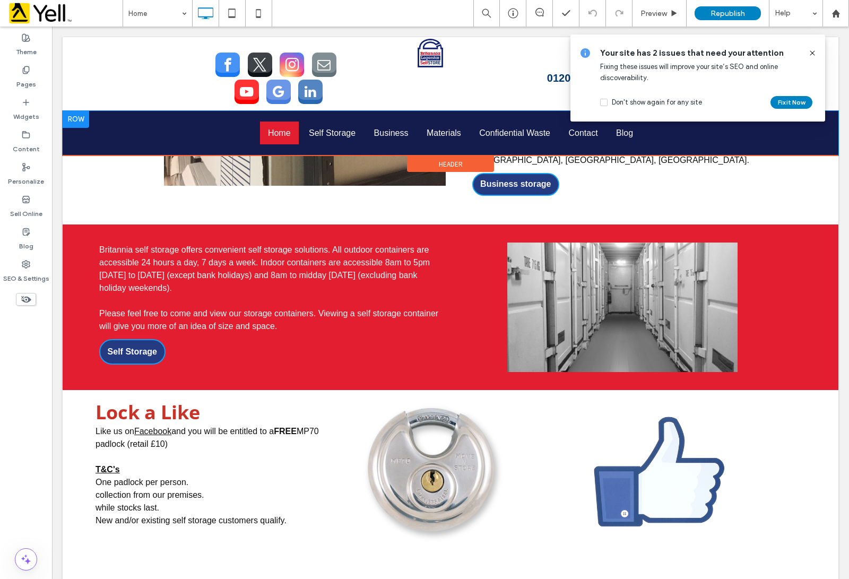
scroll to position [1070, 0]
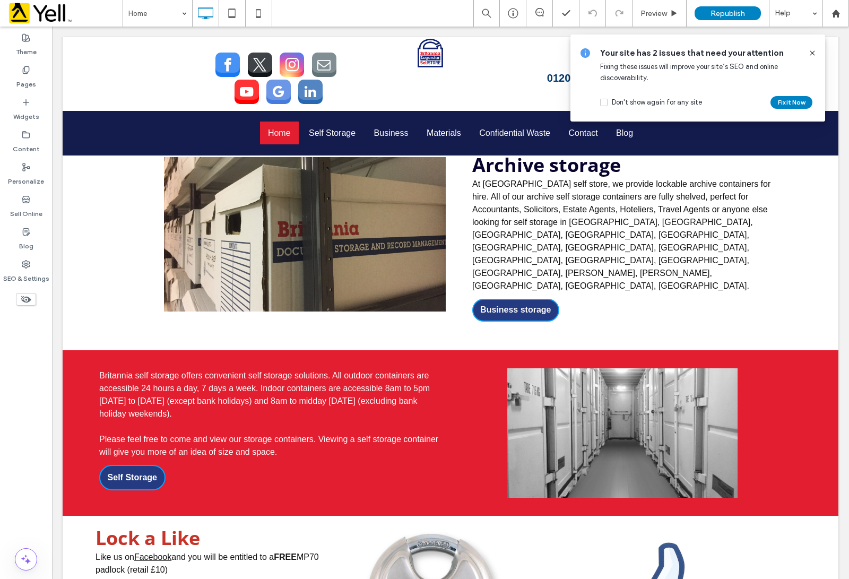
drag, startPoint x: 812, startPoint y: 53, endPoint x: 741, endPoint y: 38, distance: 73.2
click at [812, 53] on icon at bounding box center [812, 53] width 8 height 8
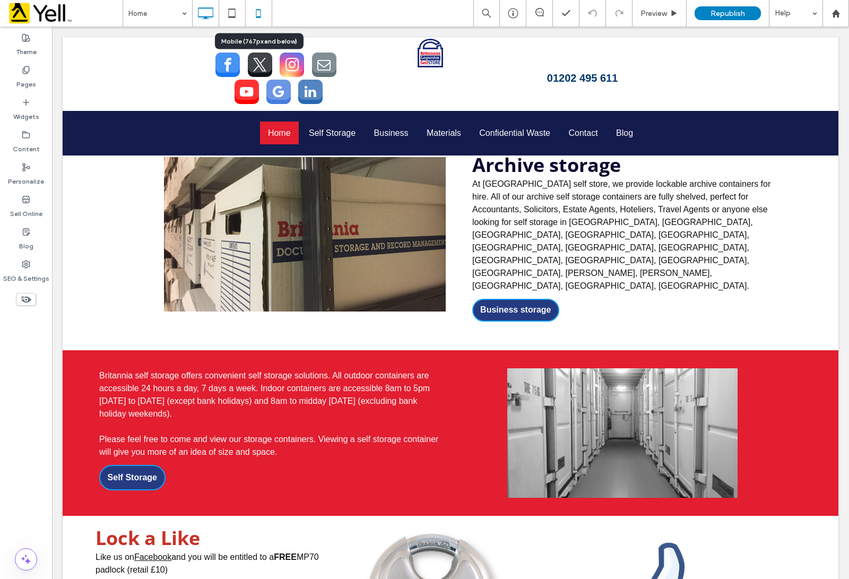
click at [262, 12] on icon at bounding box center [258, 13] width 21 height 21
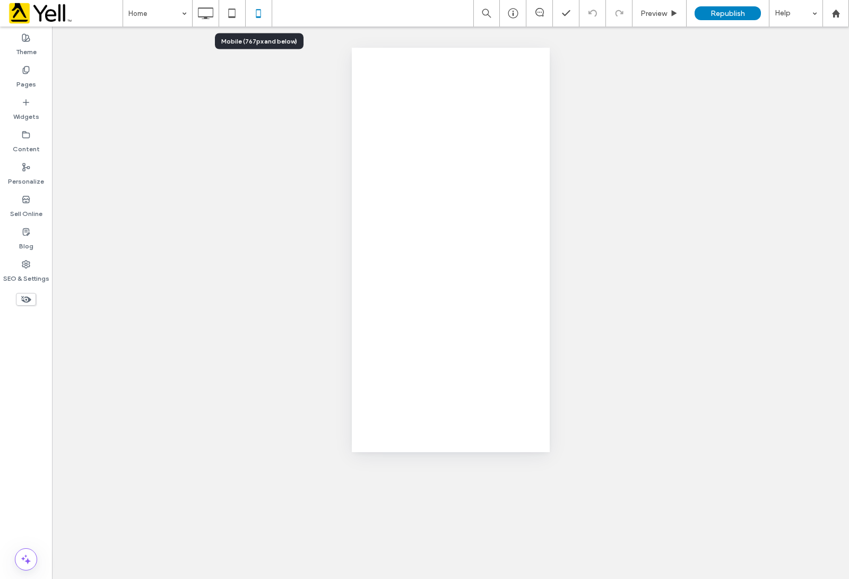
scroll to position [0, 0]
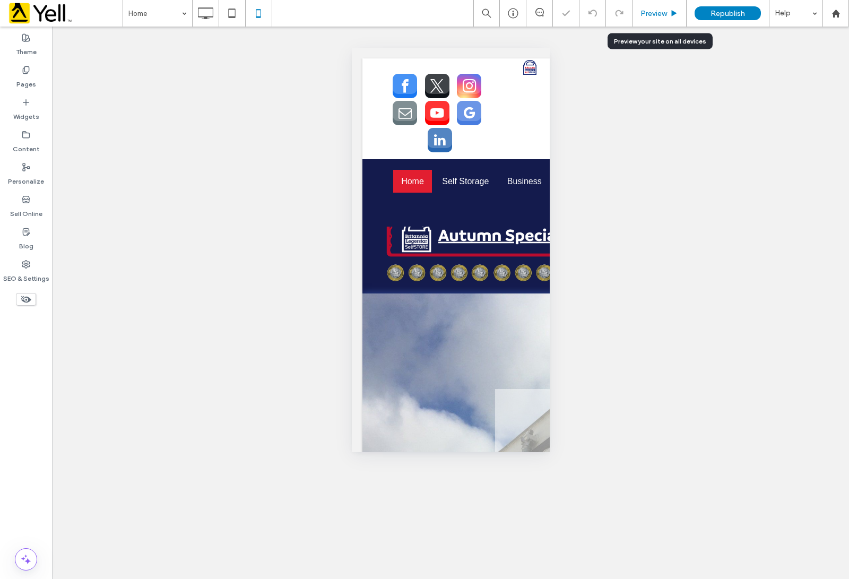
click at [654, 10] on span "Preview" at bounding box center [654, 13] width 27 height 9
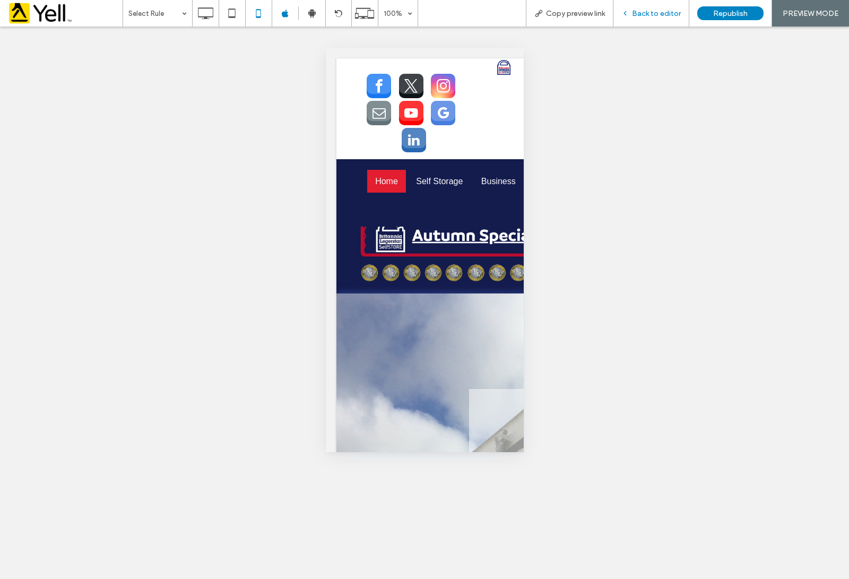
click at [643, 9] on span "Back to editor" at bounding box center [656, 13] width 49 height 9
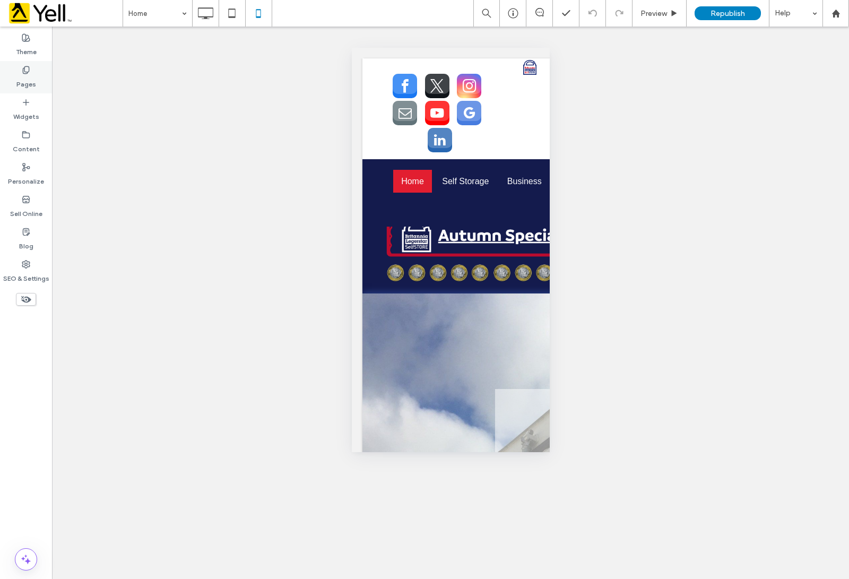
click at [25, 78] on label "Pages" at bounding box center [26, 81] width 20 height 15
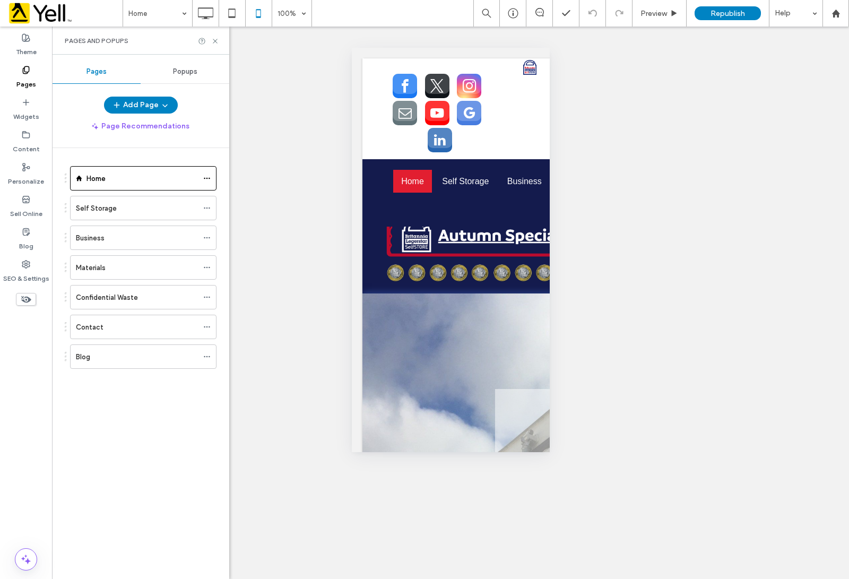
click at [182, 69] on span "Popups" at bounding box center [185, 71] width 24 height 8
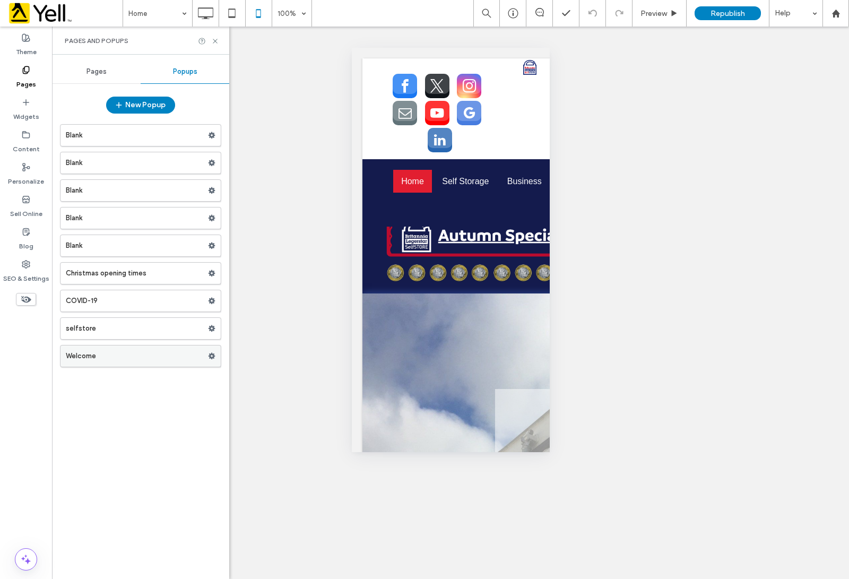
click at [125, 357] on label "Welcome" at bounding box center [137, 356] width 142 height 21
click at [158, 134] on label "Blank" at bounding box center [137, 135] width 142 height 21
click at [213, 136] on use at bounding box center [212, 135] width 7 height 6
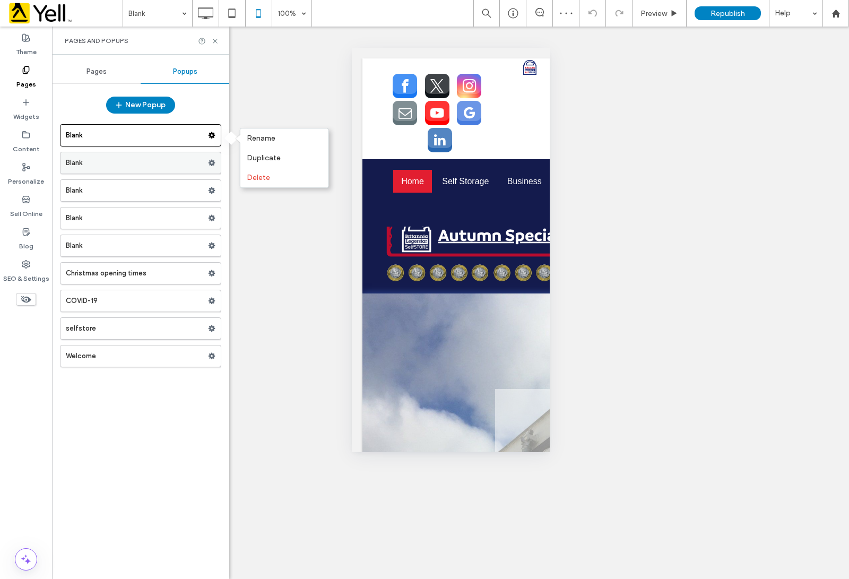
click at [210, 166] on icon at bounding box center [211, 162] width 7 height 7
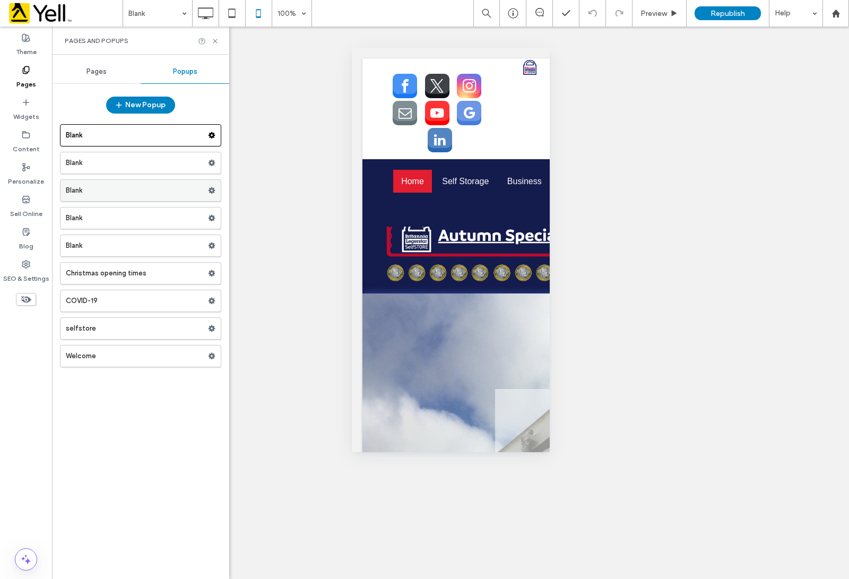
click at [211, 193] on use at bounding box center [212, 190] width 7 height 6
click at [211, 214] on span at bounding box center [211, 218] width 7 height 16
click at [215, 243] on span at bounding box center [211, 246] width 7 height 16
click at [211, 277] on use at bounding box center [212, 273] width 7 height 6
click at [209, 308] on span at bounding box center [211, 301] width 7 height 16
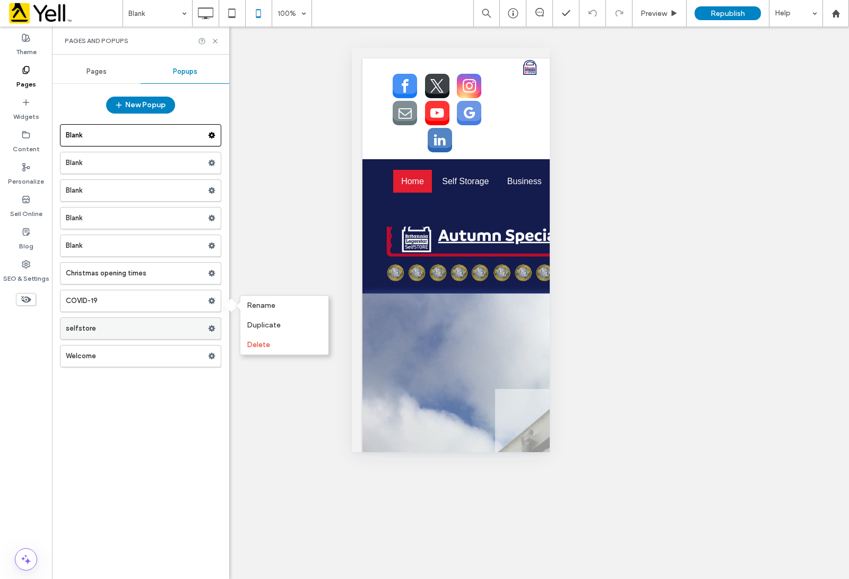
click at [212, 325] on span at bounding box center [211, 329] width 7 height 16
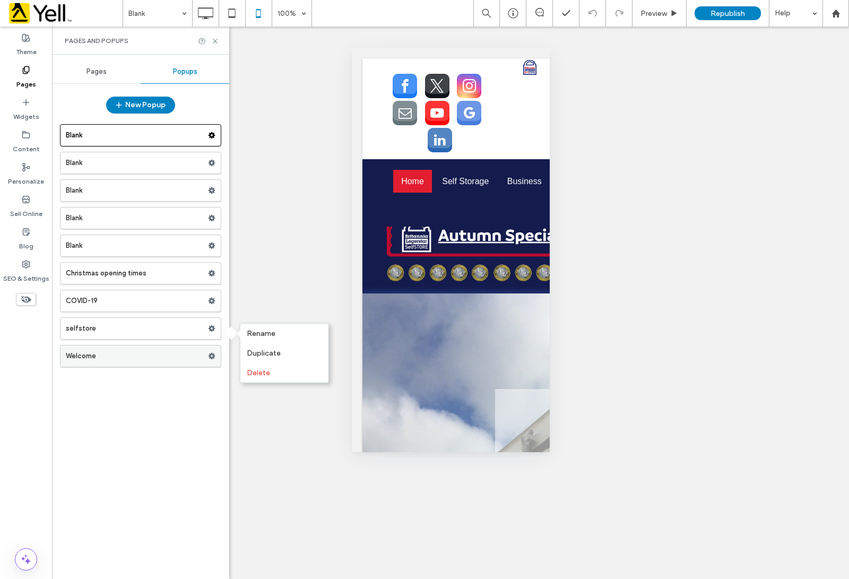
click at [210, 349] on div "Welcome" at bounding box center [140, 356] width 161 height 22
click at [211, 359] on use at bounding box center [212, 356] width 7 height 6
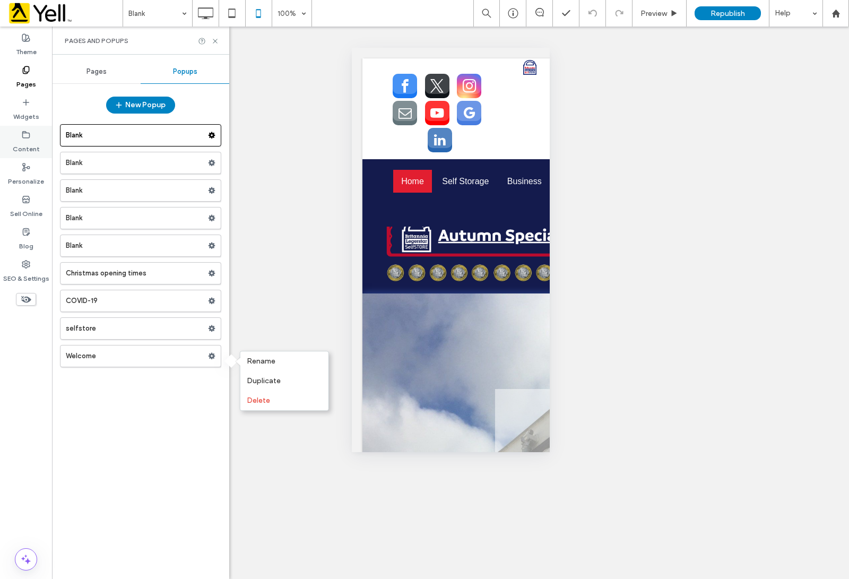
click at [31, 136] on div "Content" at bounding box center [26, 142] width 52 height 32
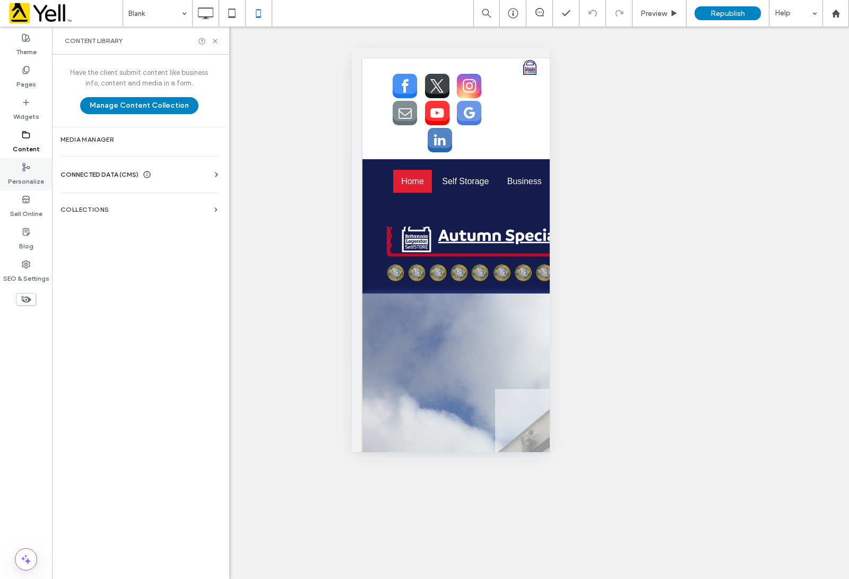
click at [32, 160] on div "Personalize" at bounding box center [26, 174] width 52 height 32
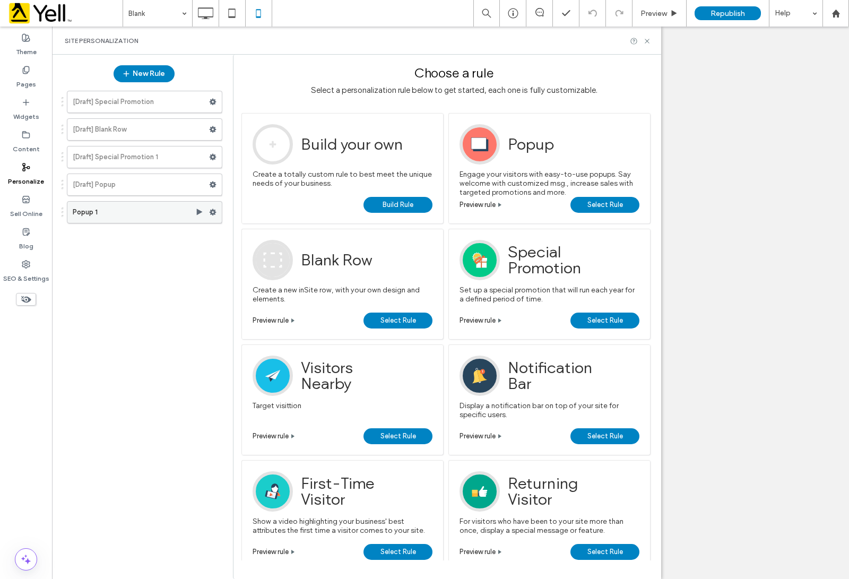
click at [108, 213] on label "Popup 1" at bounding box center [134, 212] width 123 height 21
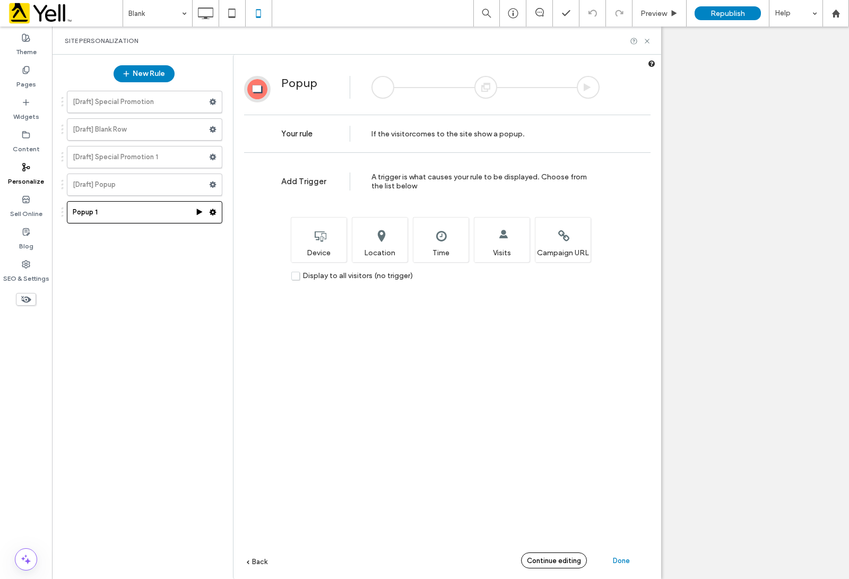
click at [537, 563] on span "Continue editing" at bounding box center [554, 561] width 54 height 8
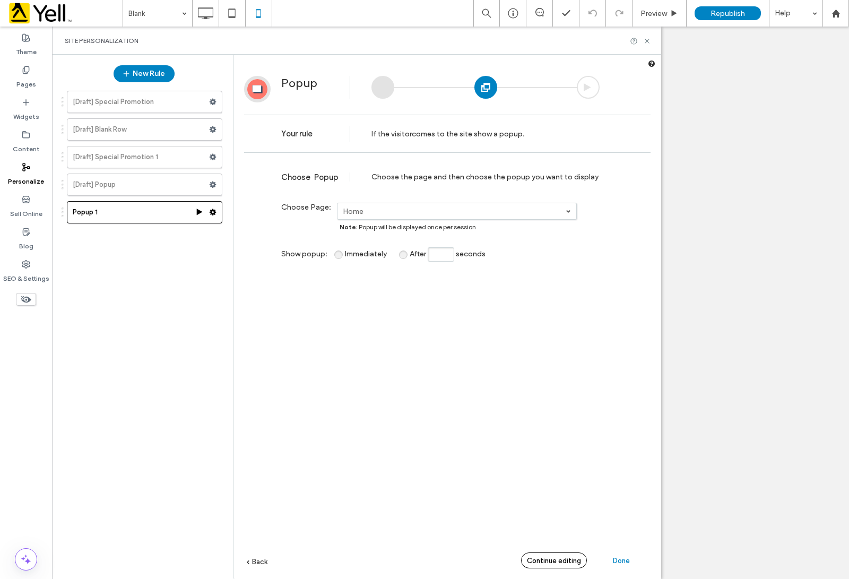
click at [537, 563] on span "Continue editing" at bounding box center [554, 561] width 54 height 8
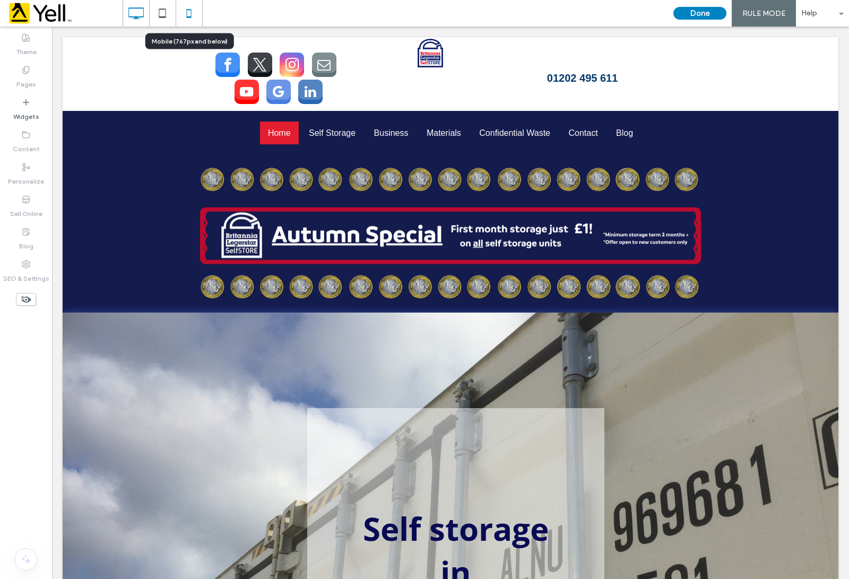
click at [183, 12] on icon at bounding box center [188, 13] width 21 height 21
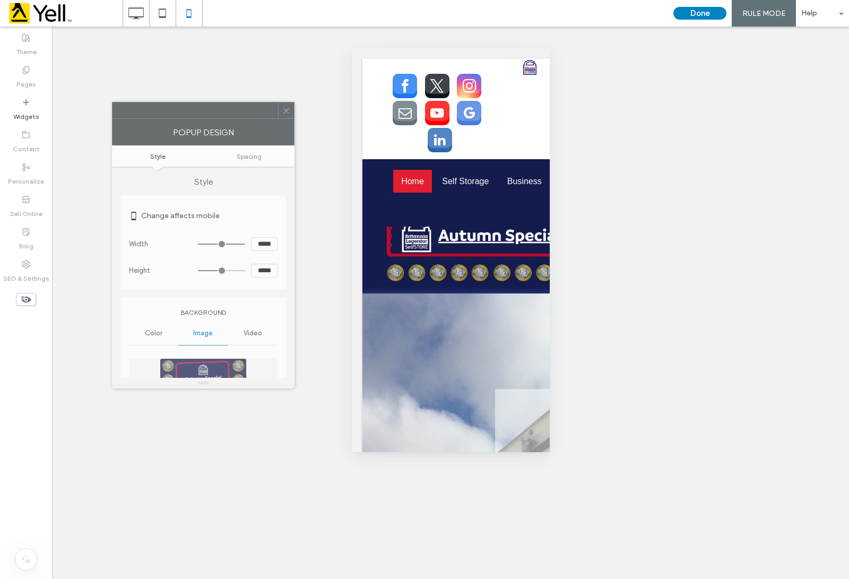
drag, startPoint x: 508, startPoint y: 160, endPoint x: 191, endPoint y: 115, distance: 320.1
click at [191, 115] on div at bounding box center [196, 110] width 166 height 16
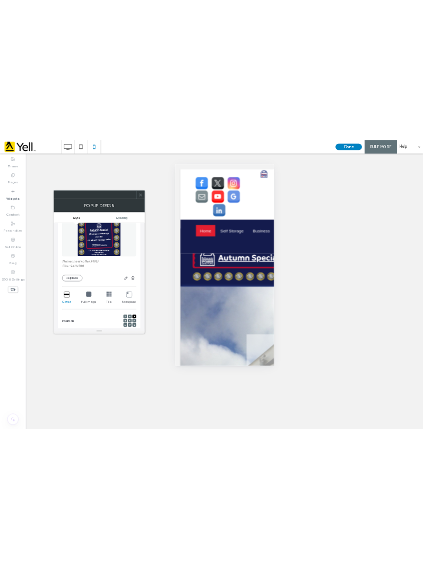
scroll to position [199, 0]
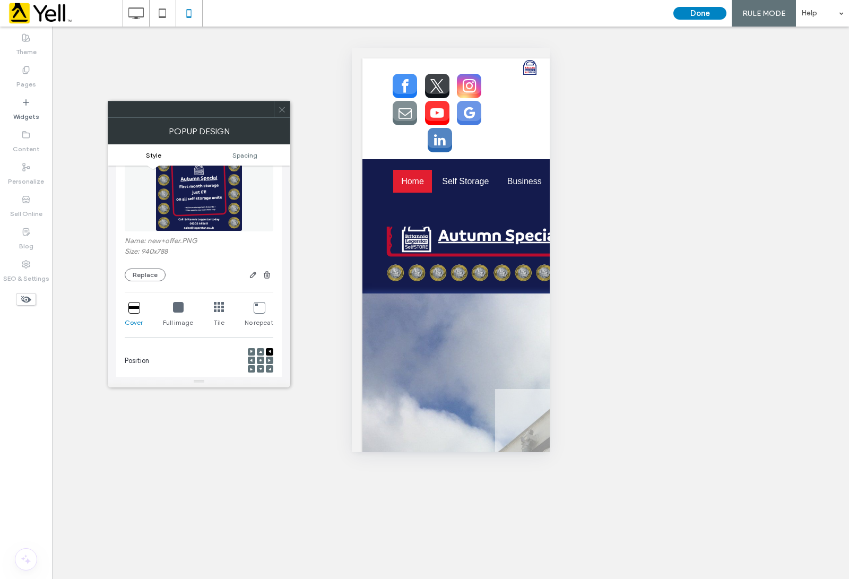
click at [176, 307] on icon at bounding box center [178, 307] width 11 height 11
click at [277, 114] on div at bounding box center [282, 109] width 16 height 16
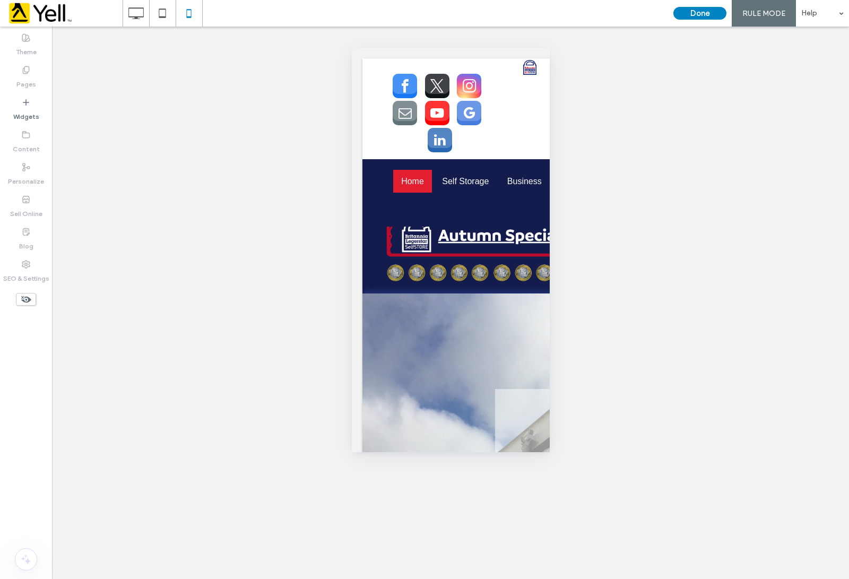
click at [653, 361] on div "Unhide? Yes Unhide? Yes Unhide? Yes Unhide? Yes Unhide? Yes Unhide? Yes Unhide?…" at bounding box center [450, 303] width 797 height 553
click at [701, 13] on button "Done" at bounding box center [700, 13] width 53 height 13
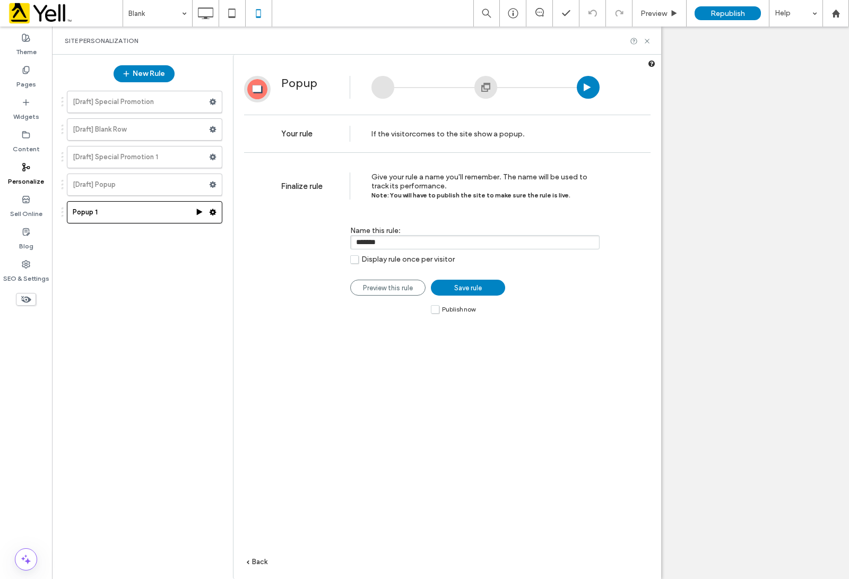
click at [475, 286] on span "Save rule" at bounding box center [468, 288] width 28 height 8
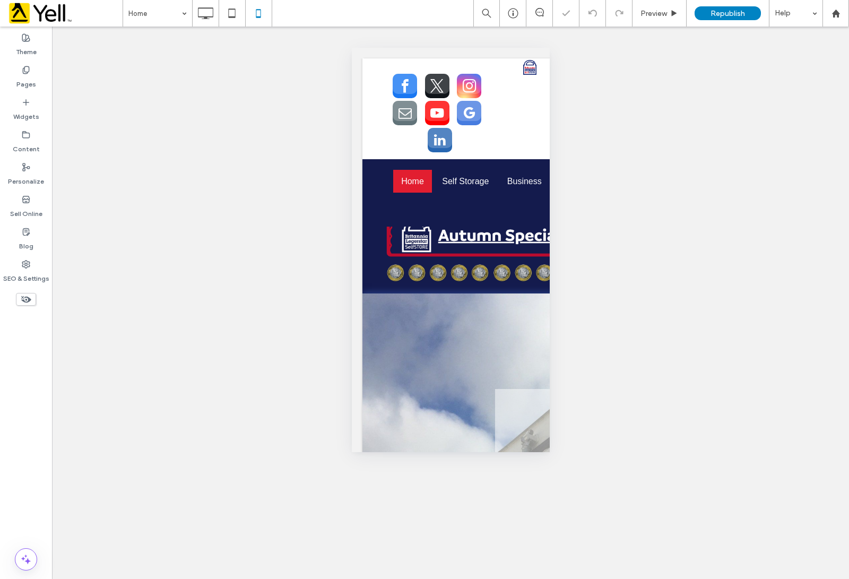
click at [739, 11] on span "Republish" at bounding box center [728, 13] width 35 height 9
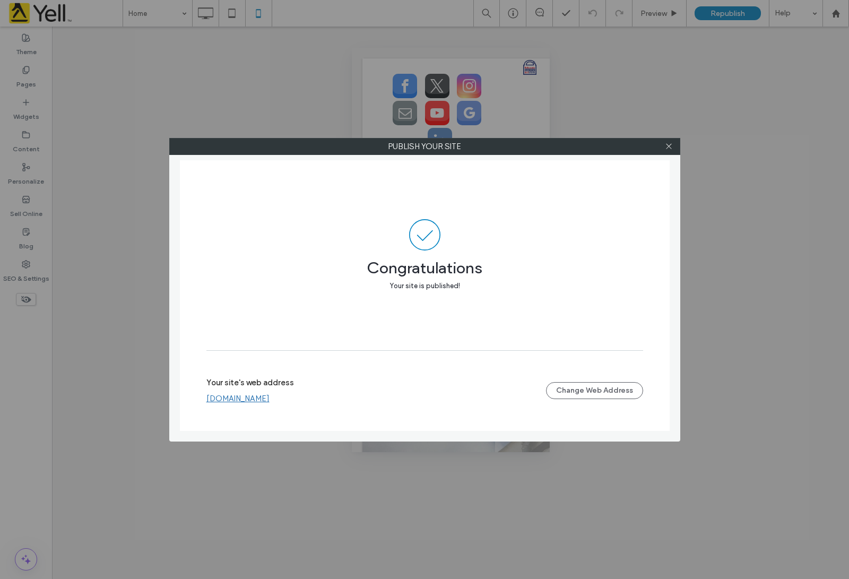
click at [674, 138] on div "Publish your site" at bounding box center [424, 146] width 511 height 17
click at [668, 144] on icon at bounding box center [669, 146] width 8 height 8
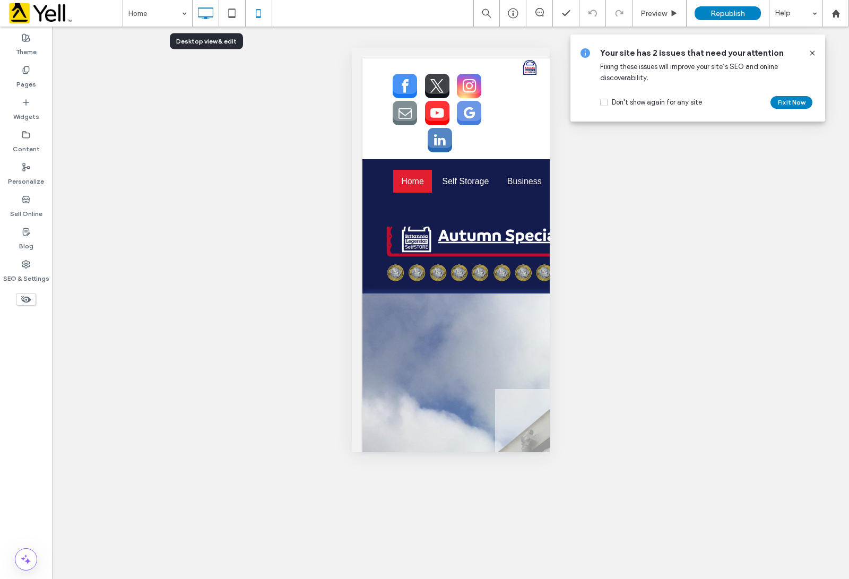
click at [218, 11] on div at bounding box center [206, 13] width 26 height 21
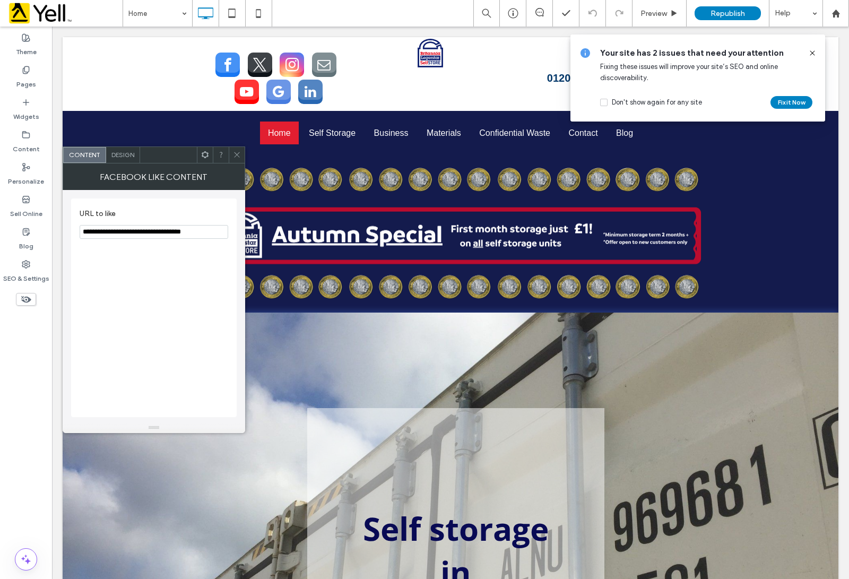
click at [236, 159] on span at bounding box center [237, 155] width 8 height 16
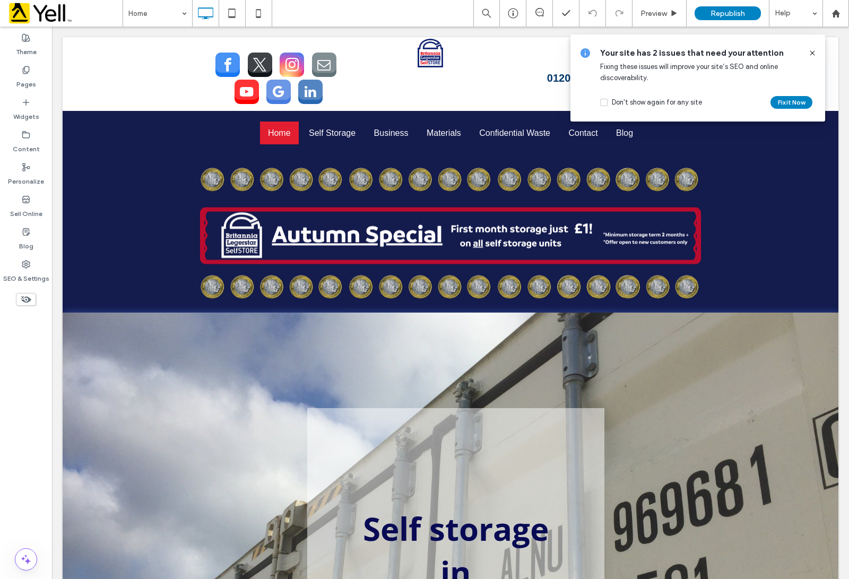
click at [811, 56] on icon at bounding box center [812, 53] width 8 height 8
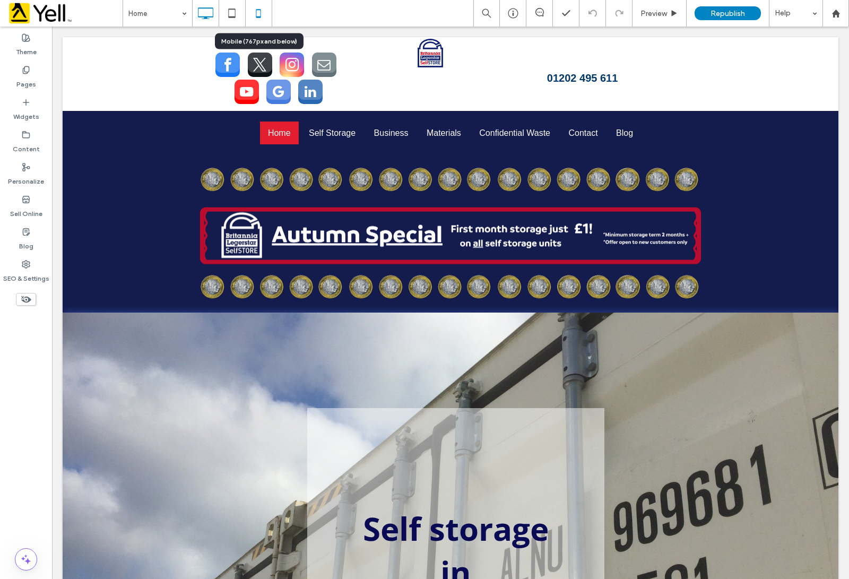
click at [255, 8] on icon at bounding box center [258, 13] width 21 height 21
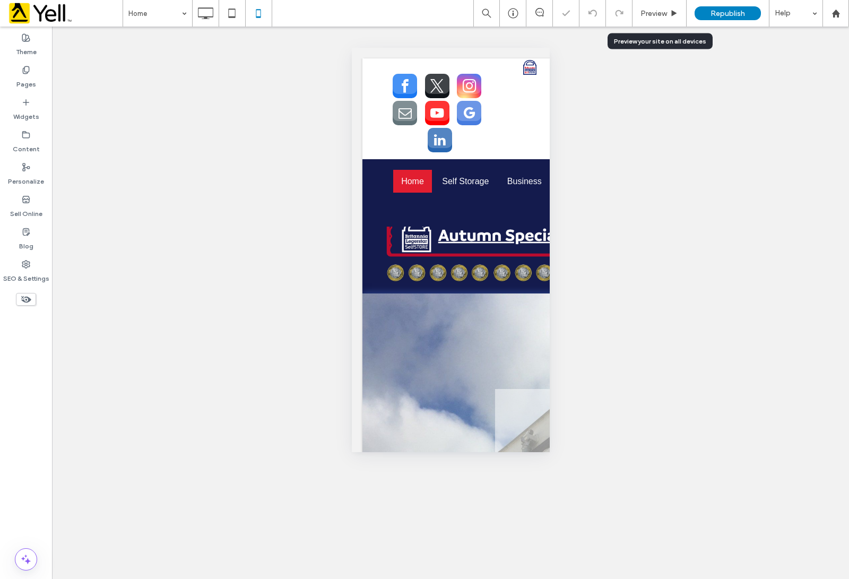
drag, startPoint x: 648, startPoint y: 12, endPoint x: 670, endPoint y: 65, distance: 57.6
click at [649, 12] on span "Preview" at bounding box center [654, 13] width 27 height 9
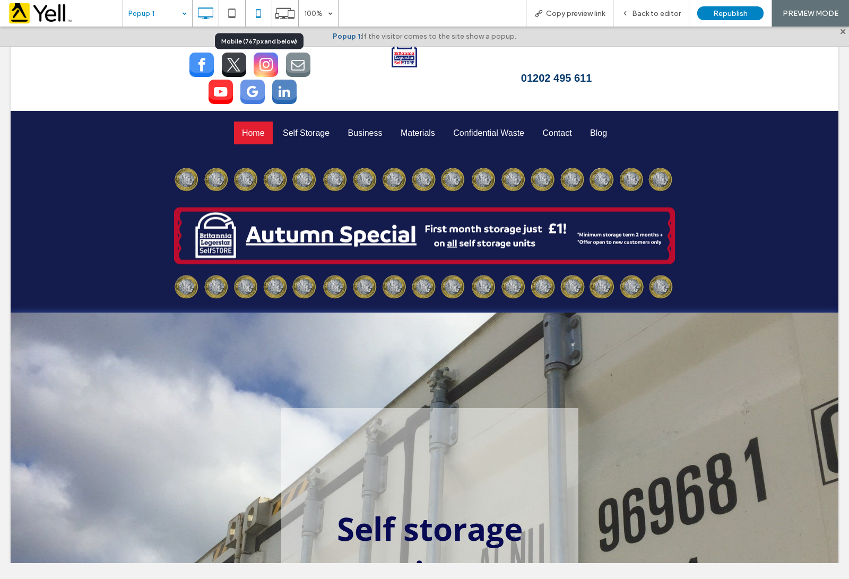
click at [261, 12] on icon at bounding box center [258, 13] width 21 height 21
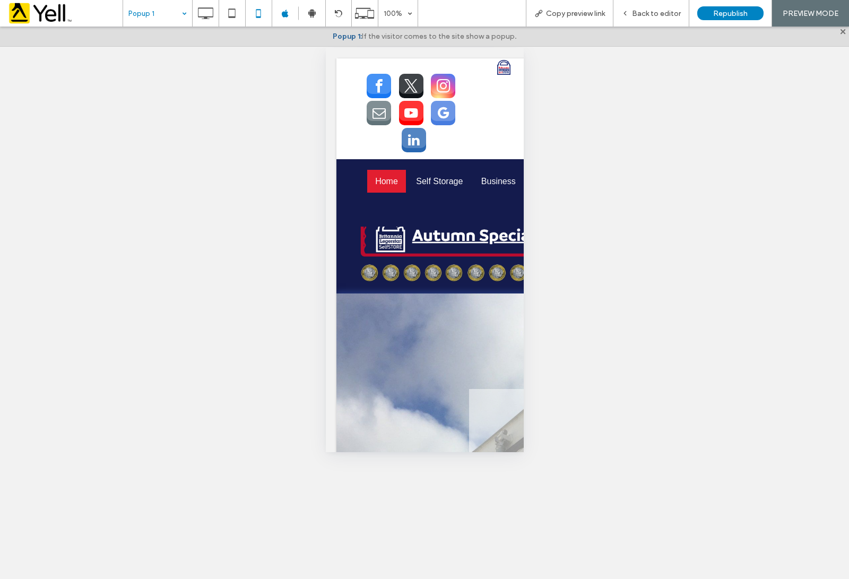
drag, startPoint x: 686, startPoint y: 94, endPoint x: 657, endPoint y: 119, distance: 38.8
click at [685, 97] on div "Popup 1: If the visitor comes to the site show a popup. Unhide? Yes Unhide? Yes…" at bounding box center [424, 303] width 849 height 553
click at [49, 198] on div "Popup 1: If the visitor comes to the site show a popup. Unhide? Yes Unhide? Yes…" at bounding box center [424, 303] width 849 height 553
